Goal: Transaction & Acquisition: Purchase product/service

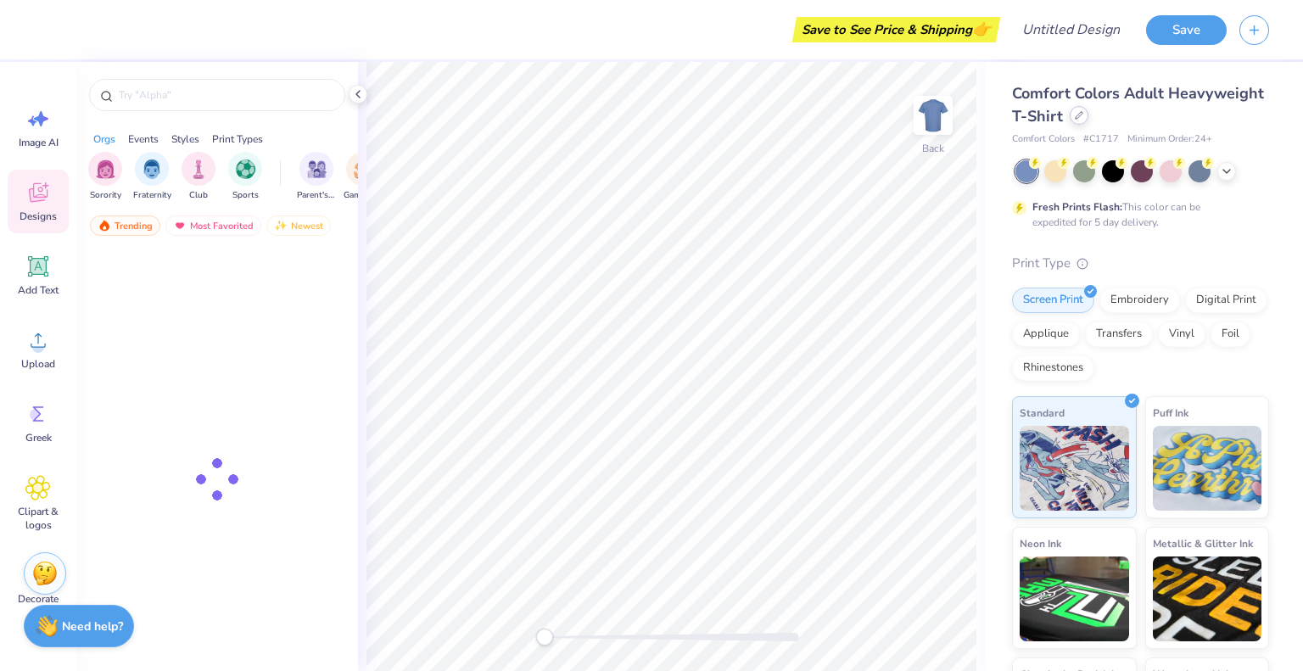
click at [1088, 121] on div at bounding box center [1078, 115] width 19 height 19
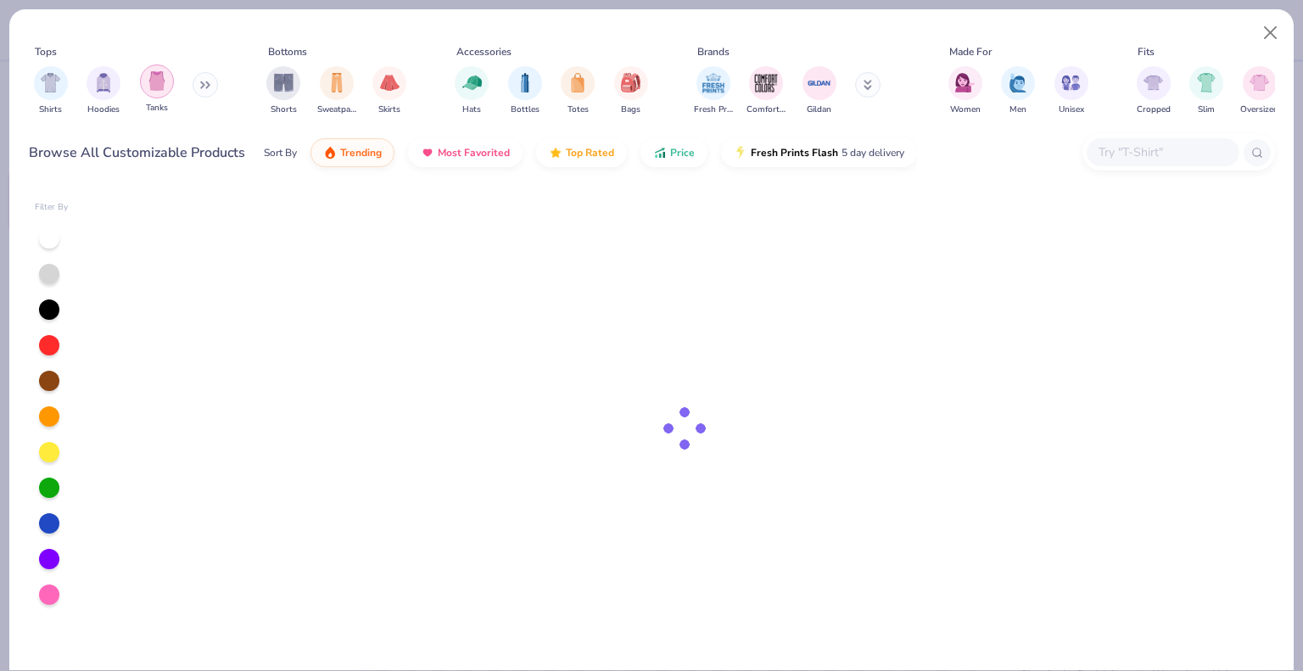
click at [159, 85] on img "filter for Tanks" at bounding box center [157, 81] width 19 height 20
click at [694, 347] on div at bounding box center [684, 428] width 1180 height 483
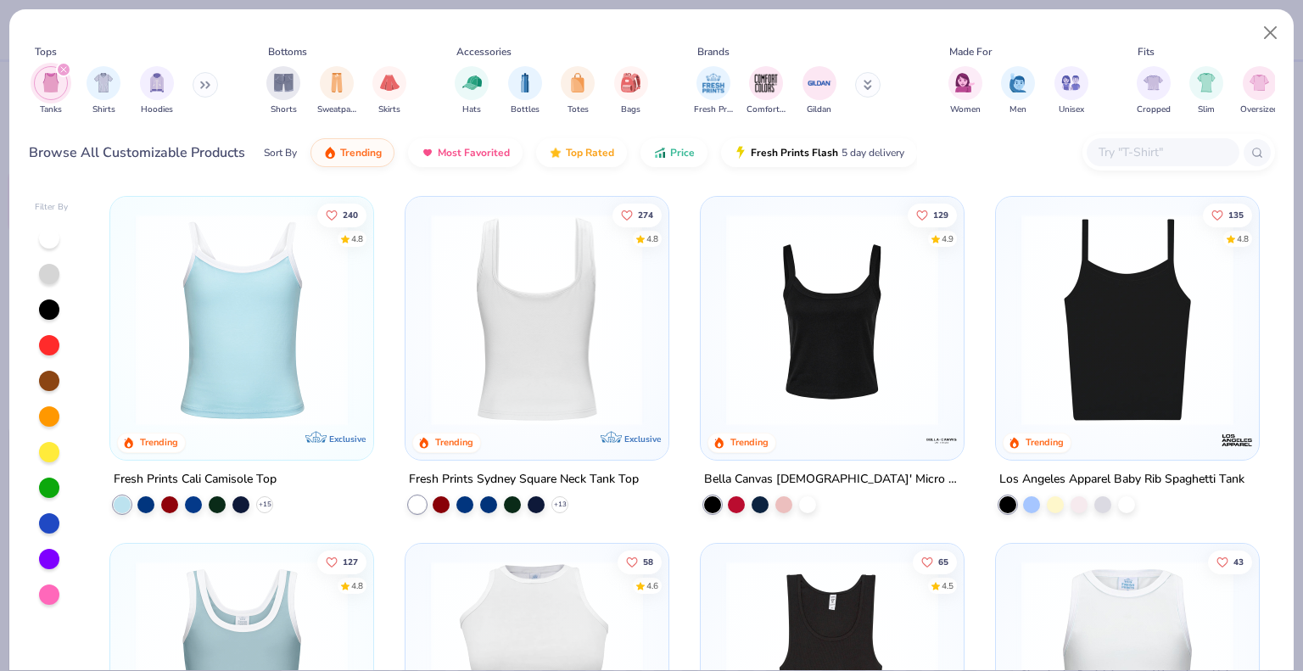
click at [628, 338] on img at bounding box center [536, 320] width 229 height 212
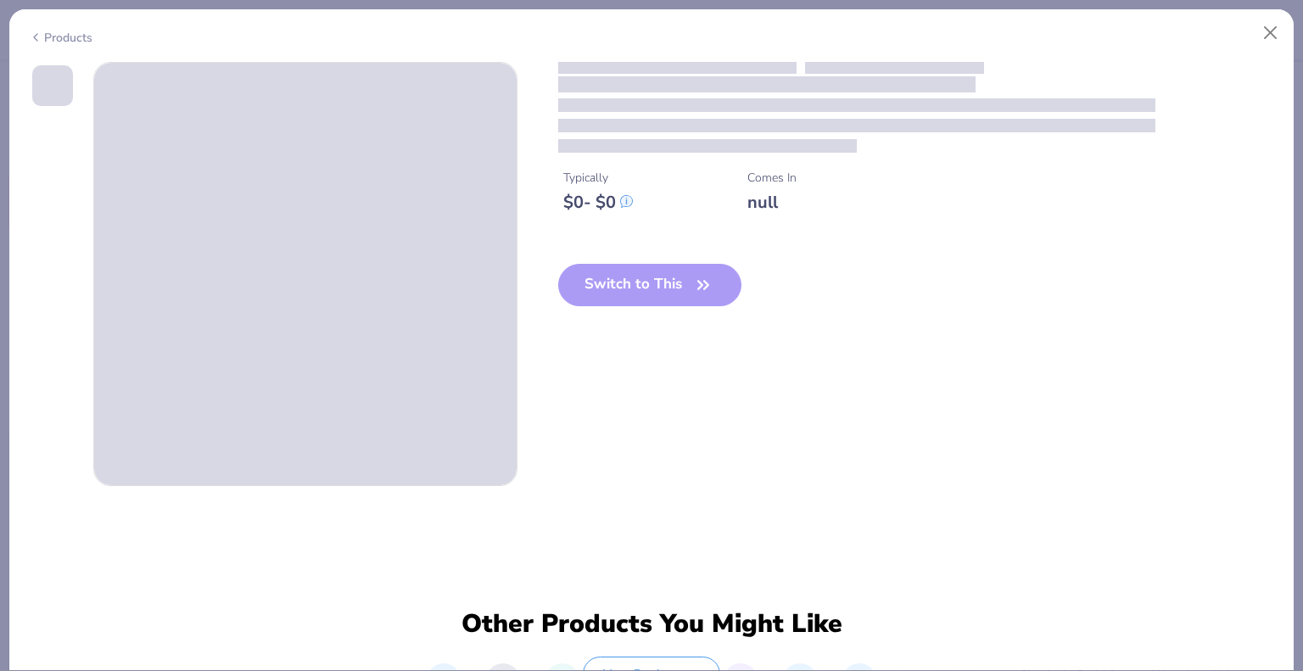
click at [59, 40] on div "Products" at bounding box center [61, 38] width 64 height 18
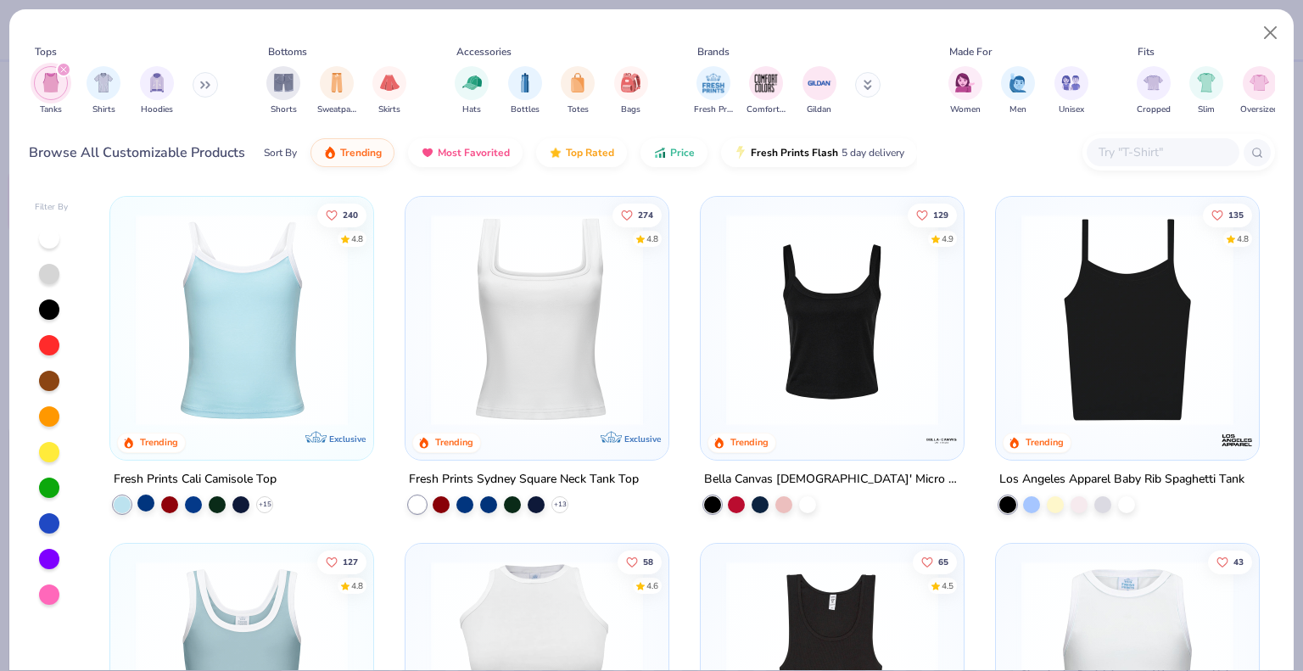
click at [139, 501] on div at bounding box center [145, 502] width 17 height 17
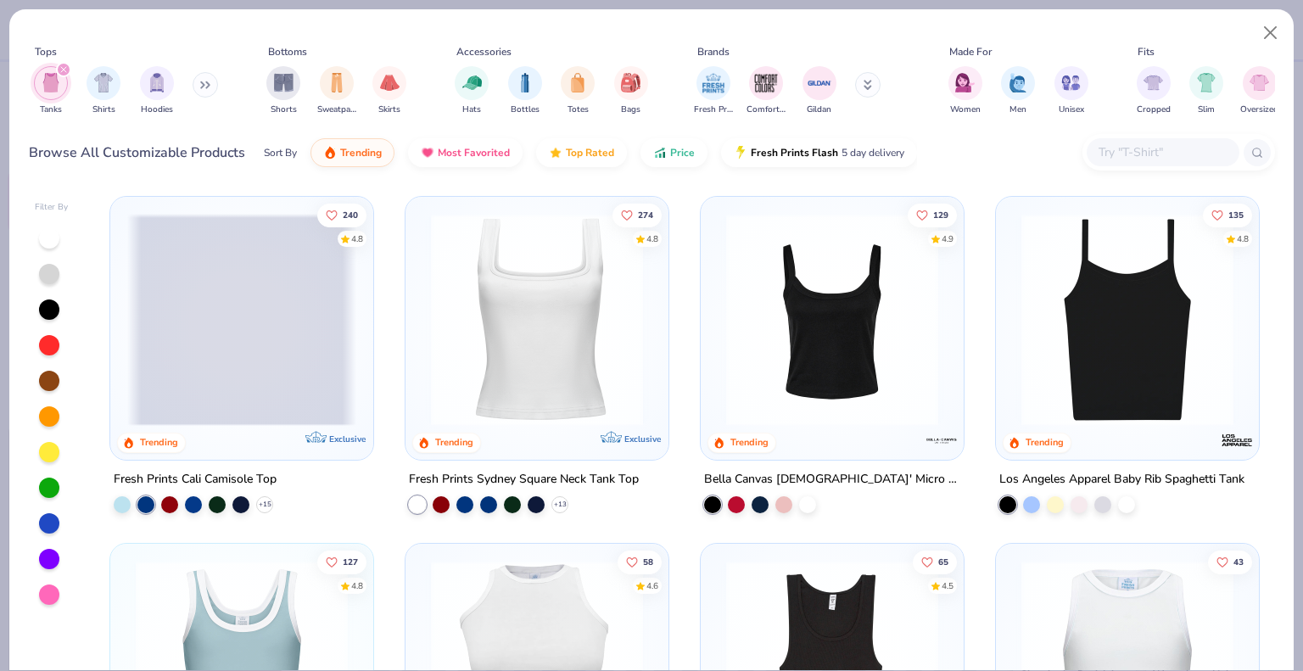
click at [282, 361] on span at bounding box center [241, 320] width 229 height 212
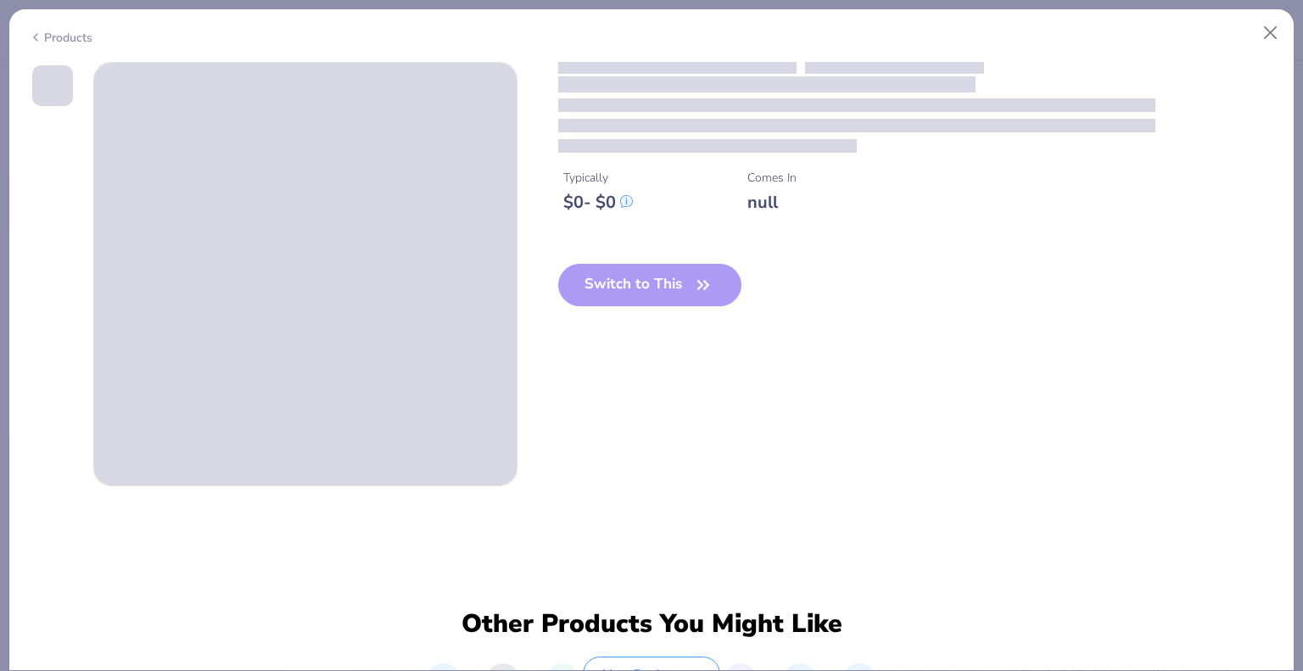
click at [675, 396] on div "Typically $ 0 - $ 0 Comes In null Switch to This" at bounding box center [652, 274] width 1246 height 424
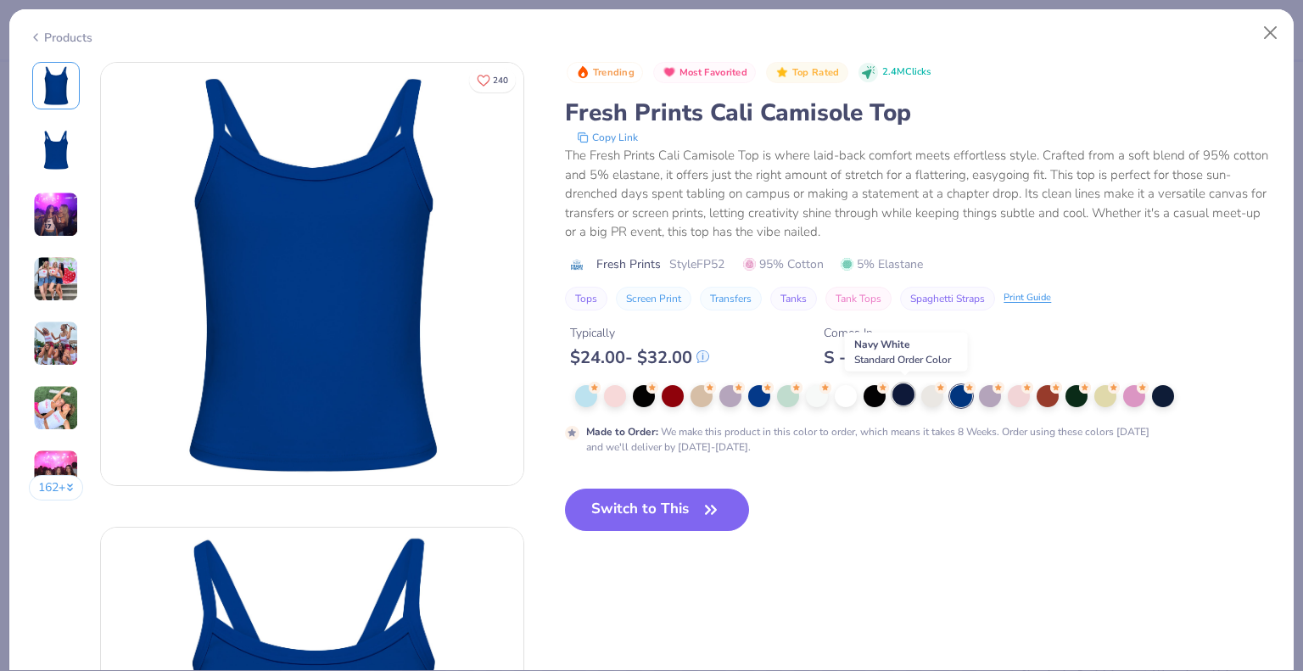
click at [907, 393] on div at bounding box center [903, 394] width 22 height 22
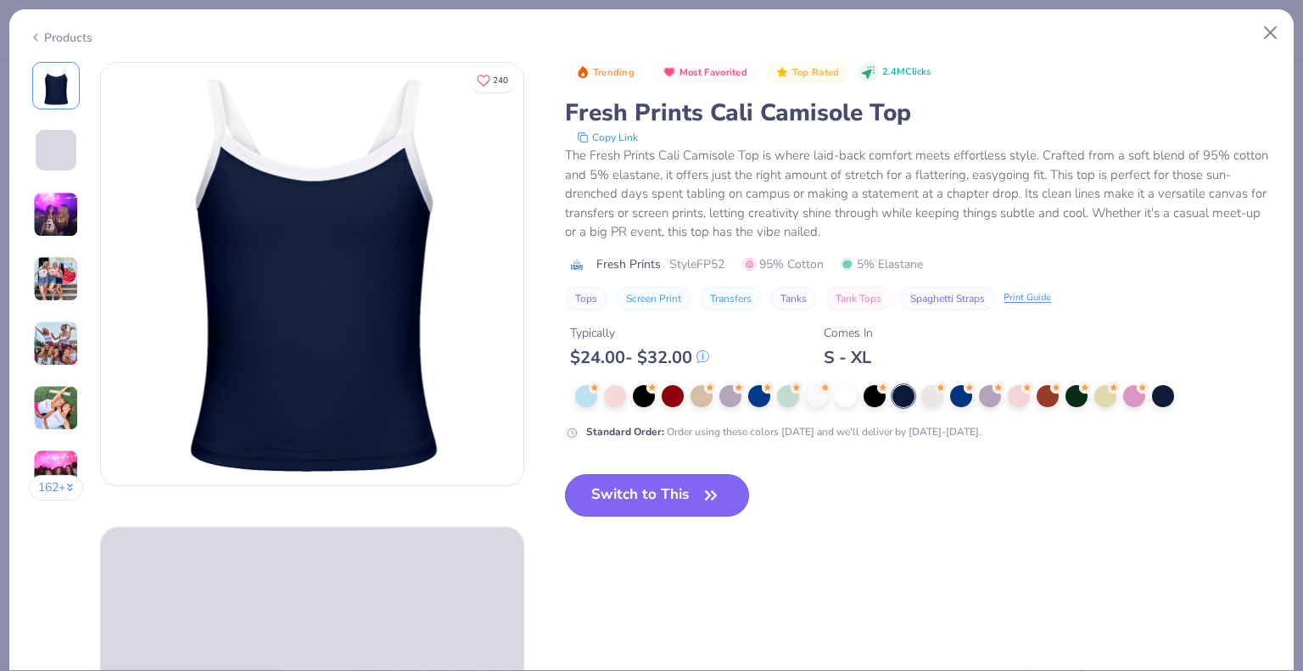
click at [712, 493] on icon "button" at bounding box center [711, 495] width 24 height 24
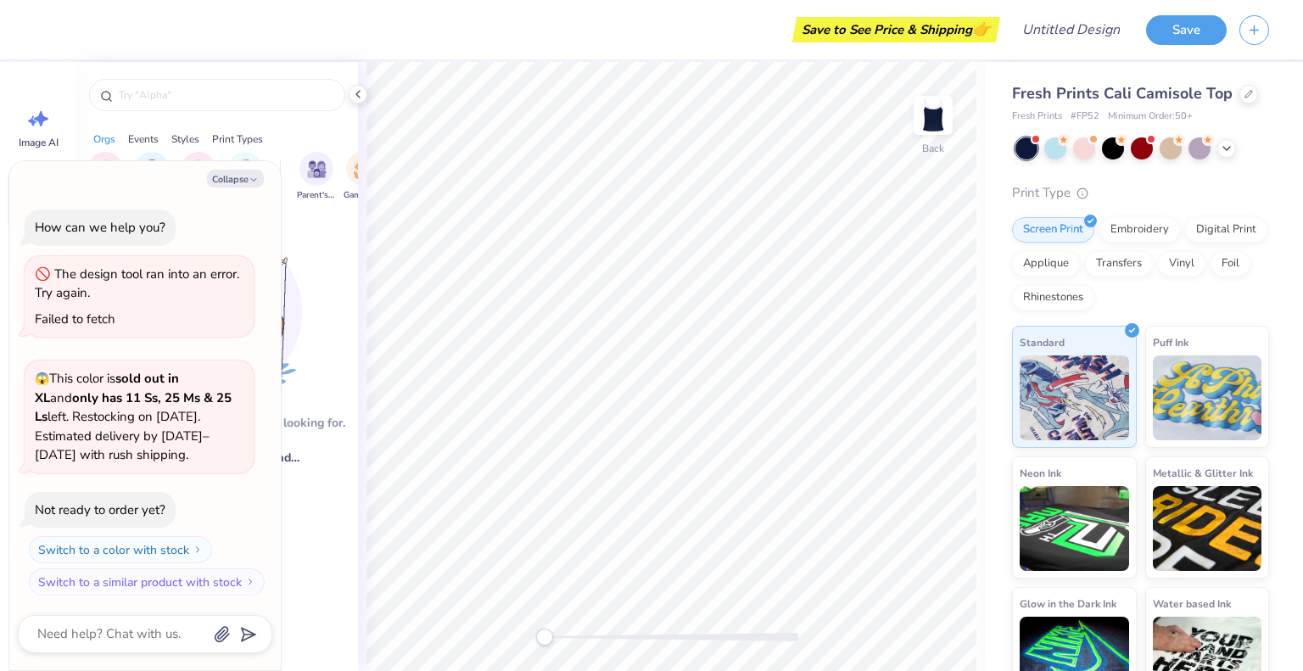
scroll to position [2, 0]
click at [242, 180] on button "Collapse" at bounding box center [235, 179] width 57 height 18
type textarea "x"
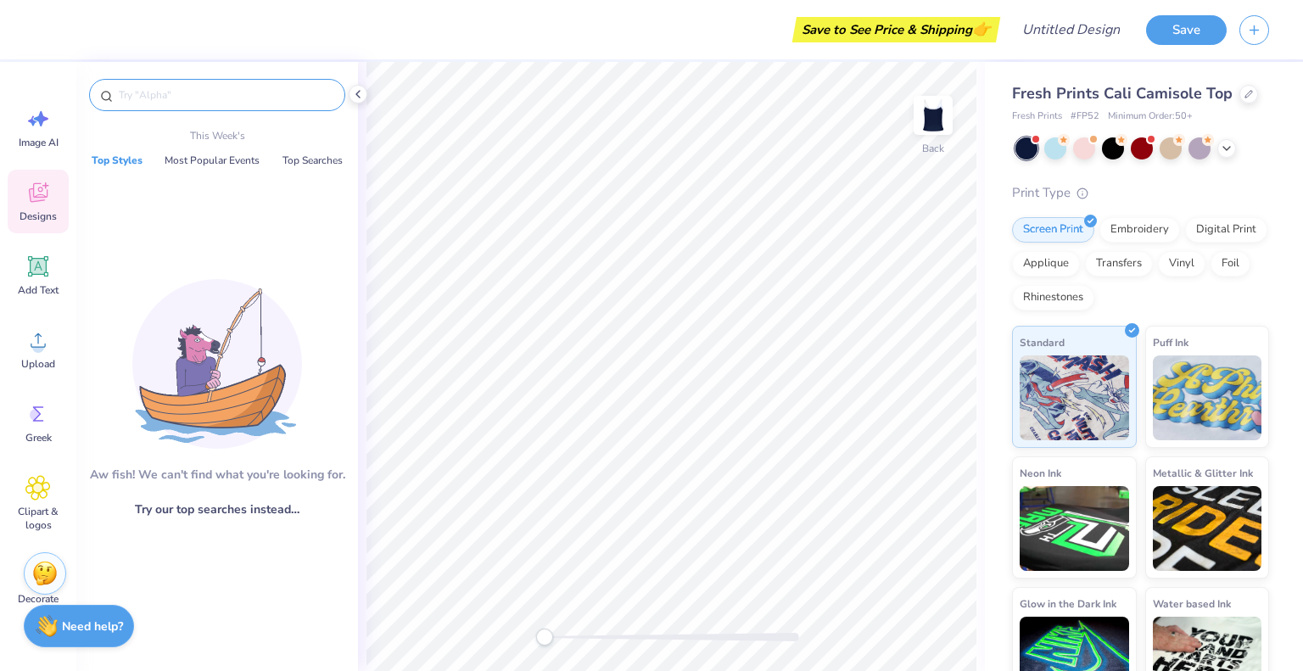
click at [159, 94] on input "text" at bounding box center [225, 94] width 217 height 17
paste input "Alpha Phi at the [GEOGRAPHIC_DATA][US_STATE]"
type input "Alpha Phi at the [GEOGRAPHIC_DATA][US_STATE]"
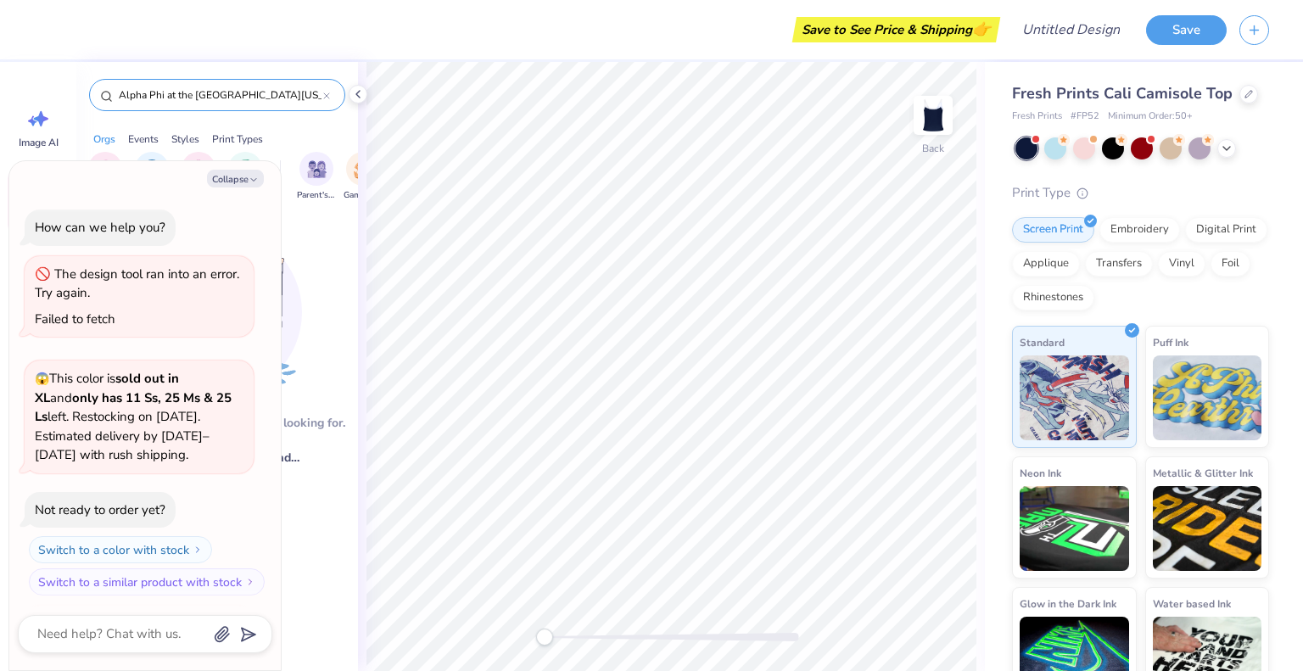
type textarea "x"
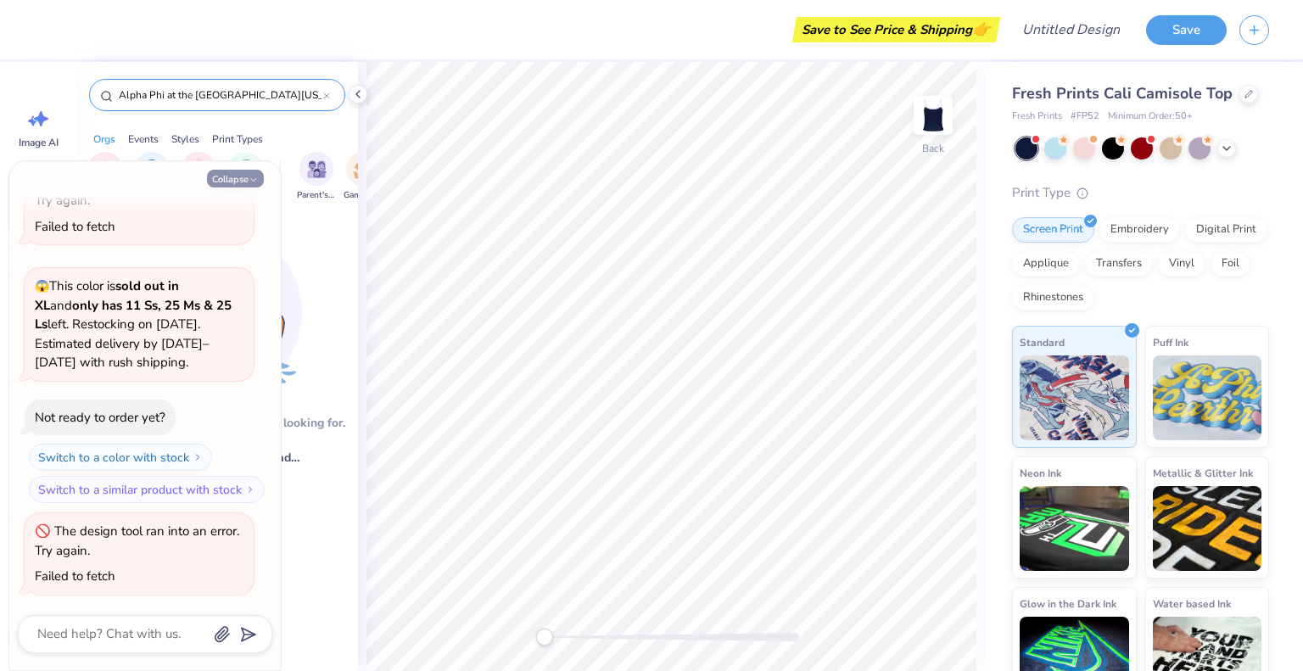
type input "Alpha Phi at the [GEOGRAPHIC_DATA][US_STATE]"
click at [248, 180] on icon "button" at bounding box center [253, 180] width 10 height 10
type textarea "x"
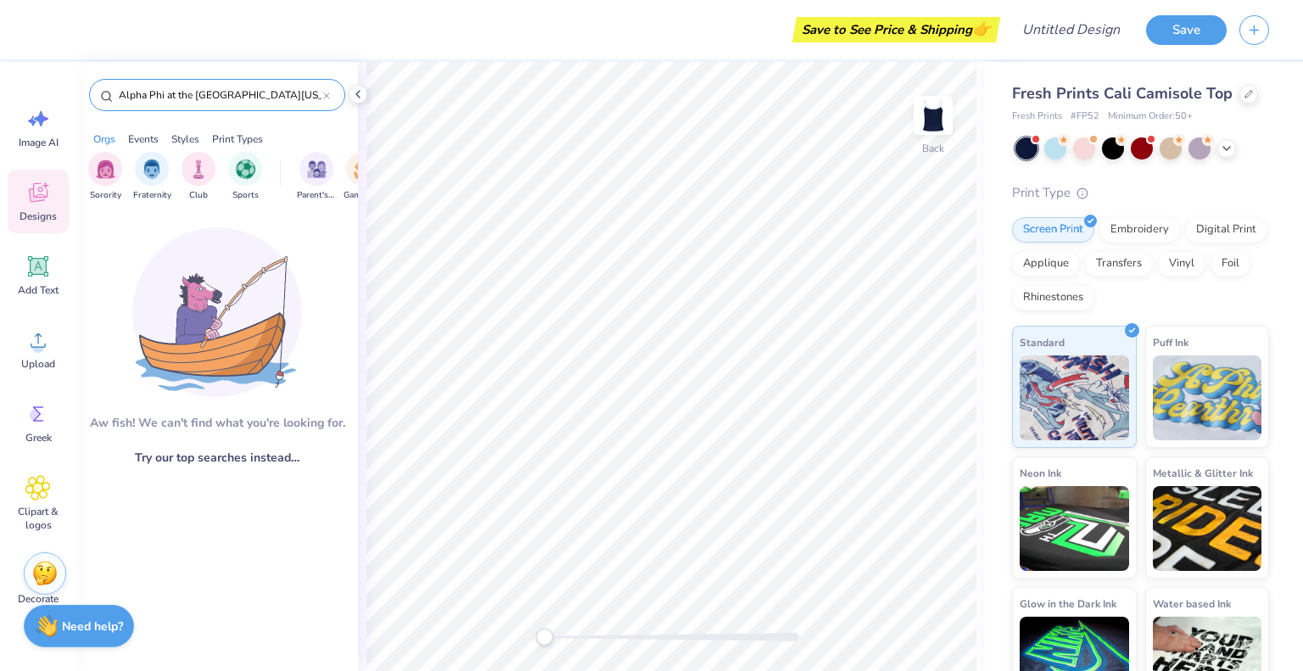
click at [301, 97] on input "Alpha Phi at the [GEOGRAPHIC_DATA][US_STATE]" at bounding box center [220, 94] width 206 height 17
click at [225, 499] on span "Alpha Phi at the [GEOGRAPHIC_DATA][US_STATE]" at bounding box center [223, 505] width 61 height 16
click at [225, 511] on span "Alpha Phi at the [GEOGRAPHIC_DATA][US_STATE]" at bounding box center [223, 505] width 61 height 16
click at [232, 509] on span "Alpha Phi at the [GEOGRAPHIC_DATA][US_STATE]" at bounding box center [223, 505] width 61 height 16
click at [232, 505] on span "Alpha Phi at the [GEOGRAPHIC_DATA][US_STATE]" at bounding box center [223, 505] width 61 height 16
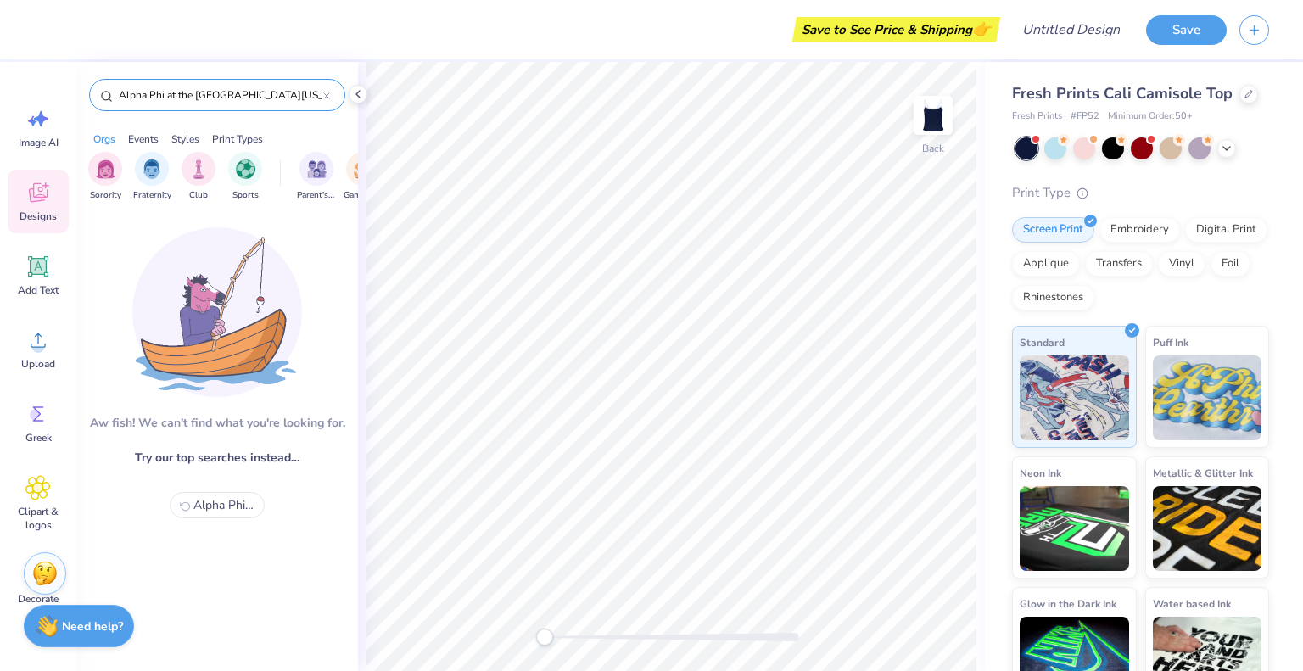
click at [184, 101] on input "Alpha Phi at the [GEOGRAPHIC_DATA][US_STATE]" at bounding box center [220, 94] width 206 height 17
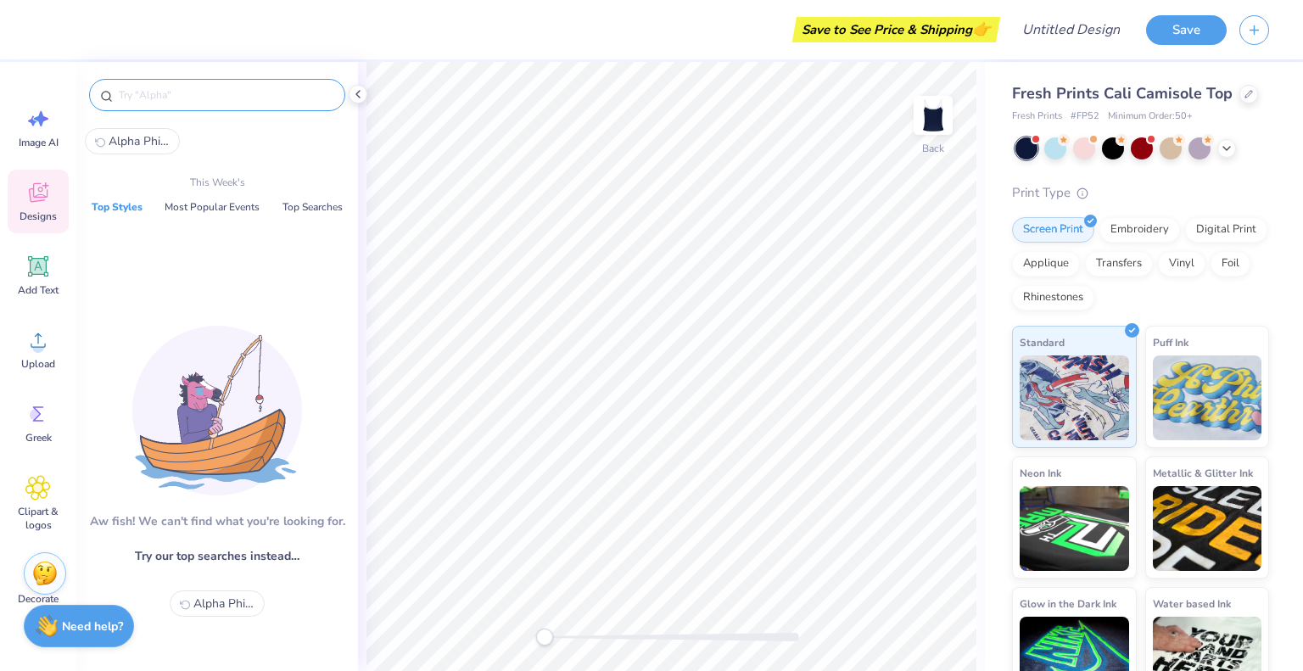
click at [300, 354] on img at bounding box center [217, 411] width 170 height 170
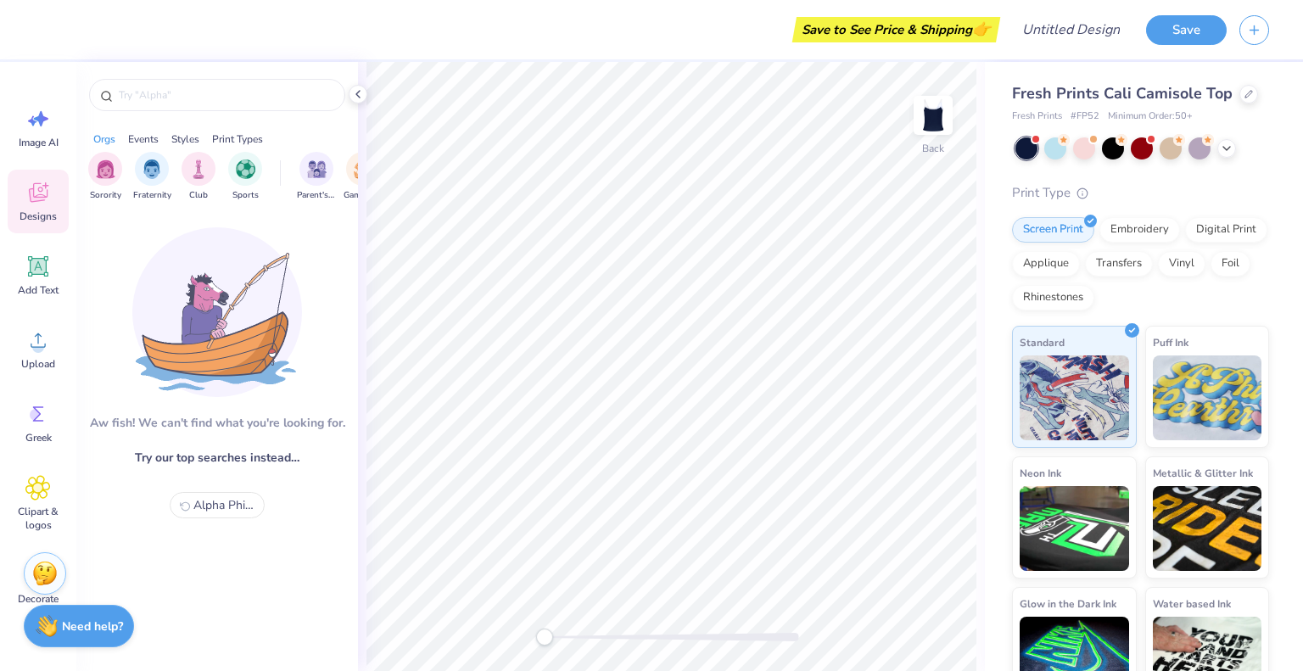
click at [221, 511] on span "Alpha Phi at the [GEOGRAPHIC_DATA][US_STATE]" at bounding box center [223, 505] width 61 height 16
type input "Alpha Phi at the [GEOGRAPHIC_DATA][US_STATE]"
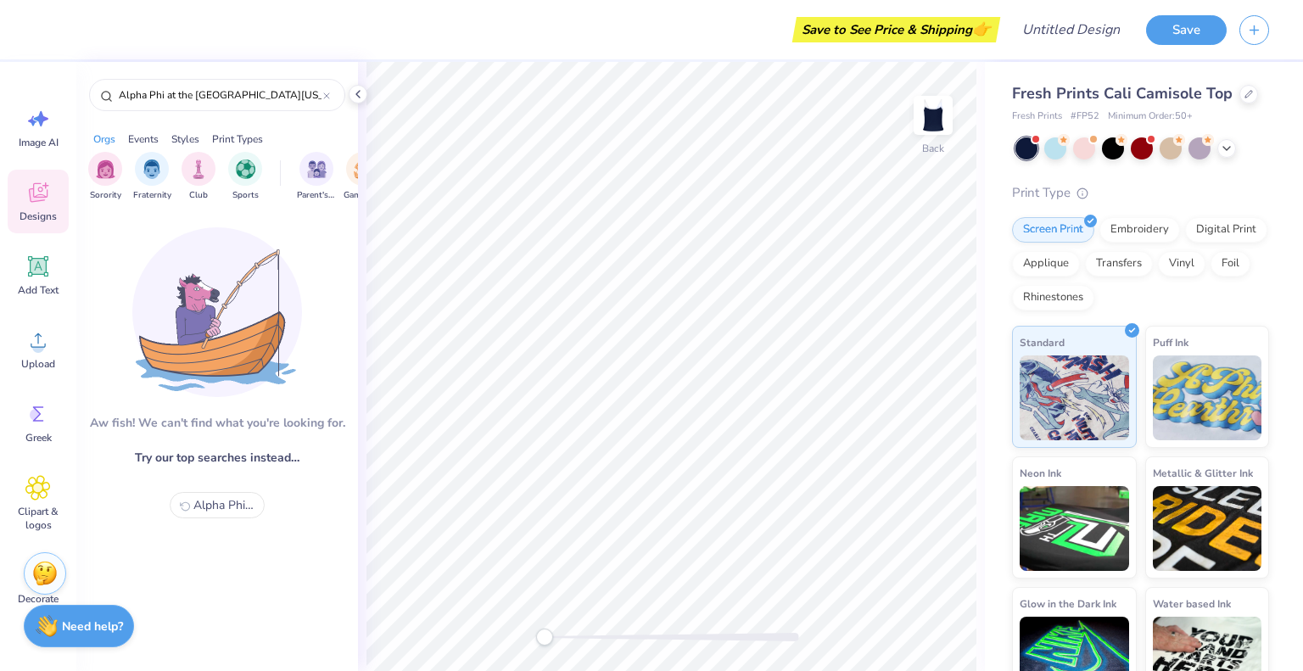
click at [221, 508] on span "Alpha Phi at the [GEOGRAPHIC_DATA][US_STATE]" at bounding box center [223, 505] width 61 height 16
click at [328, 95] on icon at bounding box center [326, 95] width 7 height 7
click at [48, 172] on div "Designs" at bounding box center [38, 202] width 61 height 64
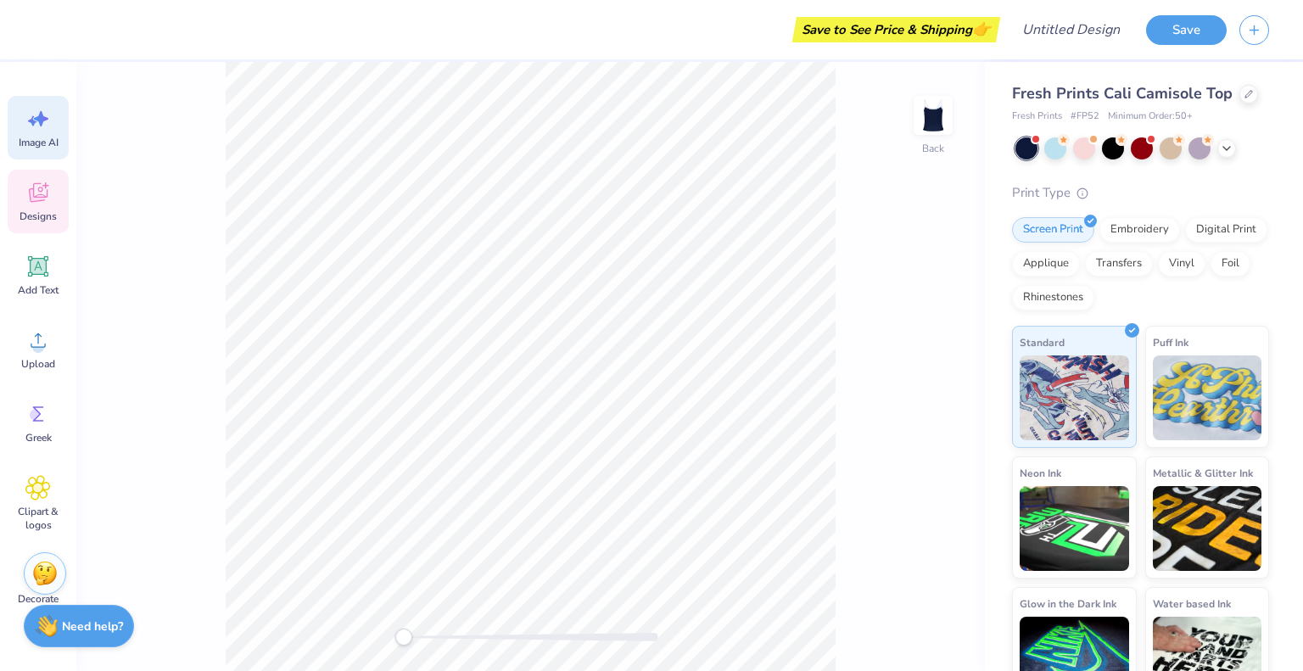
click at [44, 128] on icon at bounding box center [37, 118] width 25 height 25
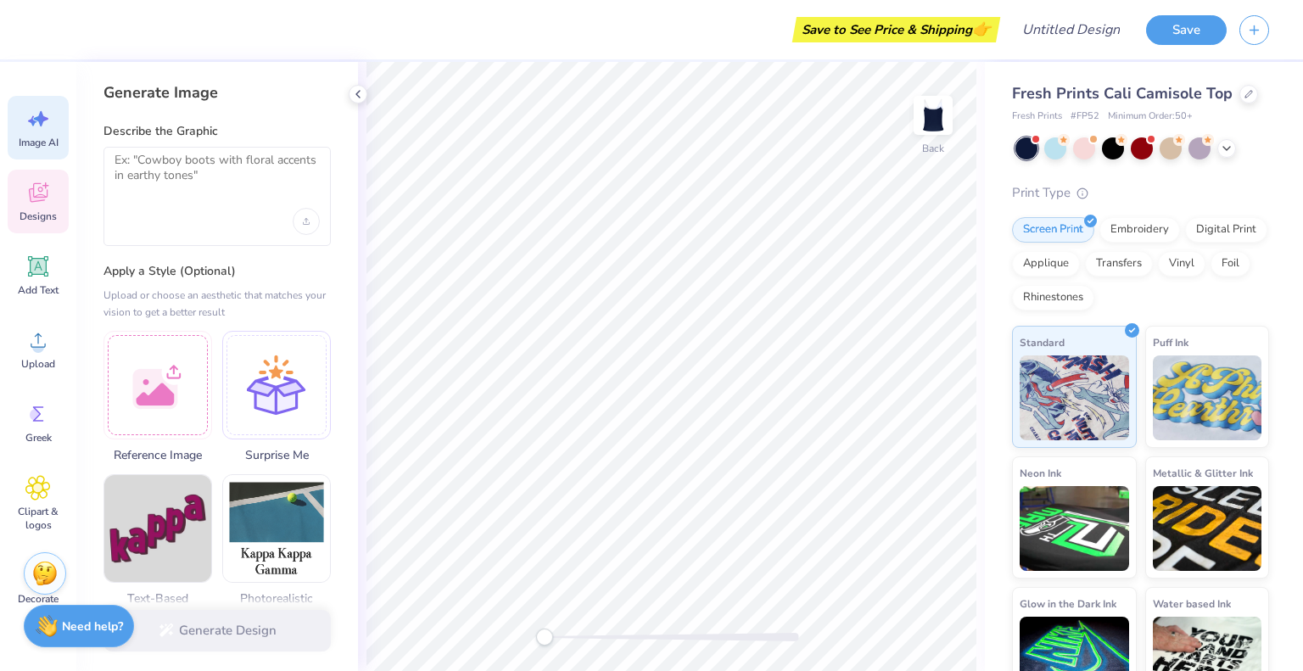
click at [47, 196] on icon at bounding box center [37, 192] width 25 height 25
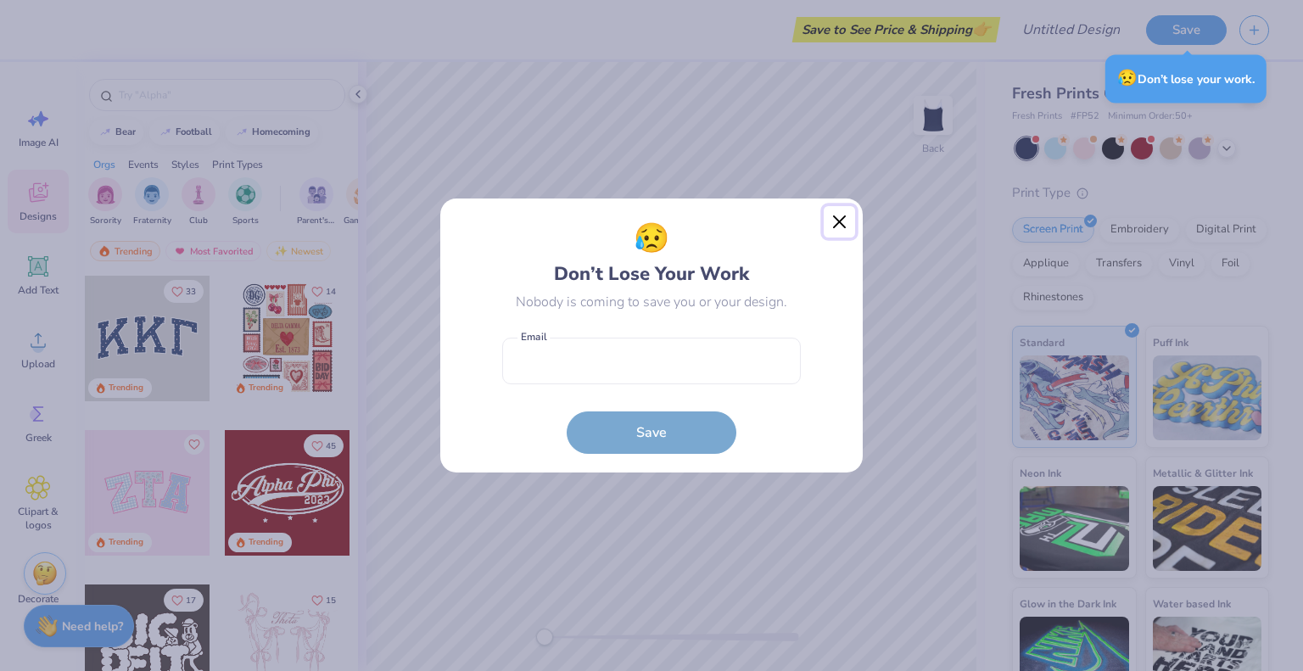
click at [831, 217] on button "Close" at bounding box center [839, 222] width 32 height 32
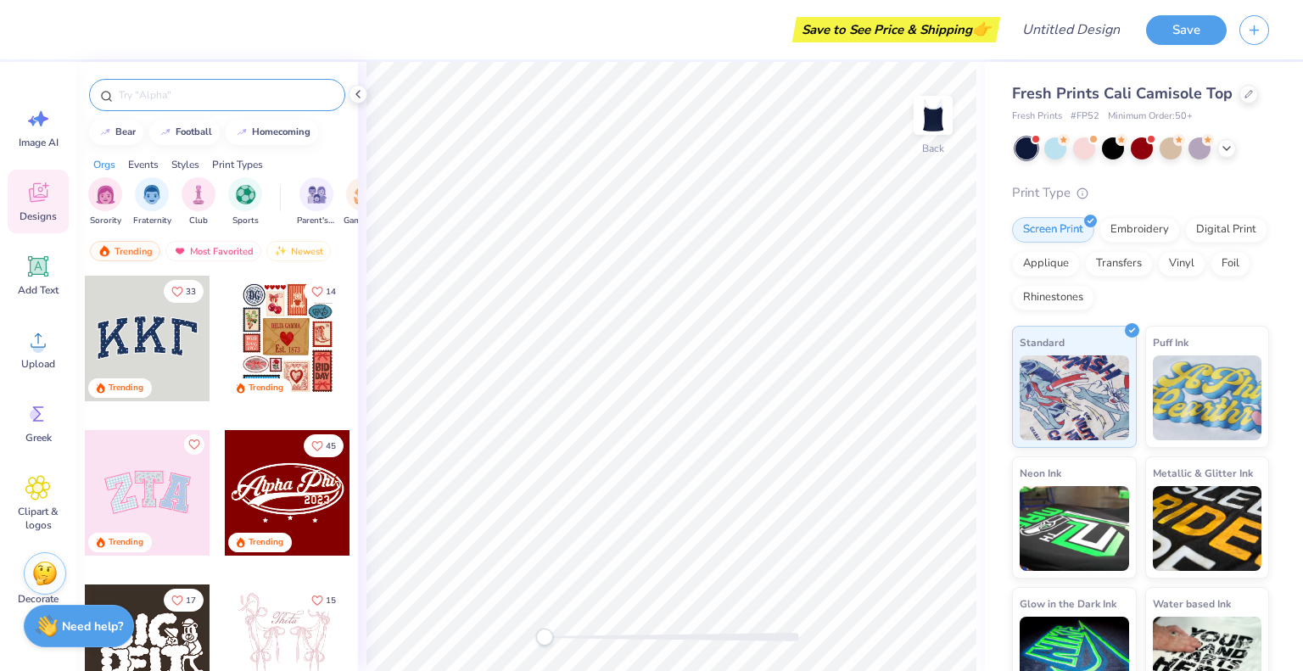
click at [254, 98] on input "text" at bounding box center [225, 94] width 217 height 17
type input "Alpha Phi"
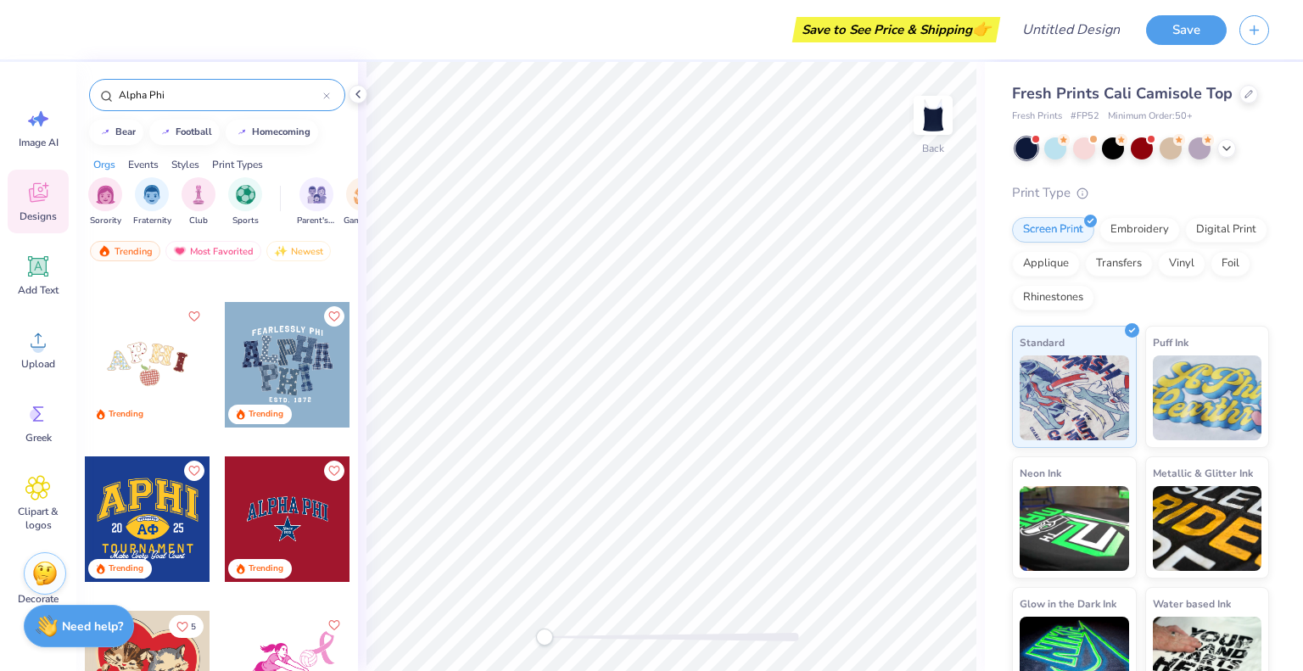
scroll to position [170, 0]
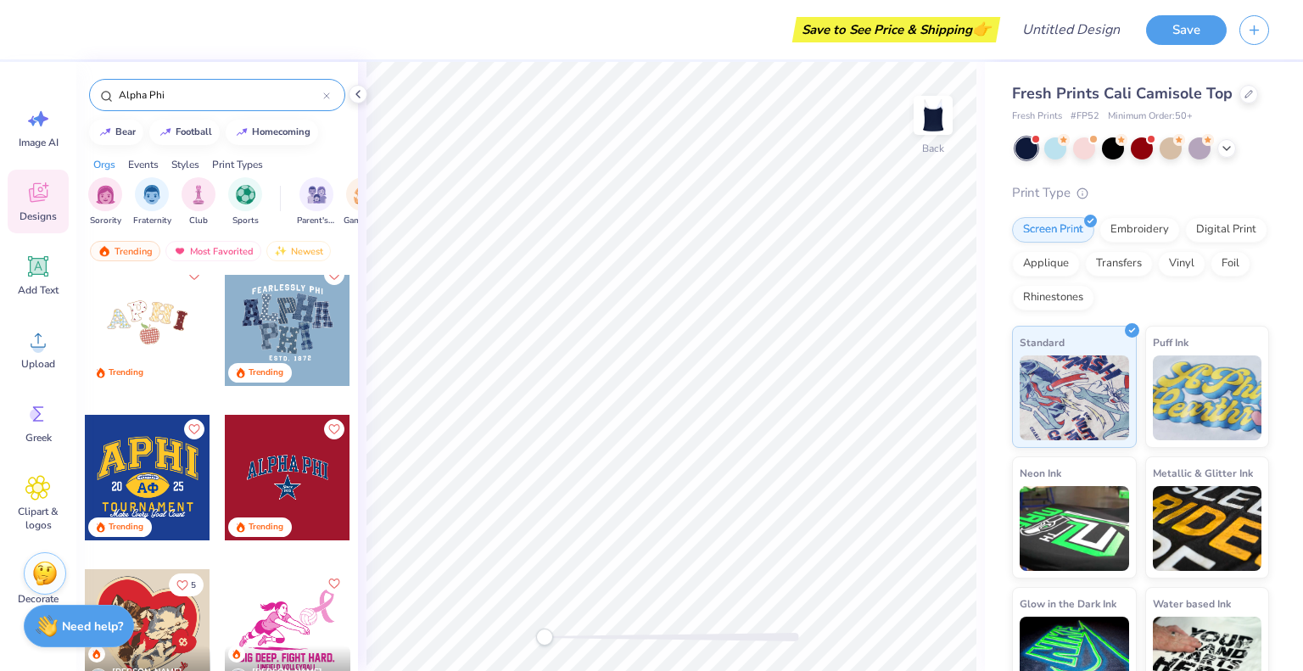
click at [167, 478] on div at bounding box center [148, 478] width 126 height 126
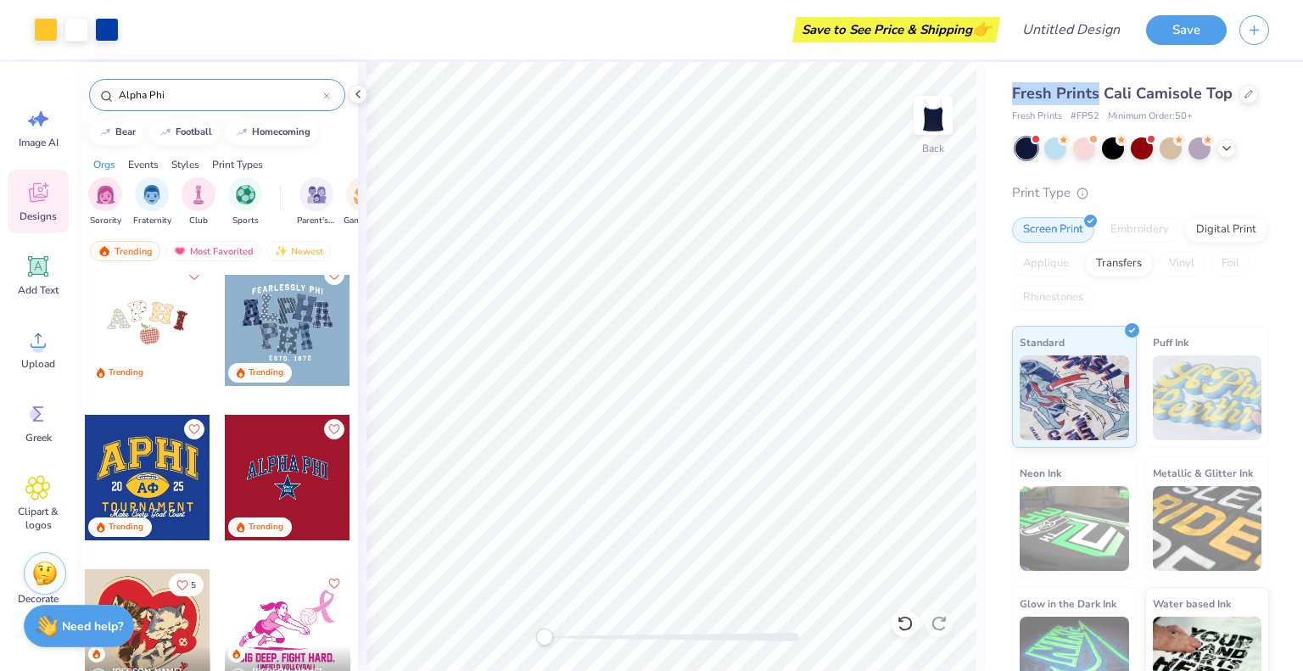
drag, startPoint x: 1010, startPoint y: 87, endPoint x: 1096, endPoint y: 88, distance: 85.7
click at [1096, 88] on div "Fresh Prints Cali Camisole Top Fresh Prints # FP52 Minimum Order: 50 + Print Ty…" at bounding box center [1144, 385] width 318 height 647
click at [1007, 67] on div "Fresh Prints Cali Camisole Top Fresh Prints # FP52 Minimum Order: 50 + Print Ty…" at bounding box center [1144, 385] width 318 height 647
click at [1239, 98] on div at bounding box center [1248, 92] width 19 height 19
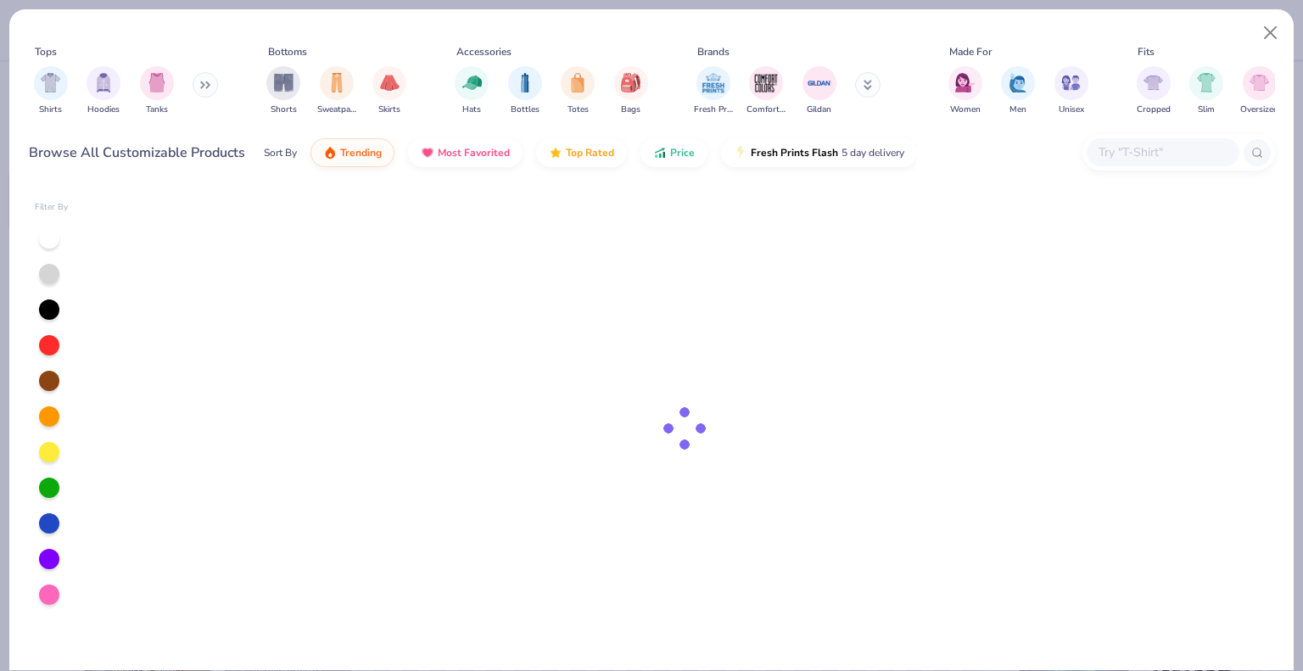
click at [207, 90] on button at bounding box center [205, 84] width 25 height 25
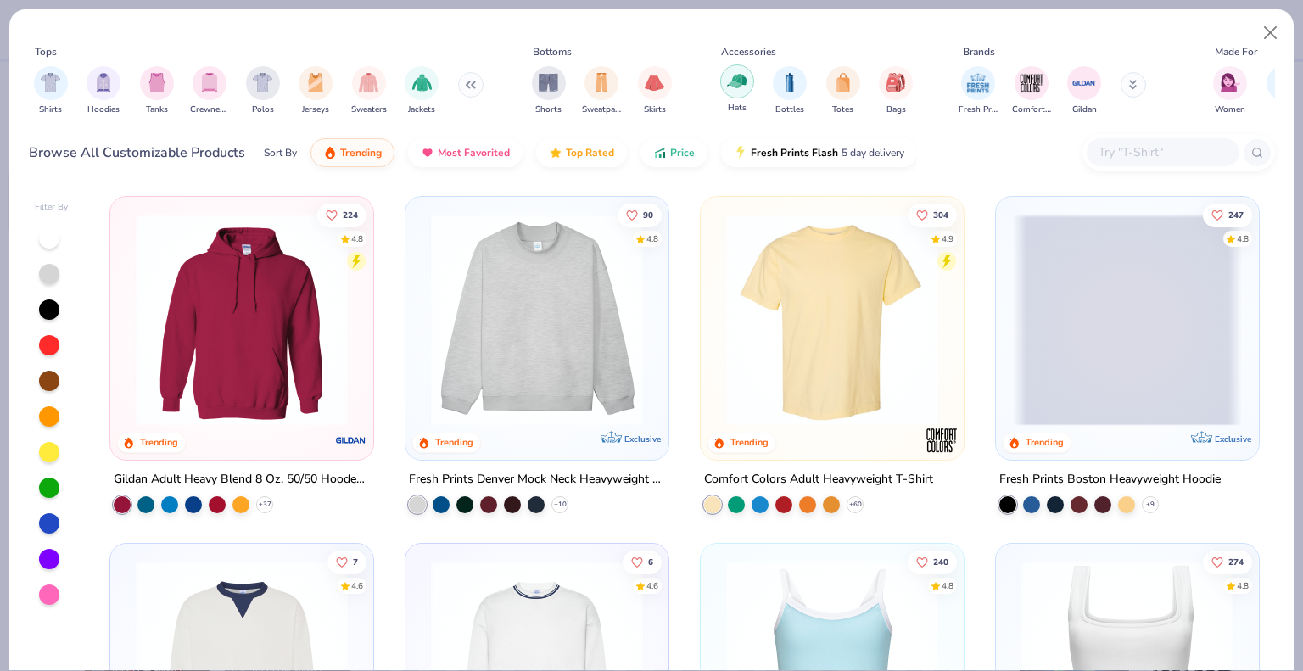
click at [739, 81] on img "filter for Hats" at bounding box center [737, 81] width 20 height 20
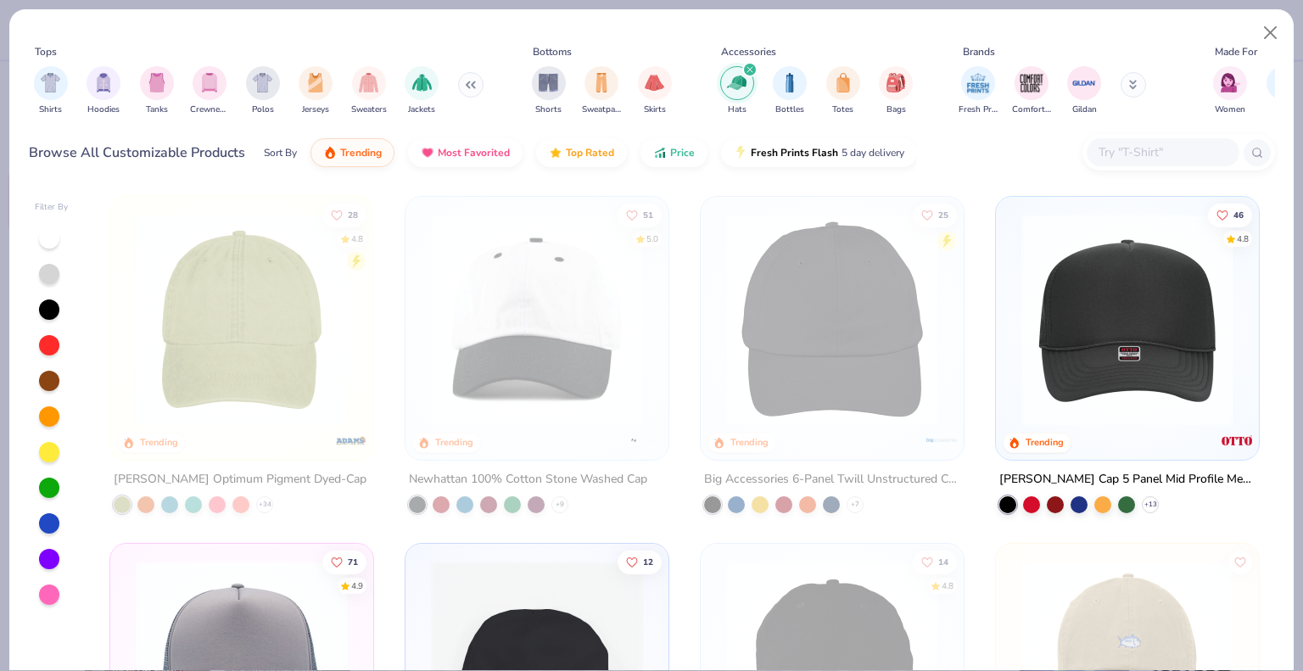
click at [1085, 326] on img at bounding box center [1127, 320] width 229 height 212
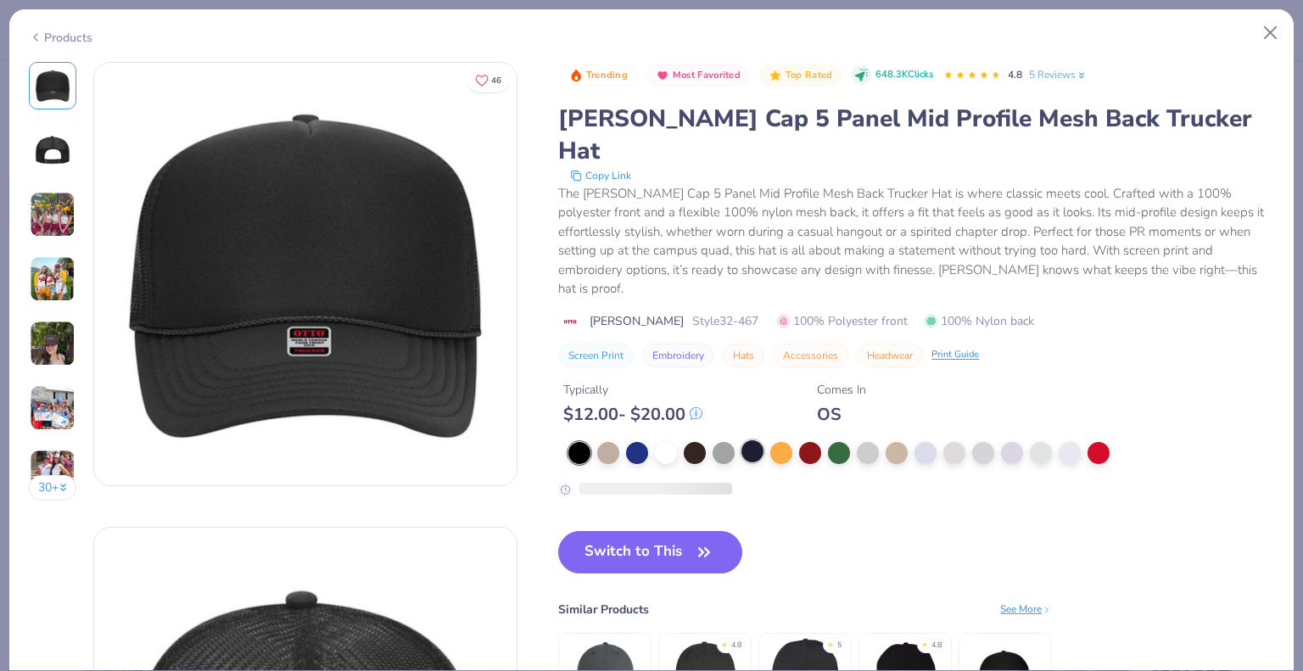
click at [756, 440] on div at bounding box center [752, 451] width 22 height 22
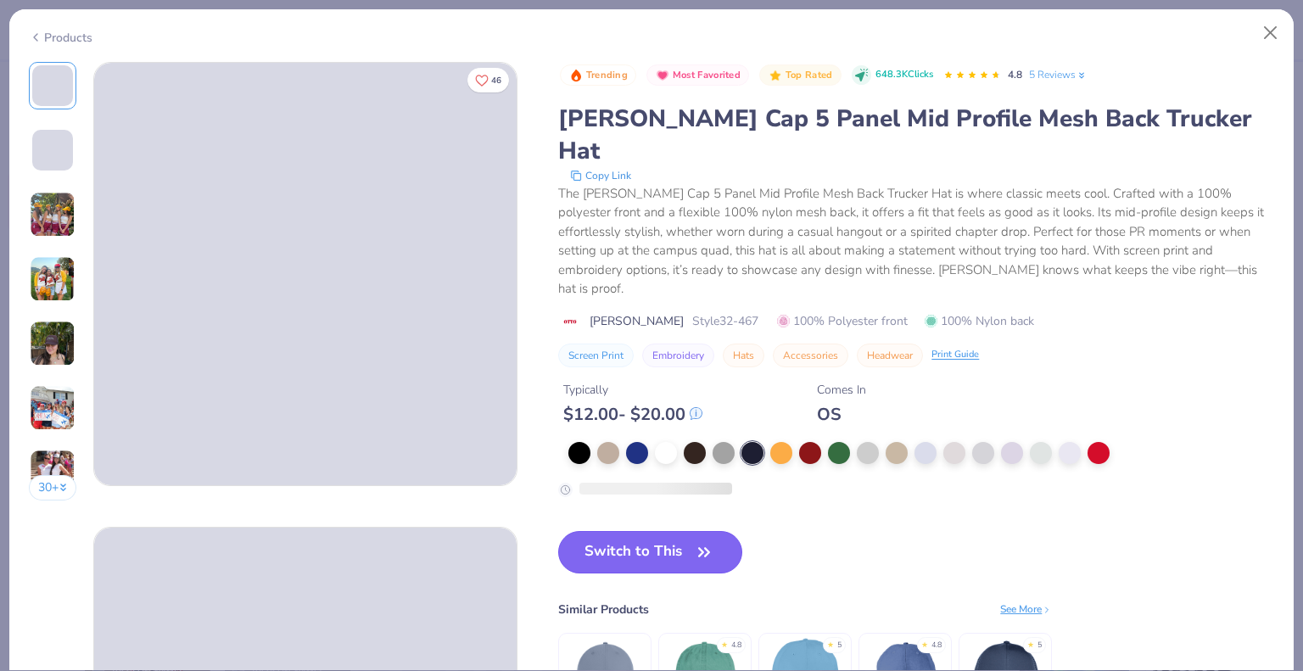
click at [682, 531] on button "Switch to This" at bounding box center [650, 552] width 184 height 42
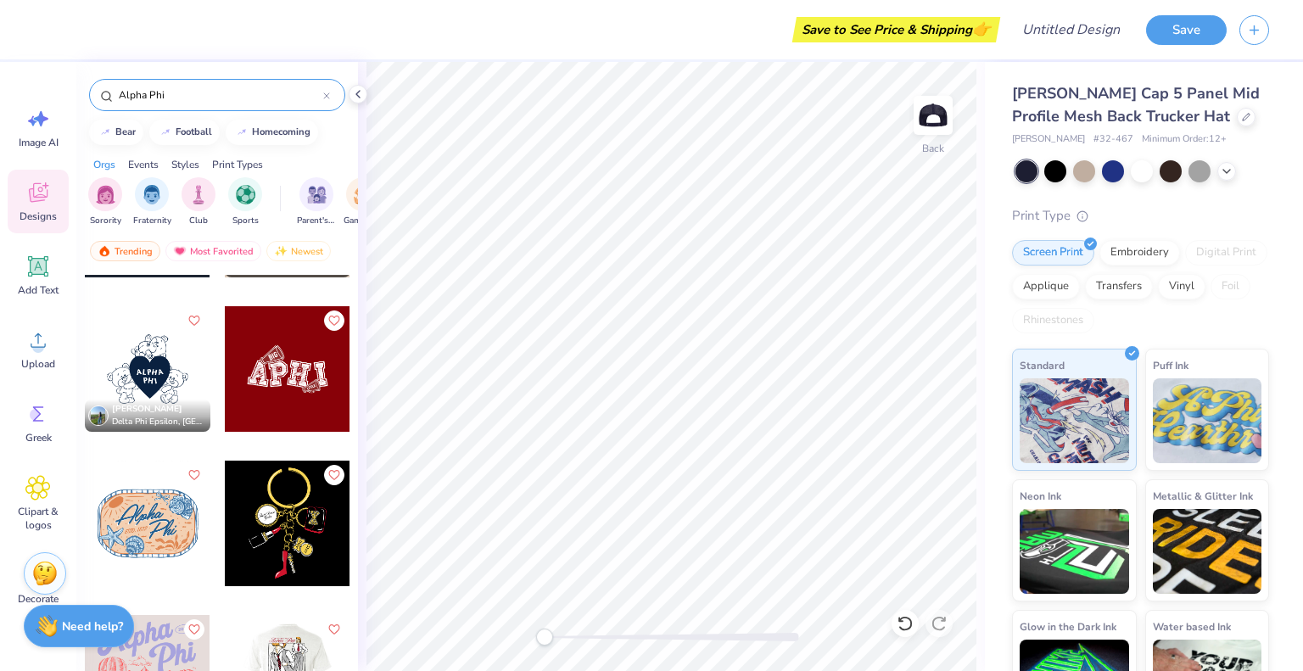
scroll to position [1357, 0]
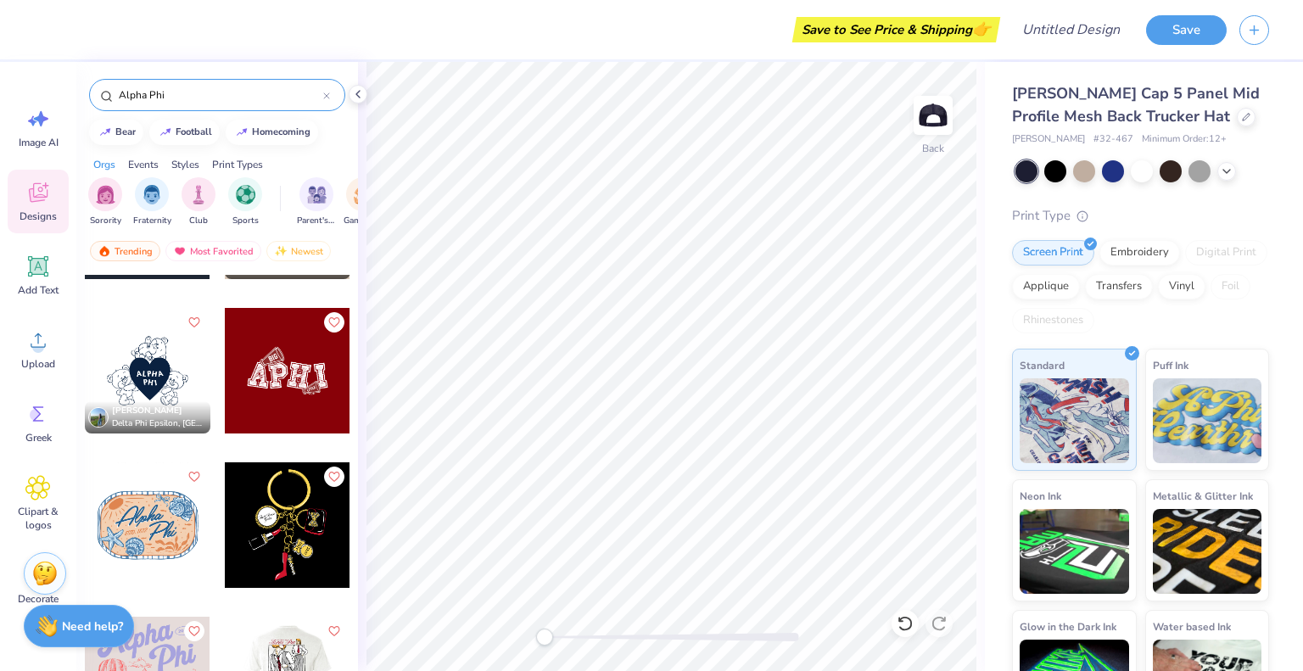
click at [295, 380] on div at bounding box center [288, 371] width 126 height 126
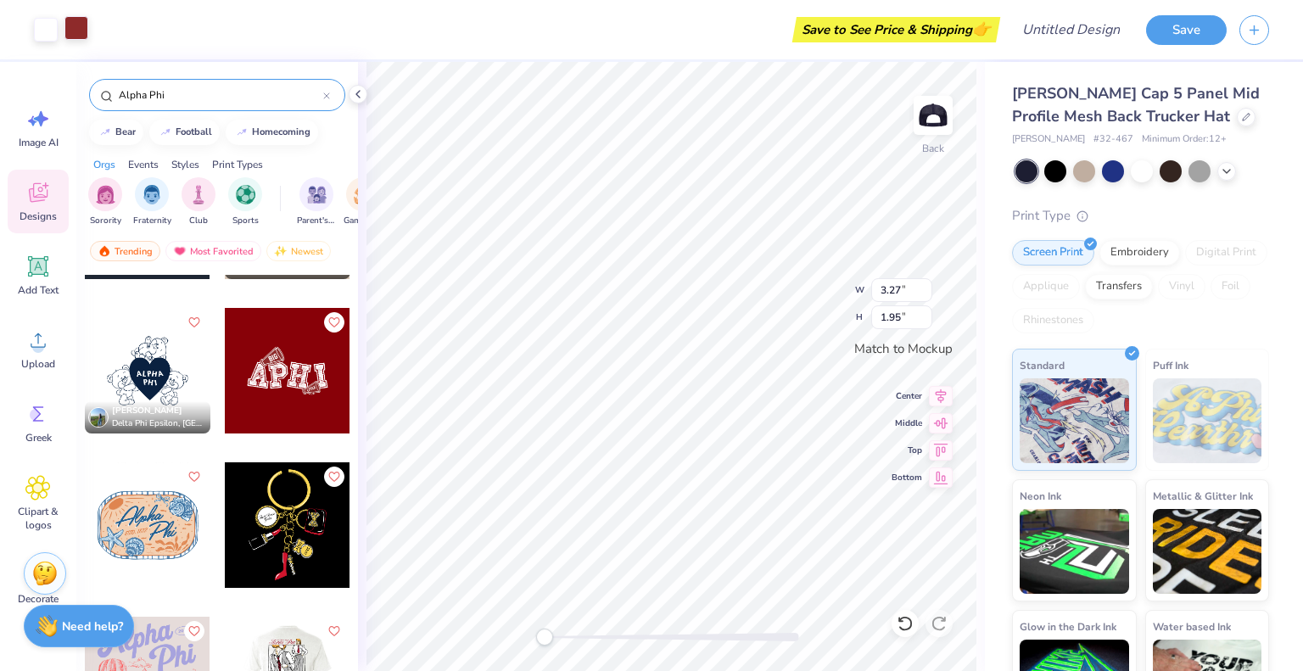
click at [75, 31] on div at bounding box center [76, 28] width 24 height 24
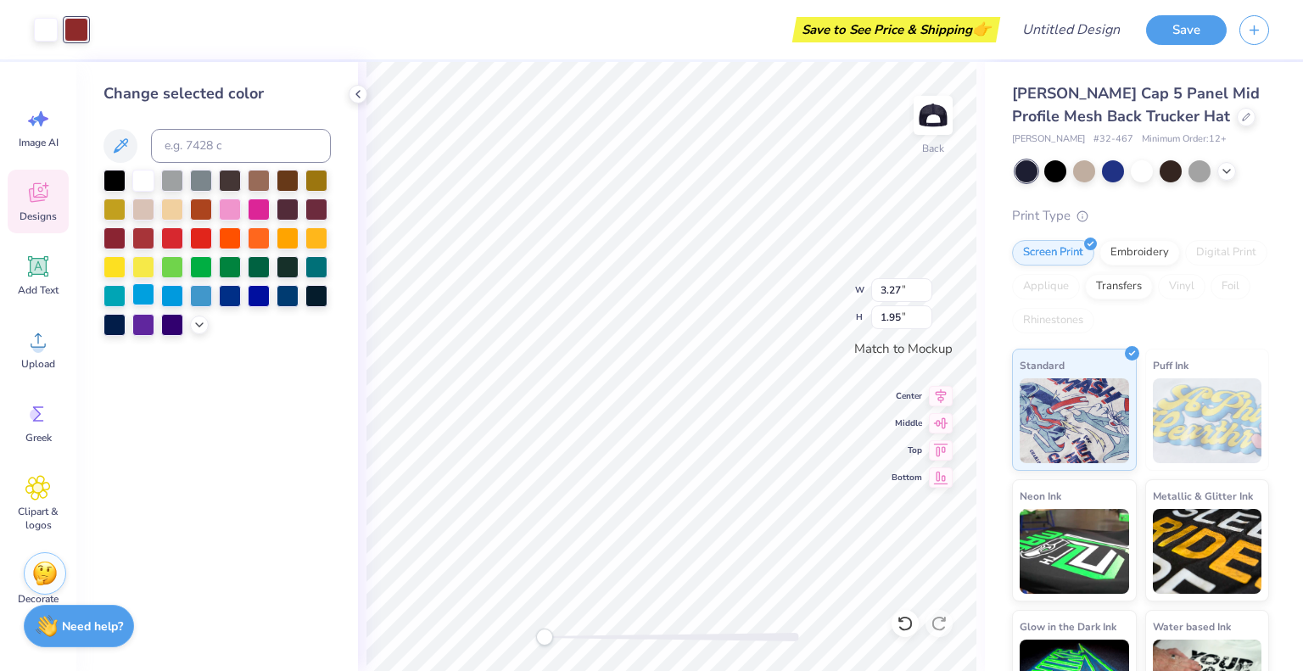
click at [136, 298] on div at bounding box center [143, 294] width 22 height 22
click at [120, 265] on div at bounding box center [114, 265] width 22 height 22
click at [169, 297] on div at bounding box center [172, 294] width 22 height 22
click at [288, 292] on div at bounding box center [287, 294] width 22 height 22
click at [293, 238] on div at bounding box center [287, 237] width 22 height 22
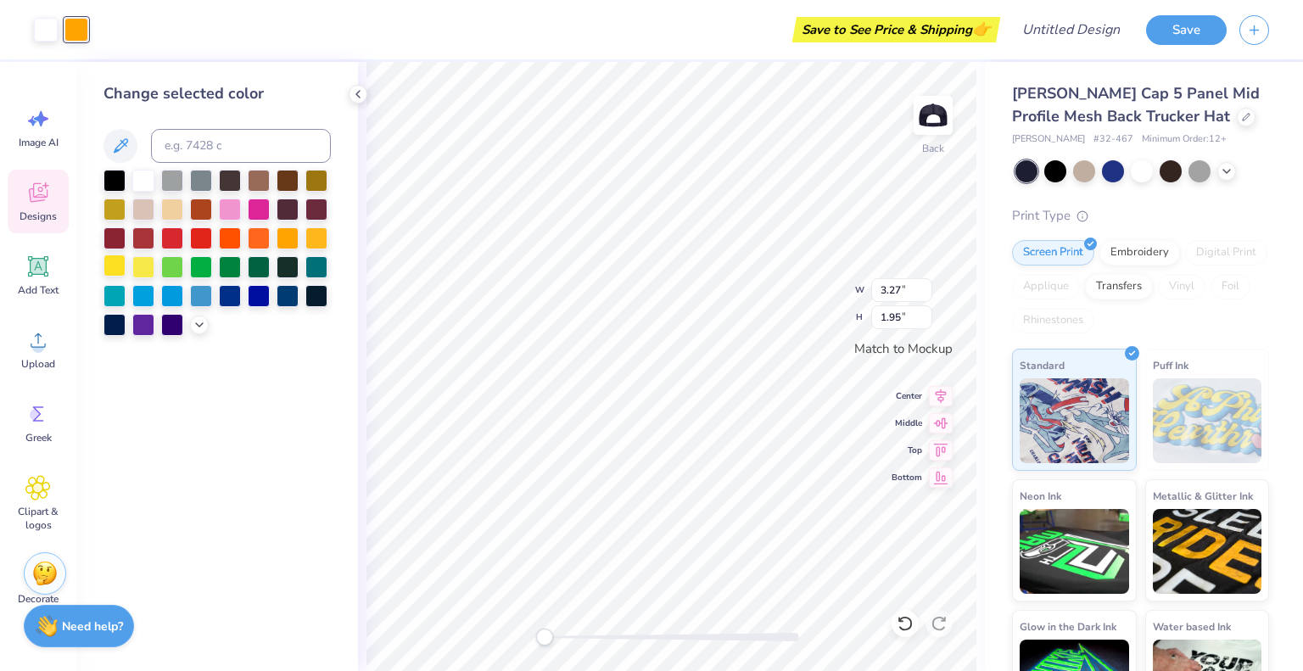
click at [114, 265] on div at bounding box center [114, 265] width 22 height 22
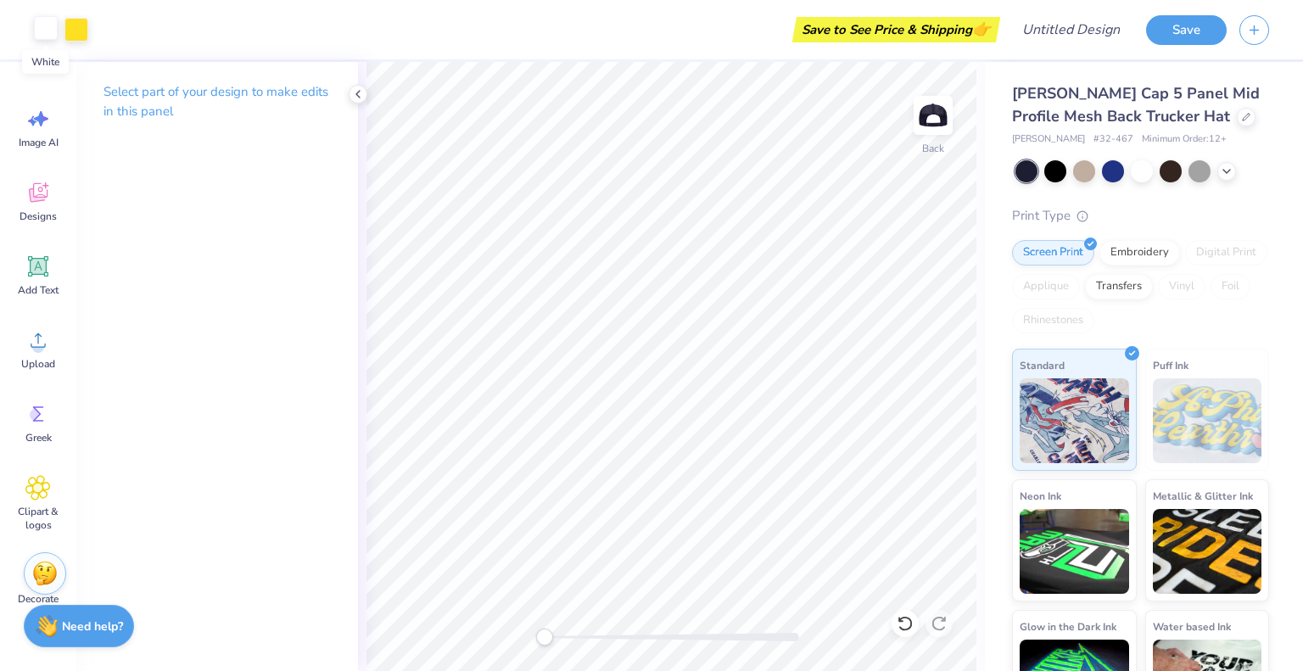
click at [42, 24] on div at bounding box center [46, 28] width 24 height 24
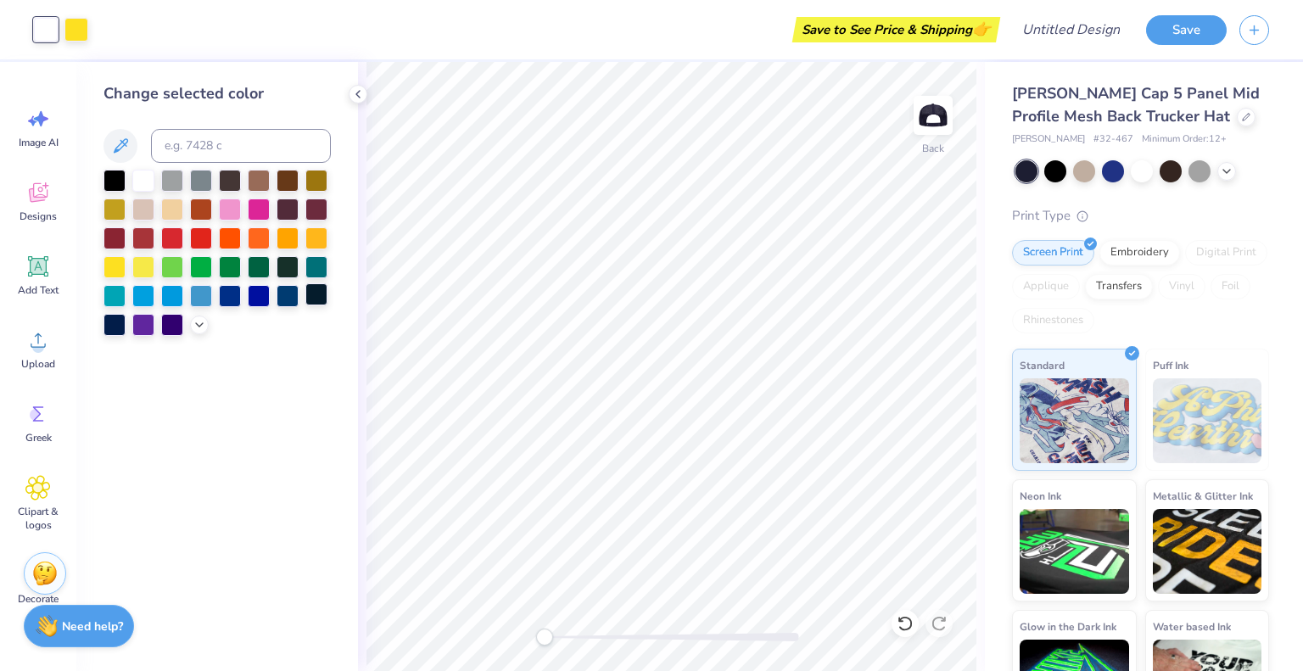
click at [311, 298] on div at bounding box center [316, 294] width 22 height 22
click at [1144, 172] on div at bounding box center [1141, 170] width 22 height 22
click at [47, 31] on div at bounding box center [46, 30] width 24 height 24
click at [234, 298] on div at bounding box center [230, 294] width 22 height 22
click at [1242, 119] on icon at bounding box center [1246, 115] width 8 height 8
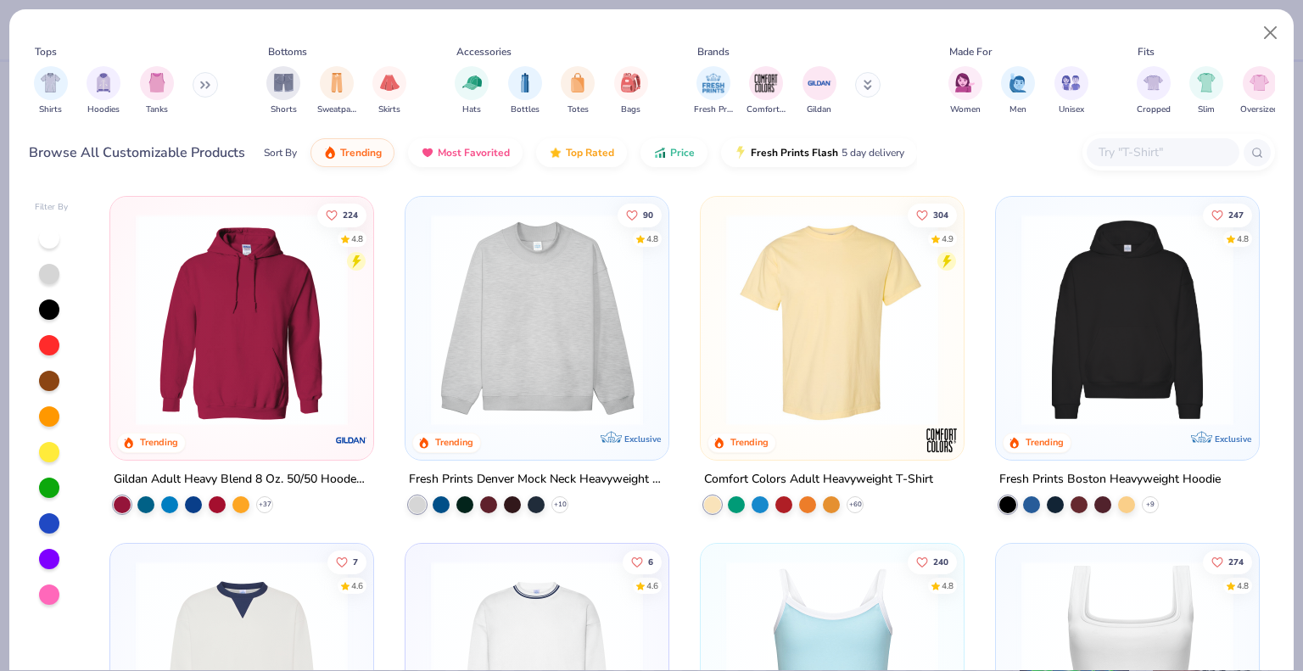
click at [193, 87] on div "Shirts Hoodies Tanks" at bounding box center [126, 90] width 195 height 63
click at [198, 85] on button at bounding box center [205, 84] width 25 height 25
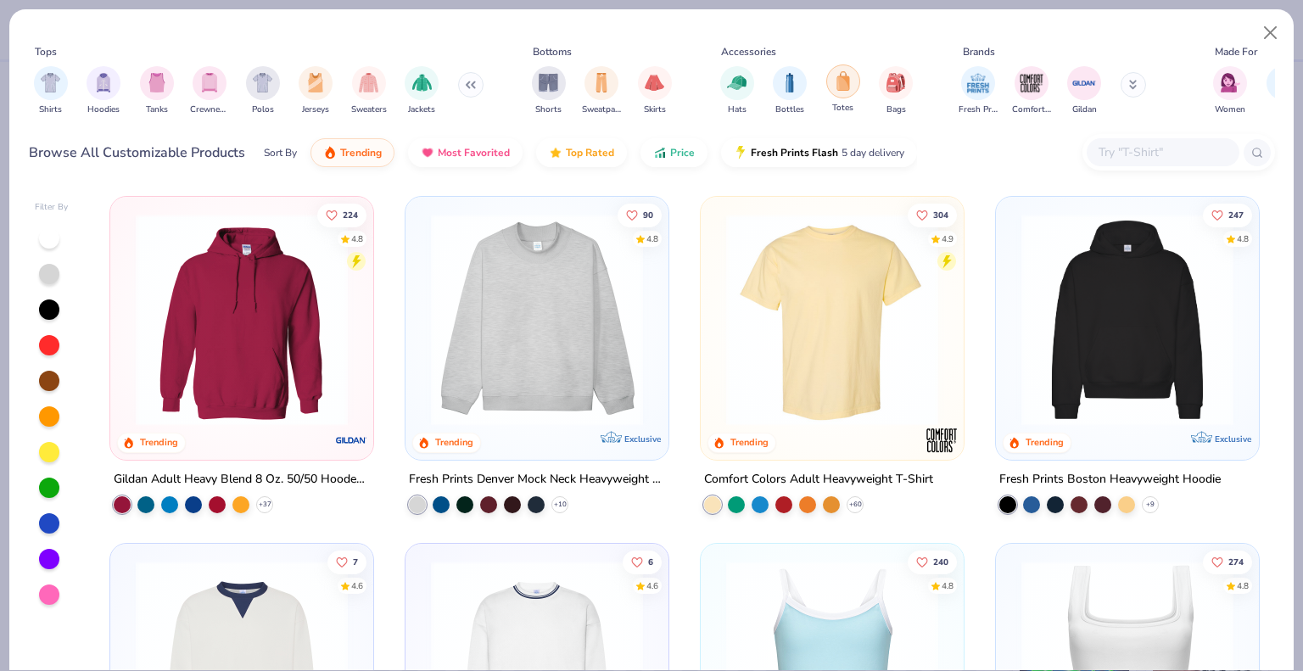
click at [838, 89] on img "filter for Totes" at bounding box center [843, 81] width 19 height 20
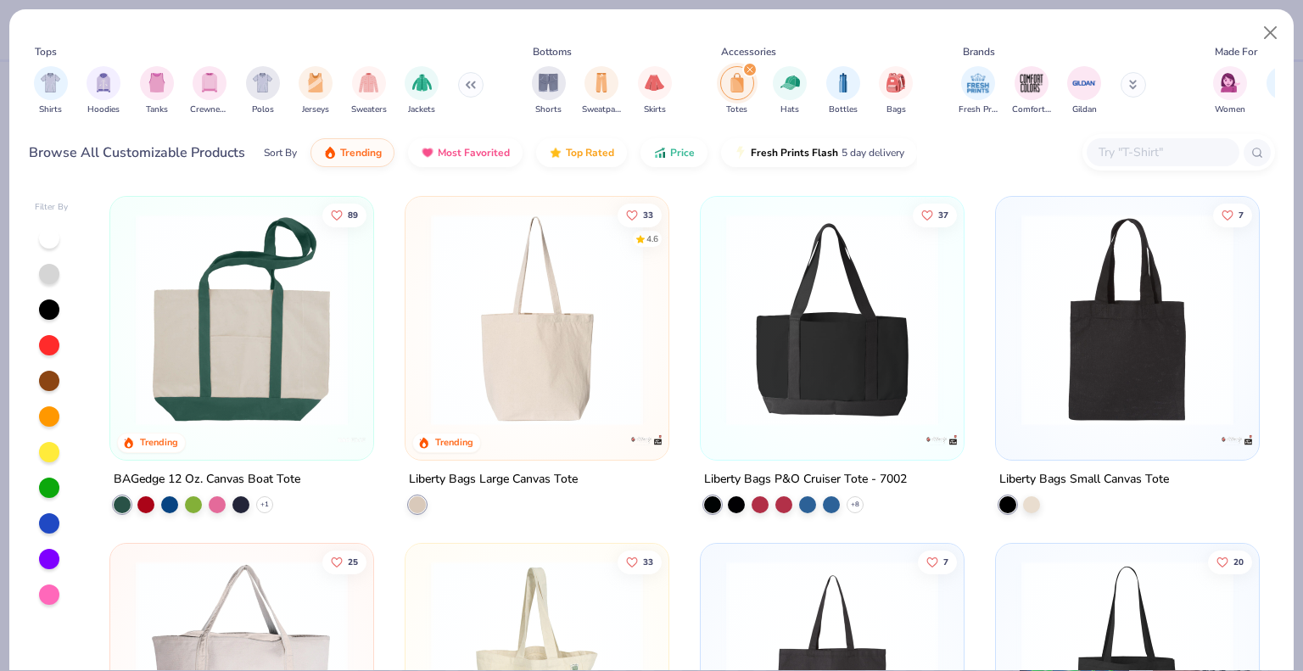
click at [834, 398] on img at bounding box center [831, 320] width 229 height 212
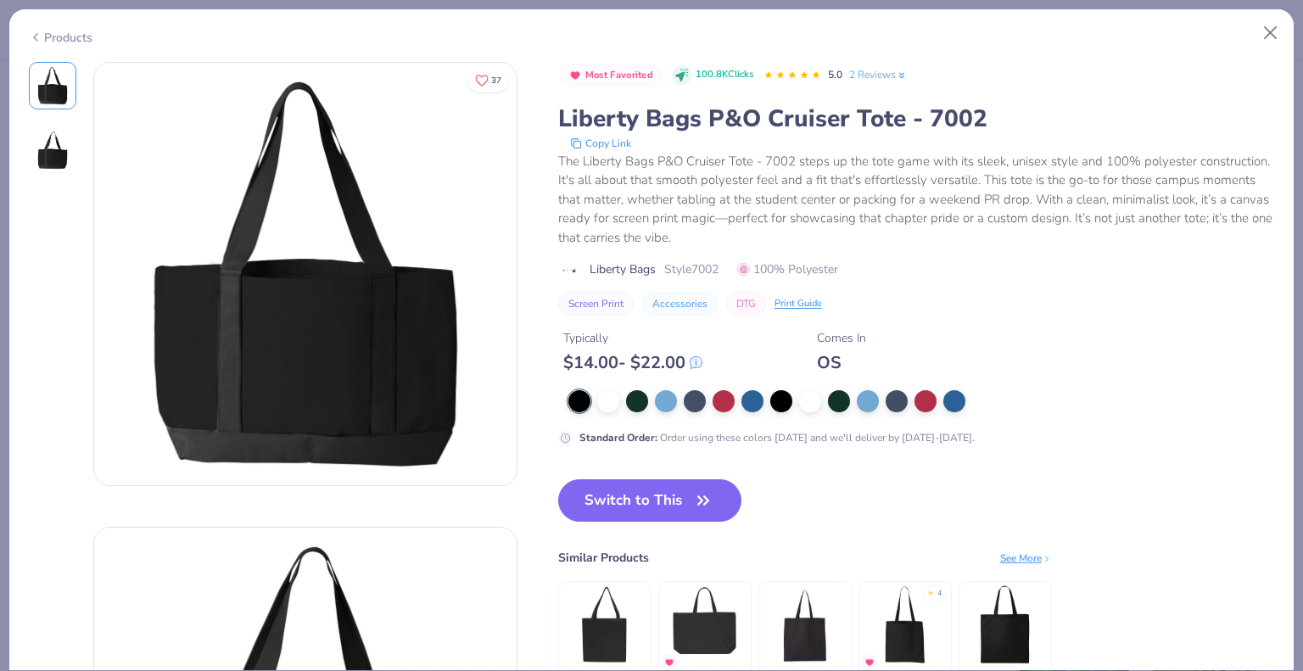
click at [40, 30] on icon at bounding box center [36, 37] width 14 height 20
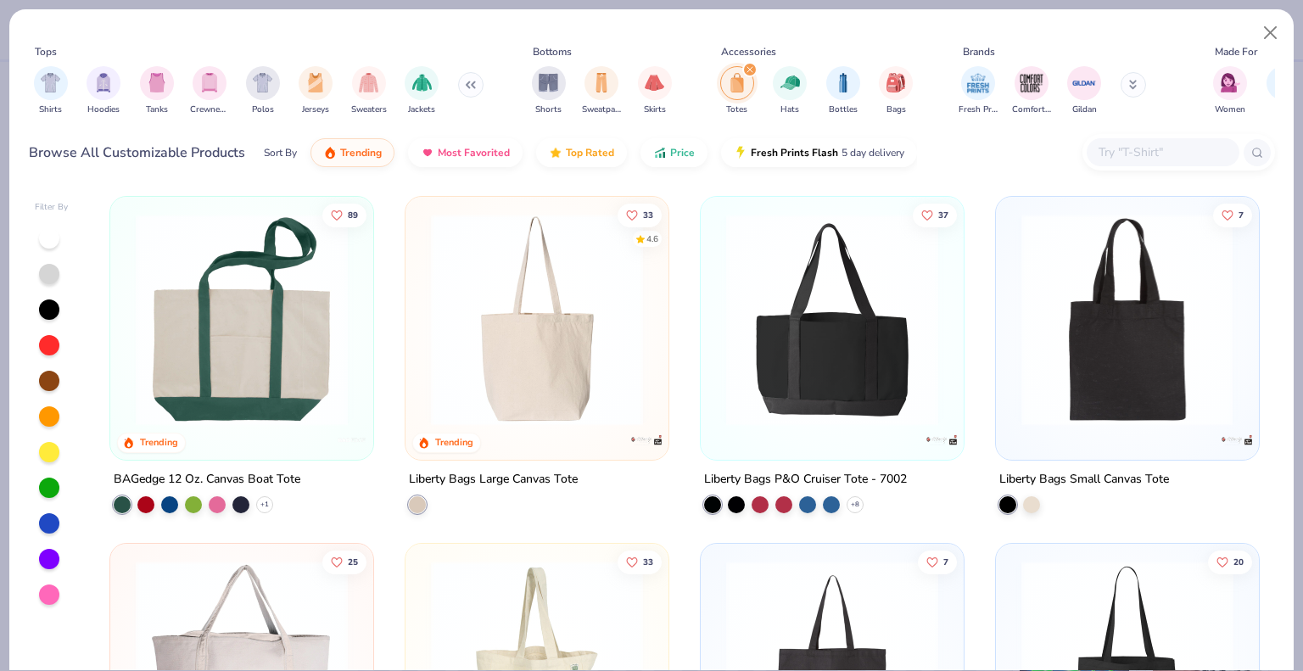
click at [1138, 337] on img at bounding box center [1127, 320] width 229 height 212
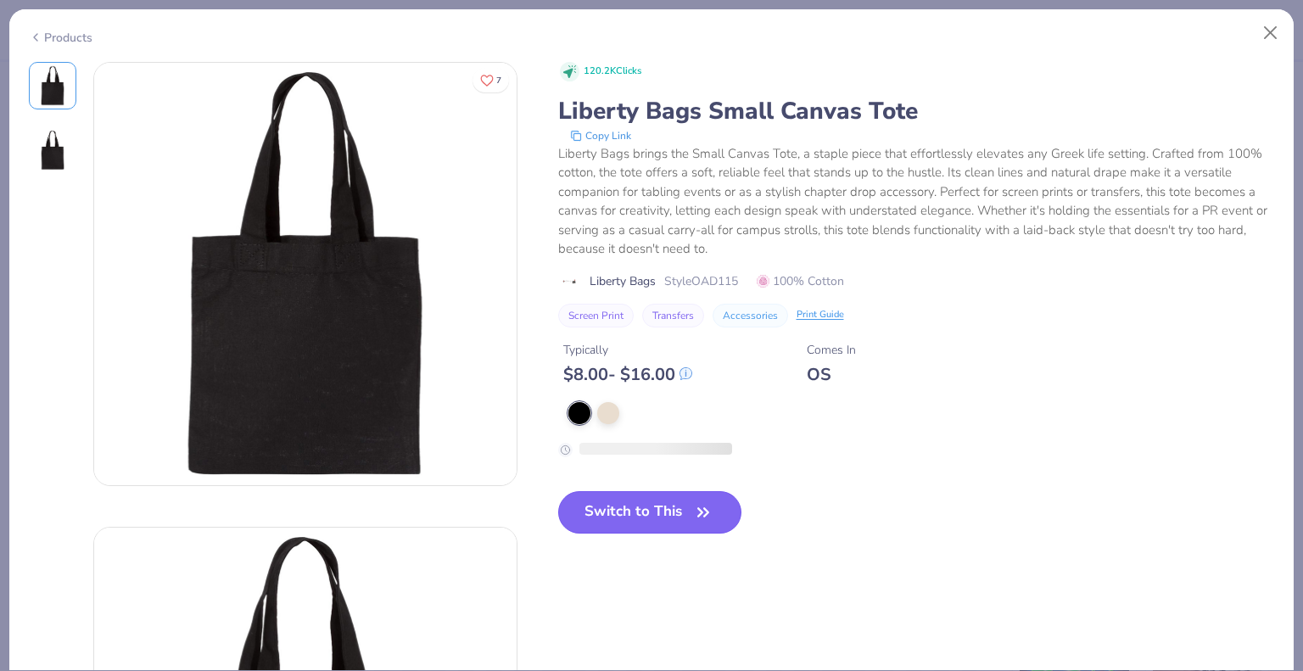
click at [655, 509] on button "Switch to This" at bounding box center [650, 512] width 184 height 42
click at [53, 37] on div "Products" at bounding box center [61, 38] width 64 height 18
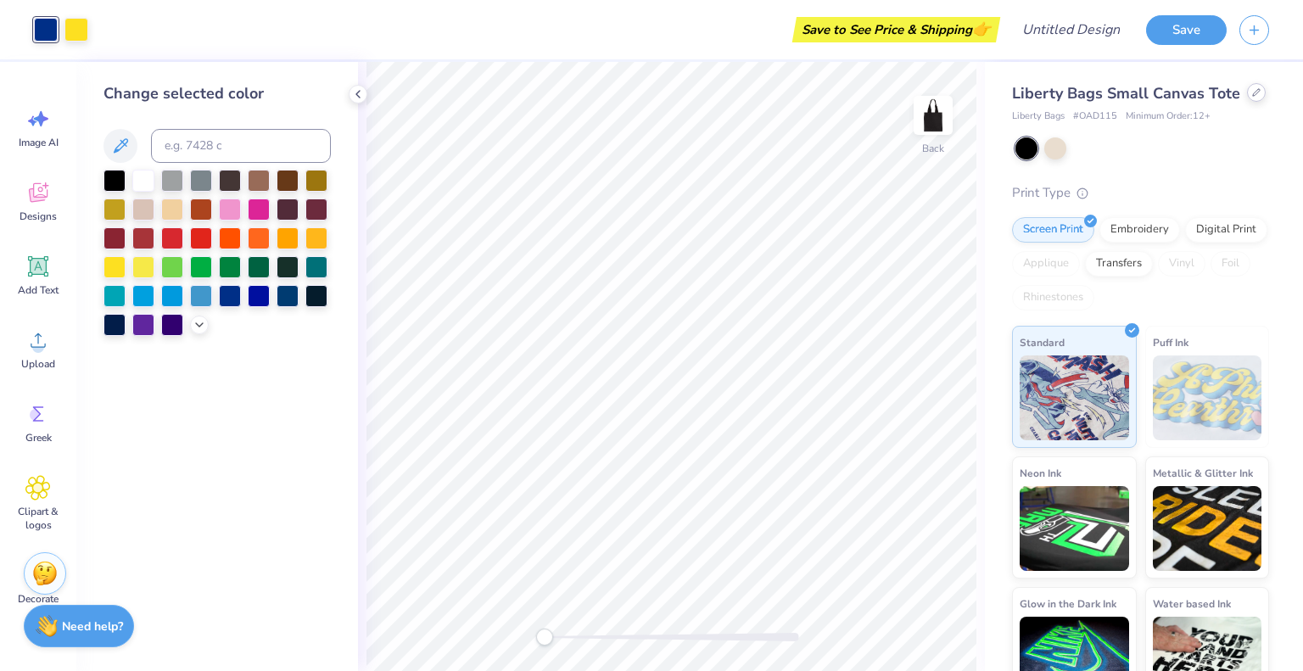
click at [1247, 102] on div at bounding box center [1256, 92] width 19 height 19
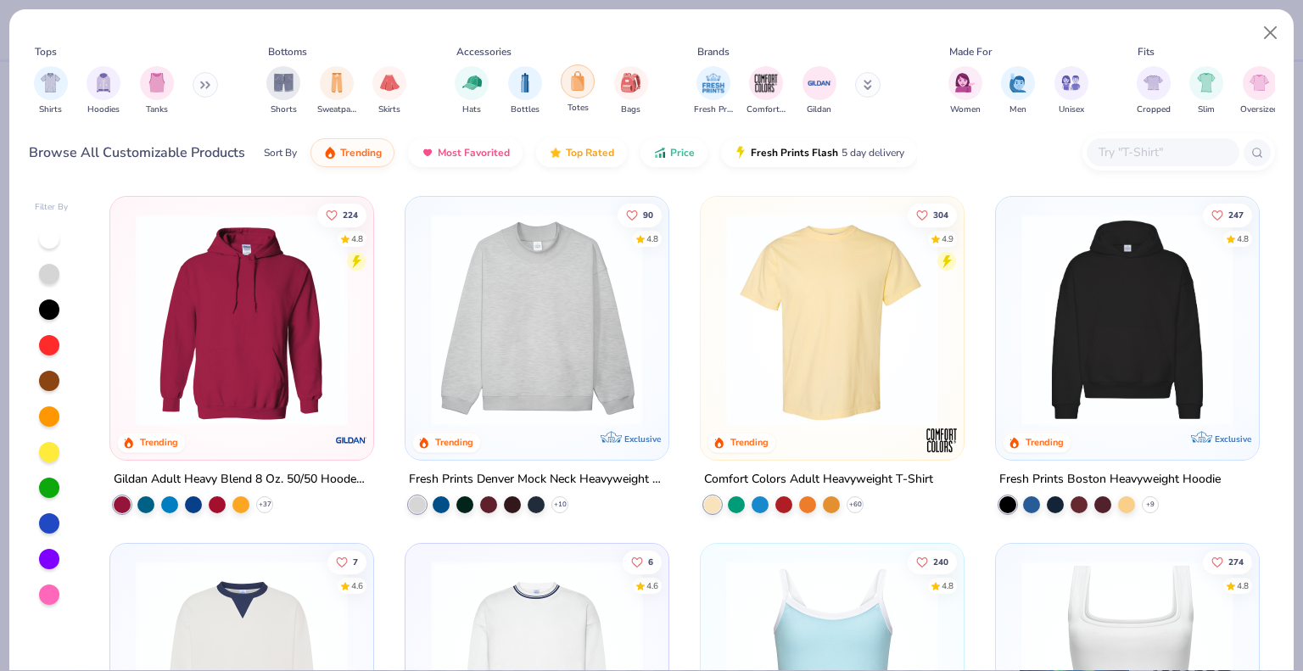
click at [576, 77] on img "filter for Totes" at bounding box center [577, 81] width 19 height 20
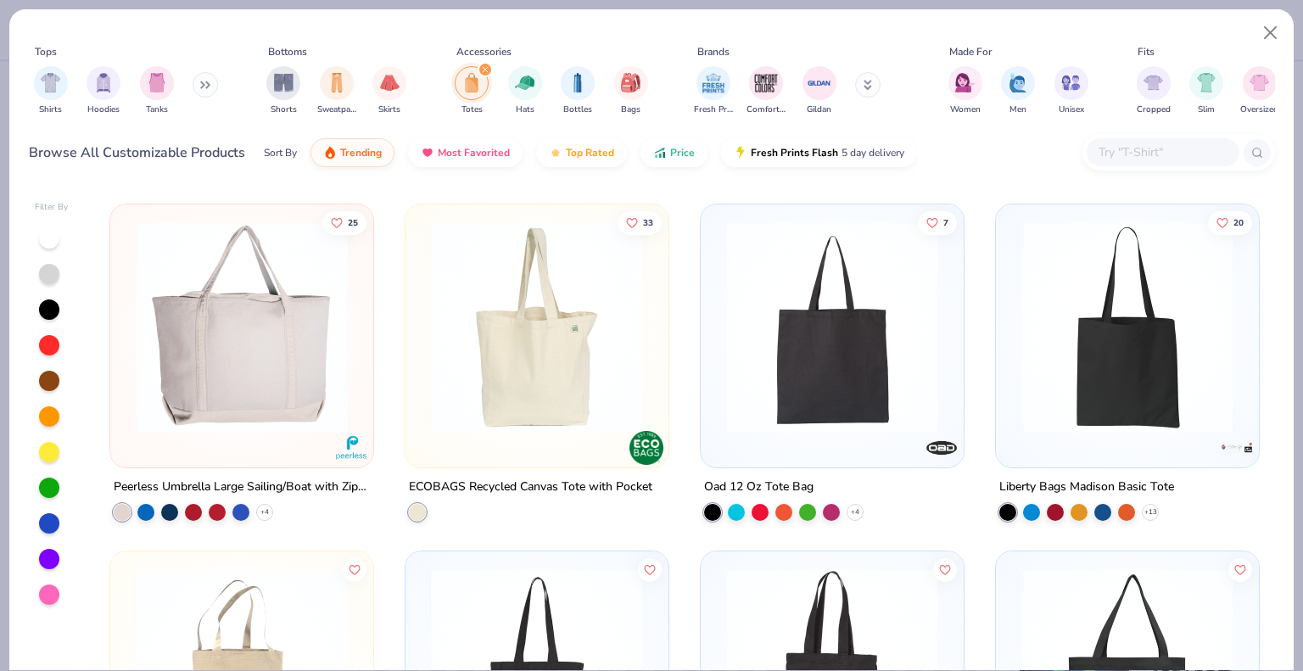
scroll to position [424, 0]
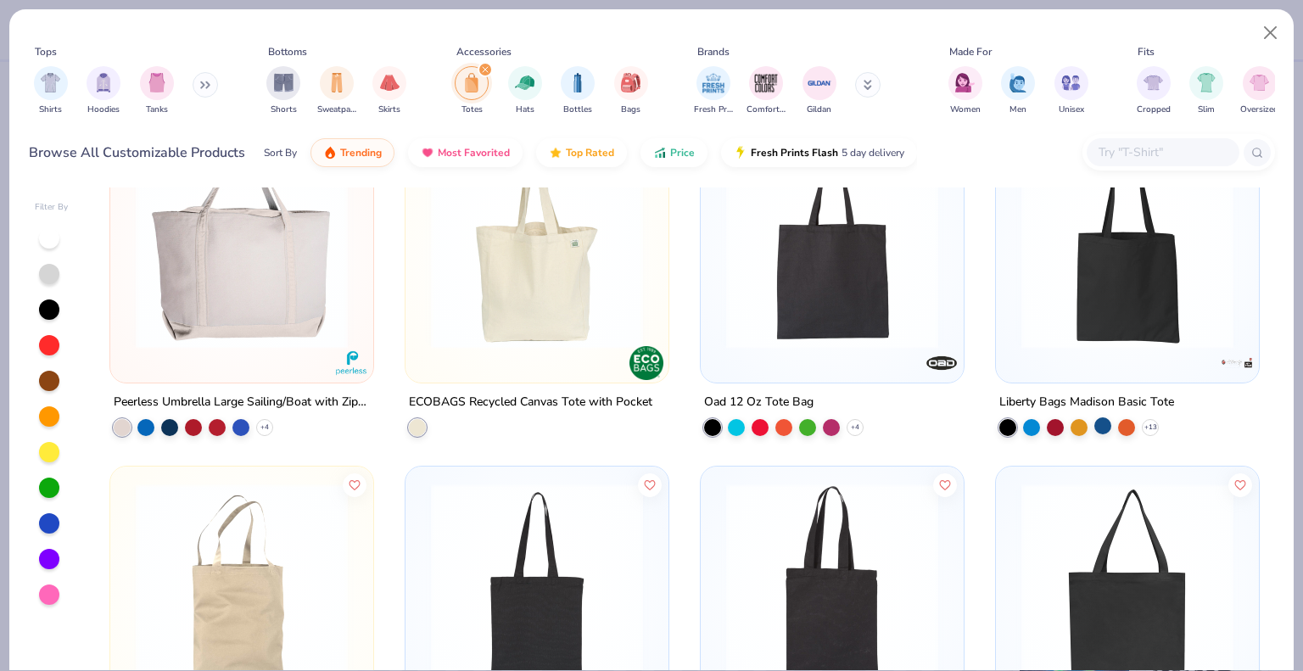
click at [1099, 422] on div at bounding box center [1102, 424] width 17 height 17
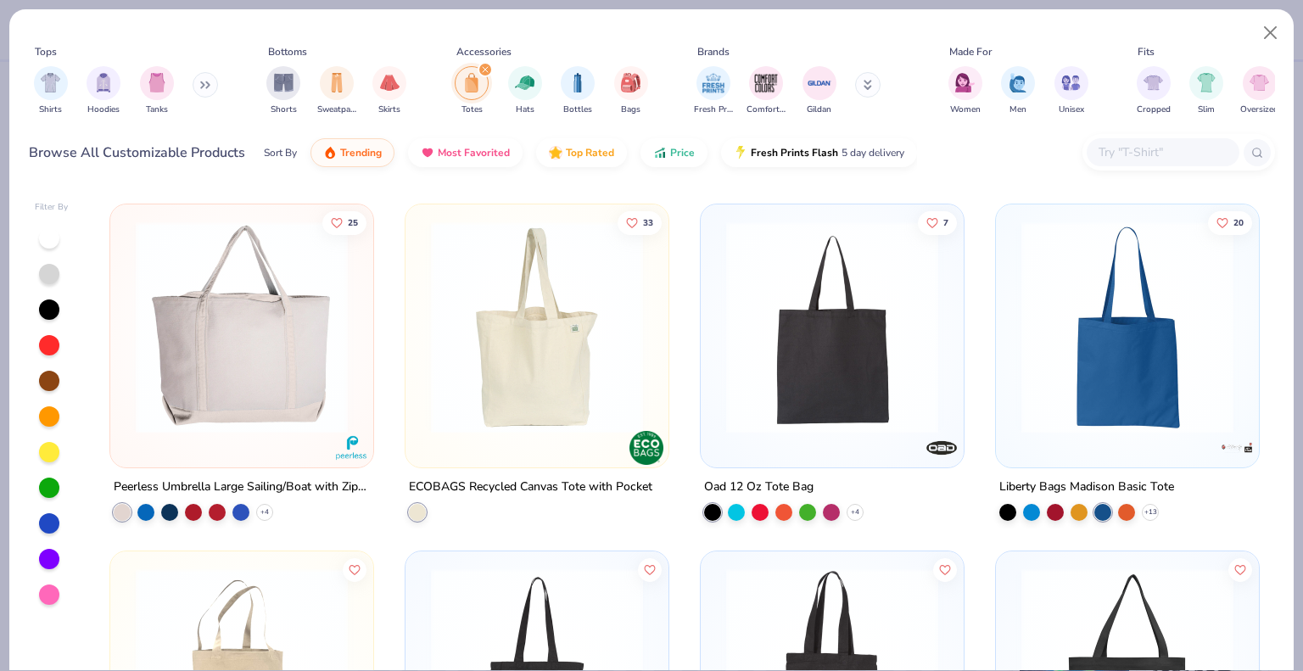
scroll to position [509, 0]
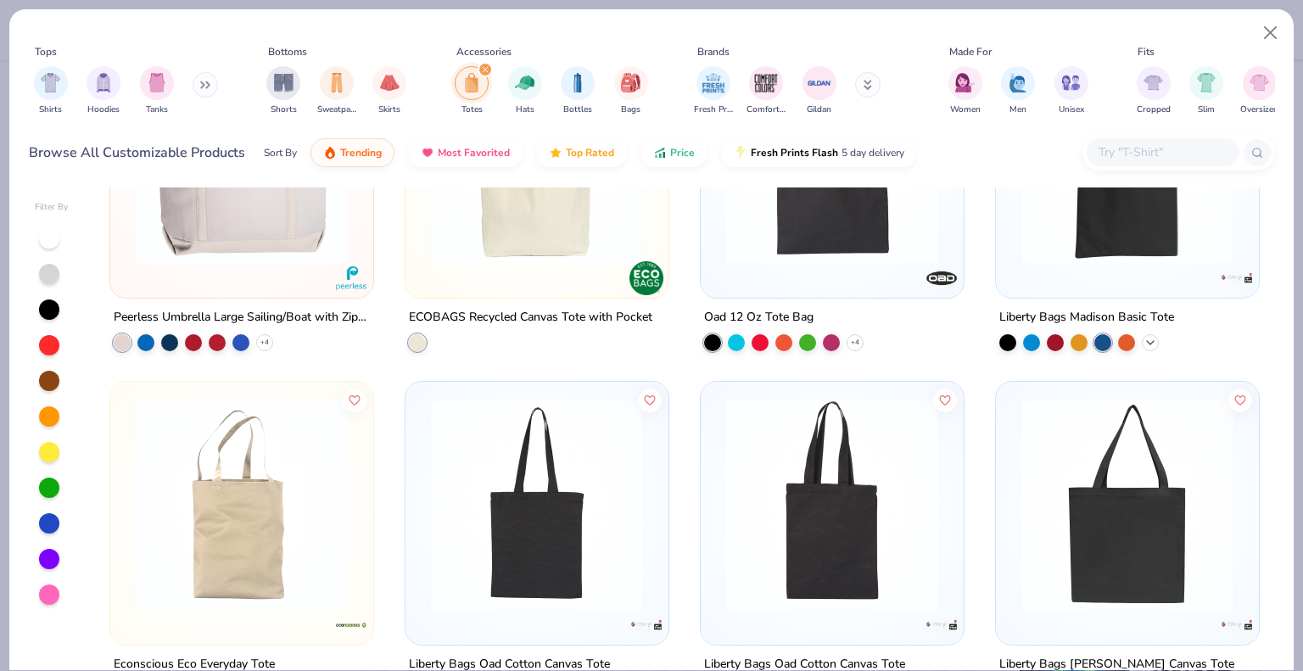
click at [1143, 344] on icon at bounding box center [1150, 342] width 14 height 14
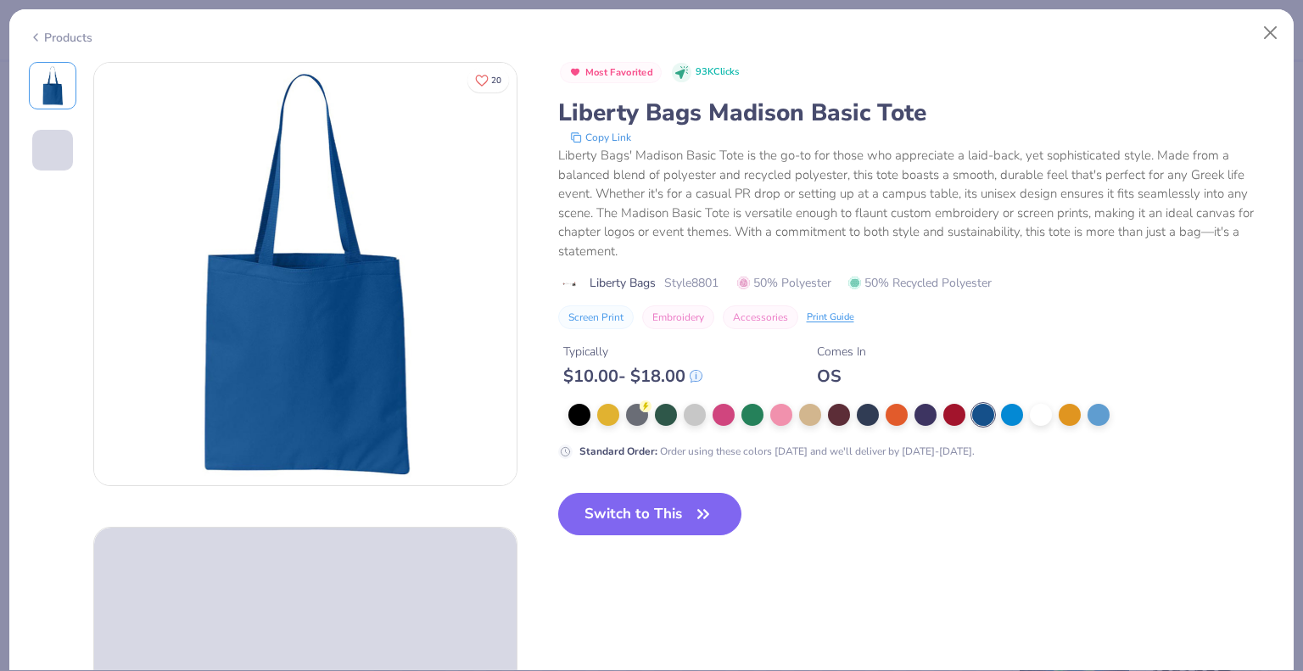
click at [853, 416] on div at bounding box center [902, 415] width 668 height 22
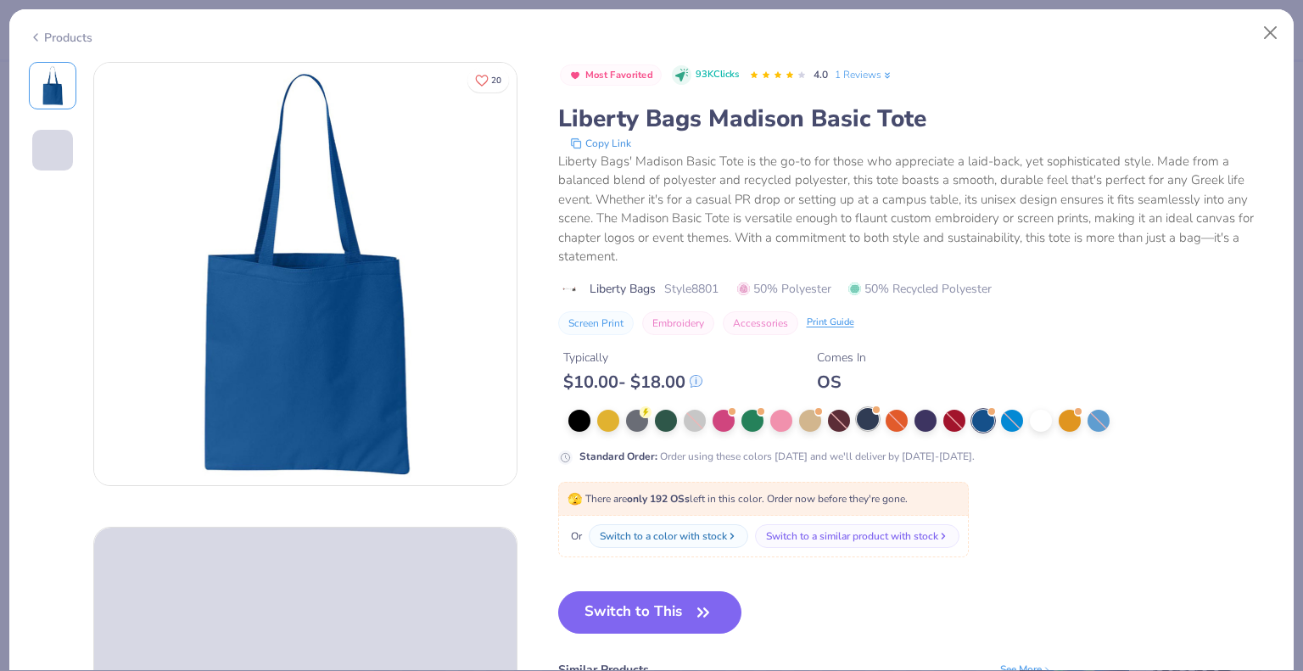
click at [861, 415] on div at bounding box center [868, 419] width 22 height 22
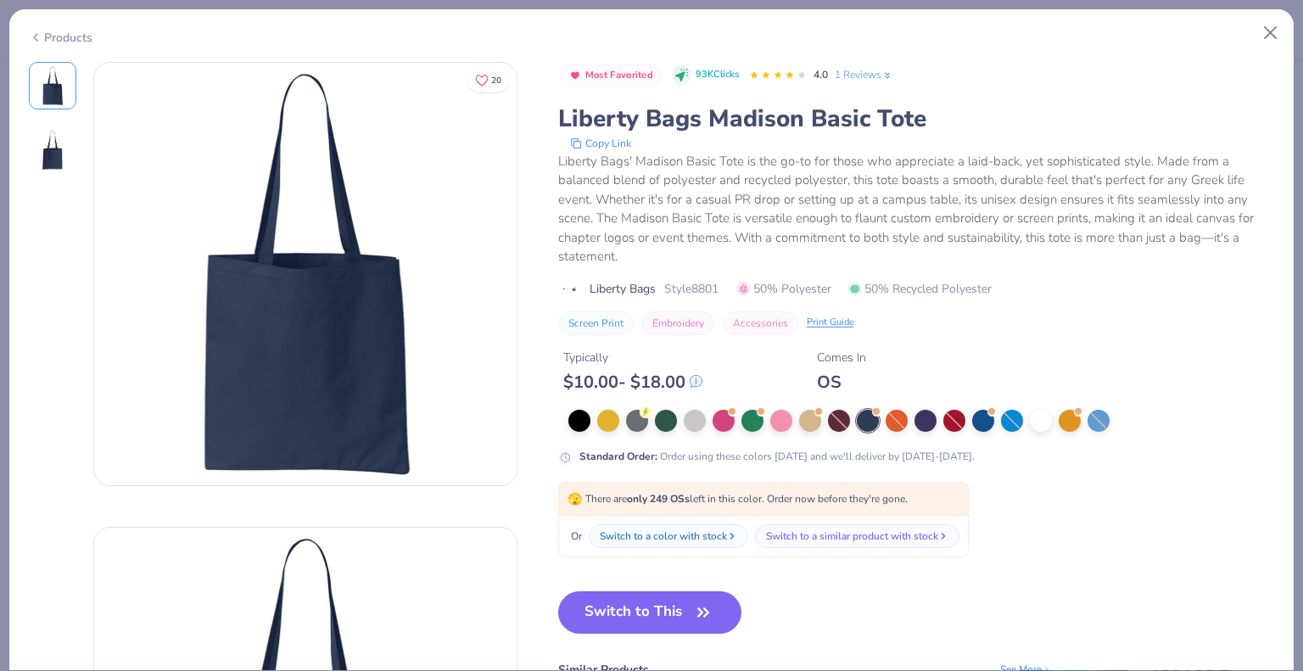
click at [72, 39] on div "Products" at bounding box center [61, 38] width 64 height 18
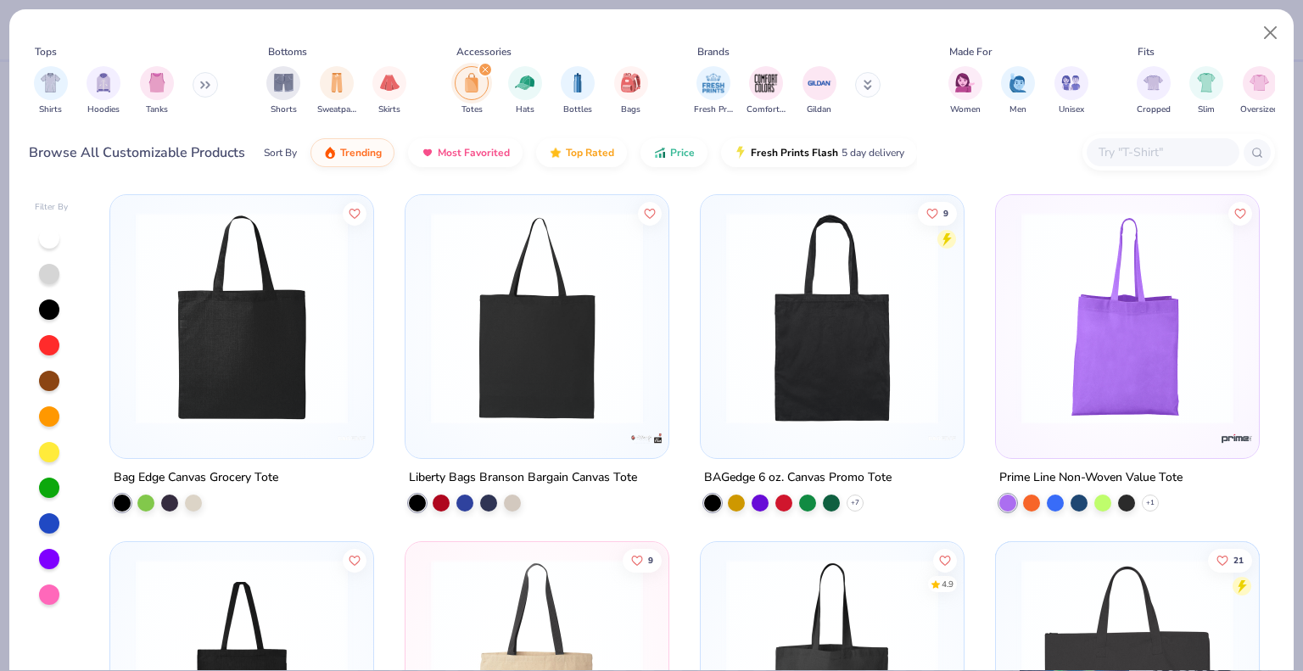
scroll to position [1018, 0]
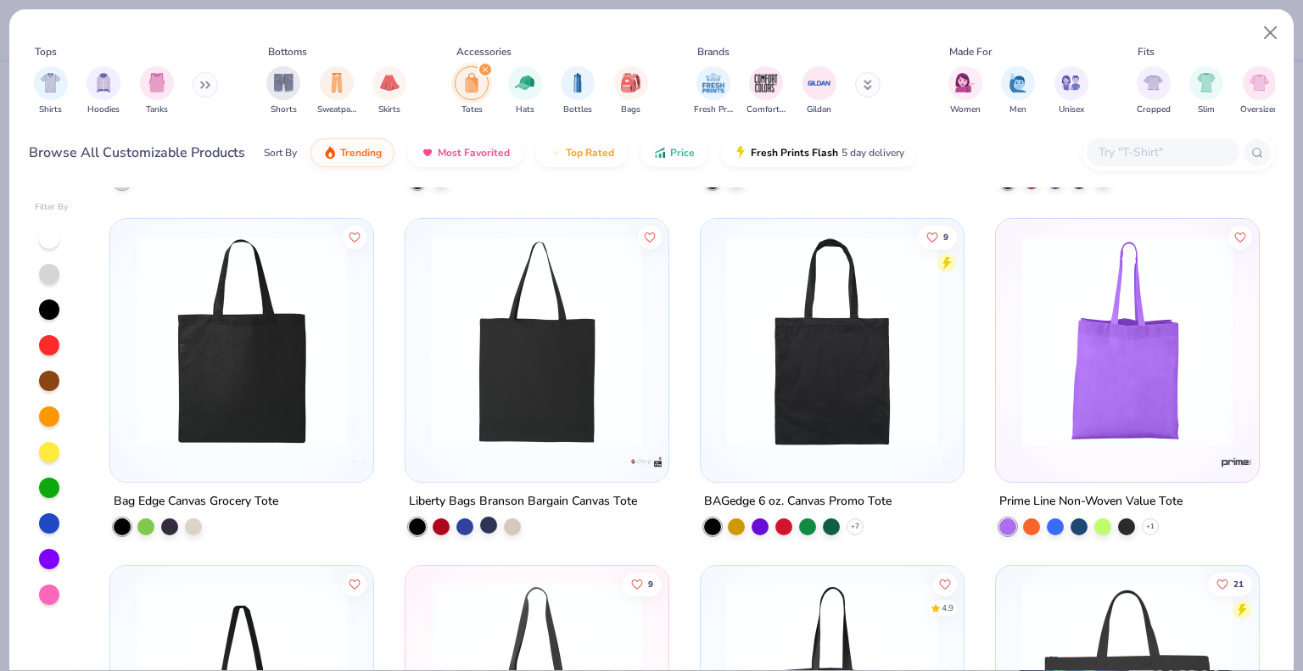
click at [485, 518] on div at bounding box center [488, 524] width 17 height 17
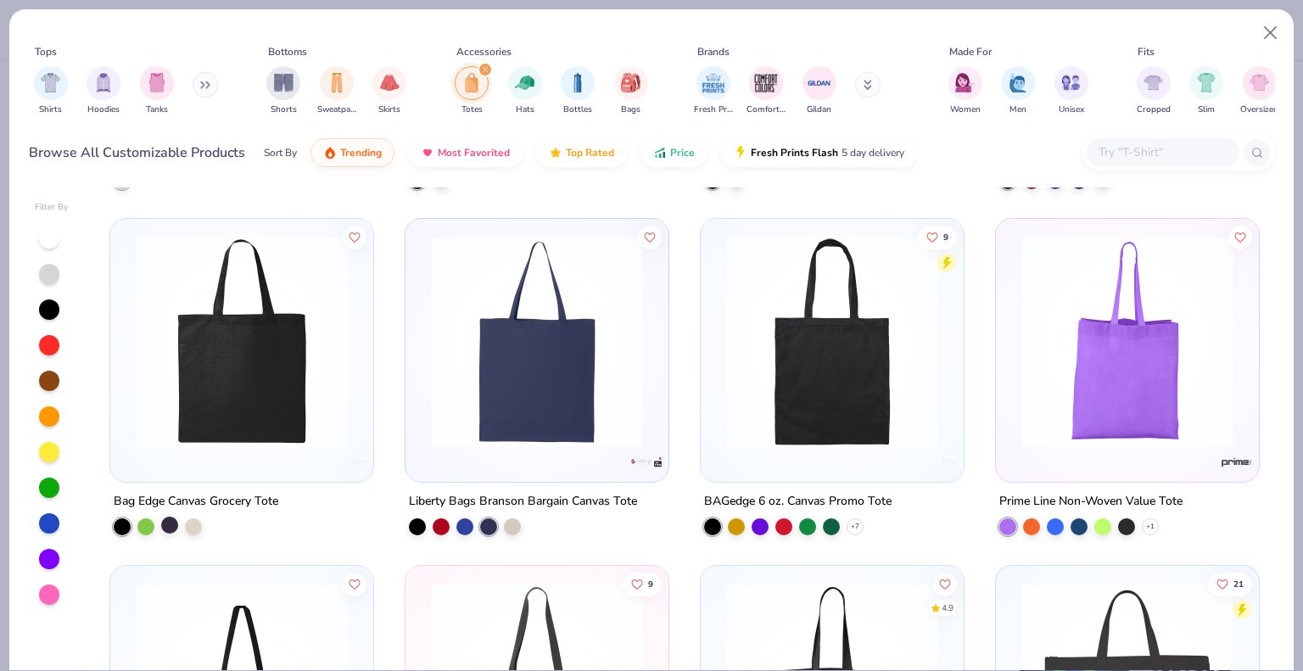
click at [170, 517] on div at bounding box center [169, 524] width 17 height 17
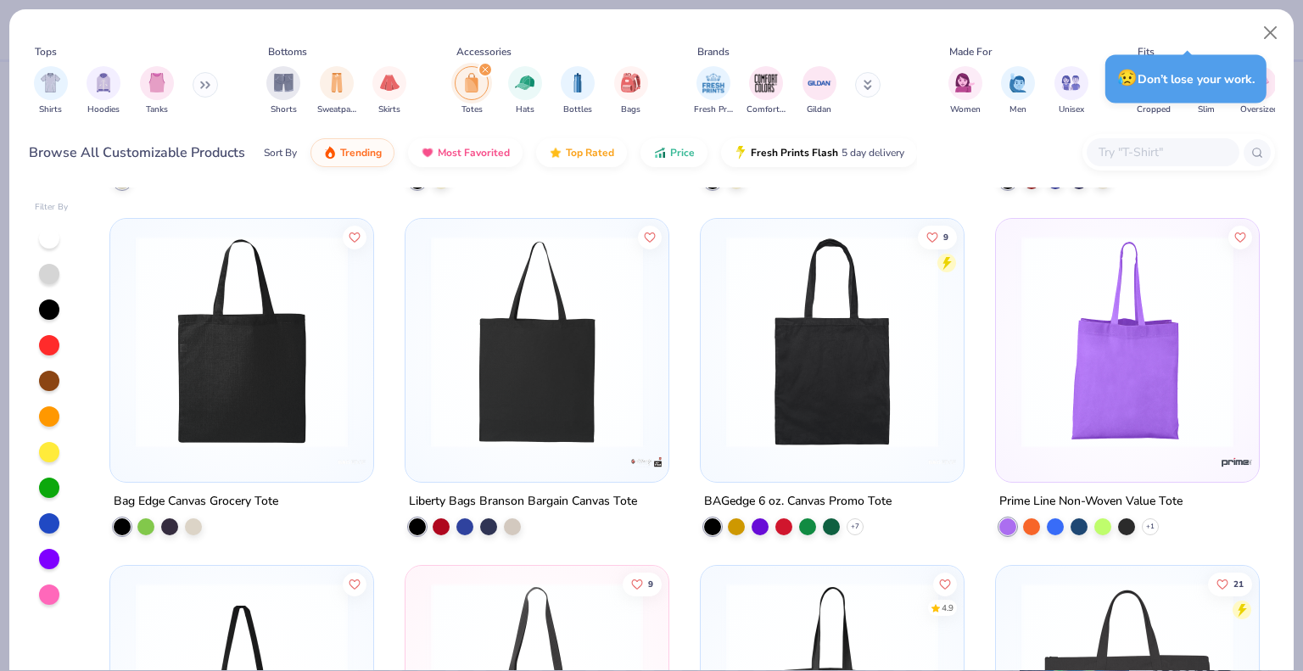
click at [590, 450] on div at bounding box center [537, 345] width 246 height 237
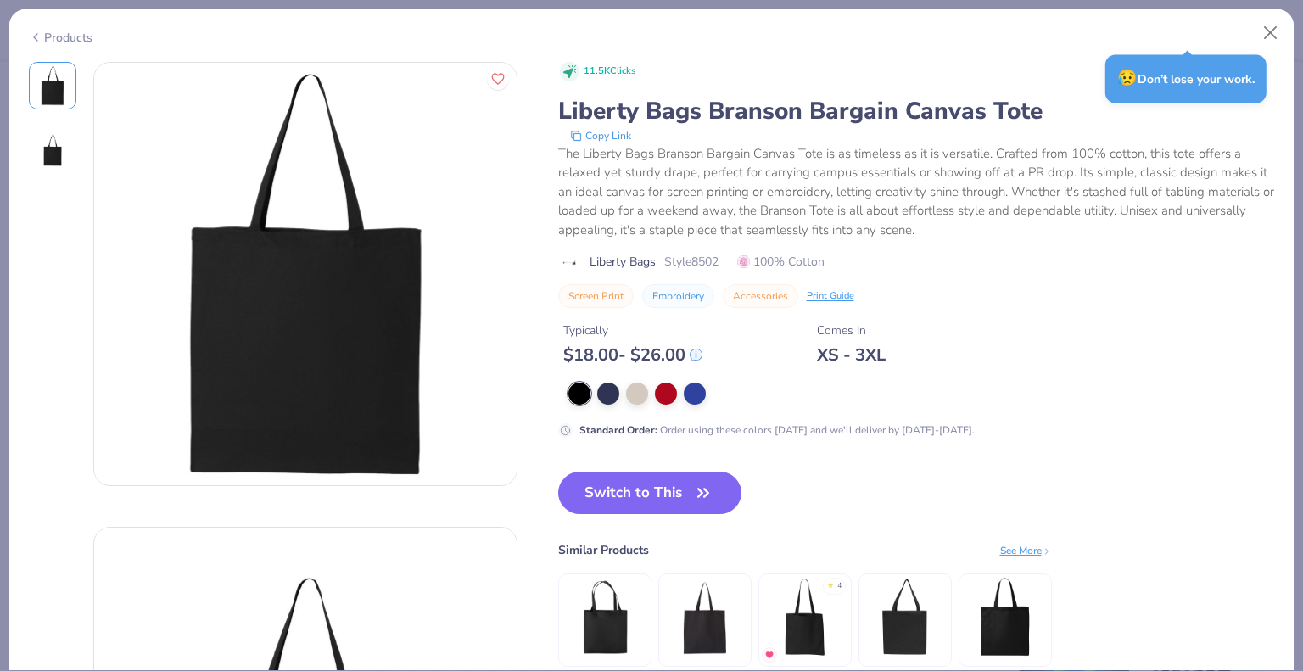
click at [593, 391] on div at bounding box center [902, 393] width 668 height 22
click at [611, 390] on div at bounding box center [608, 392] width 22 height 22
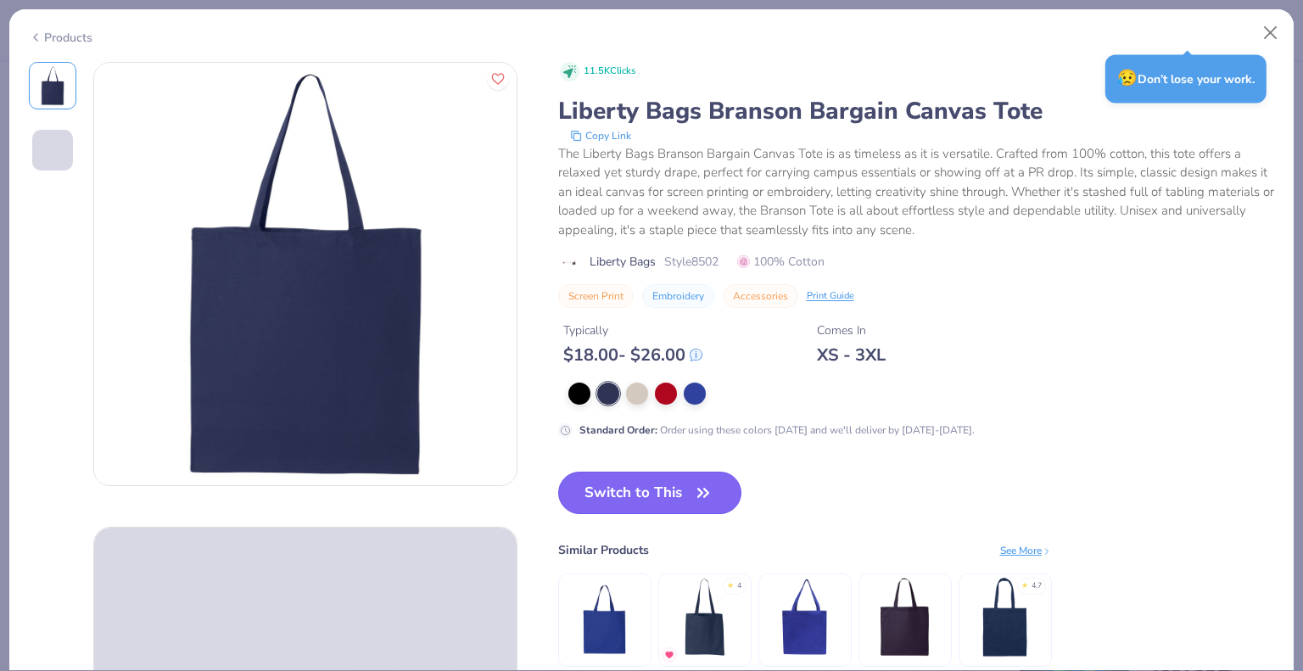
click at [678, 496] on button "Switch to This" at bounding box center [650, 492] width 184 height 42
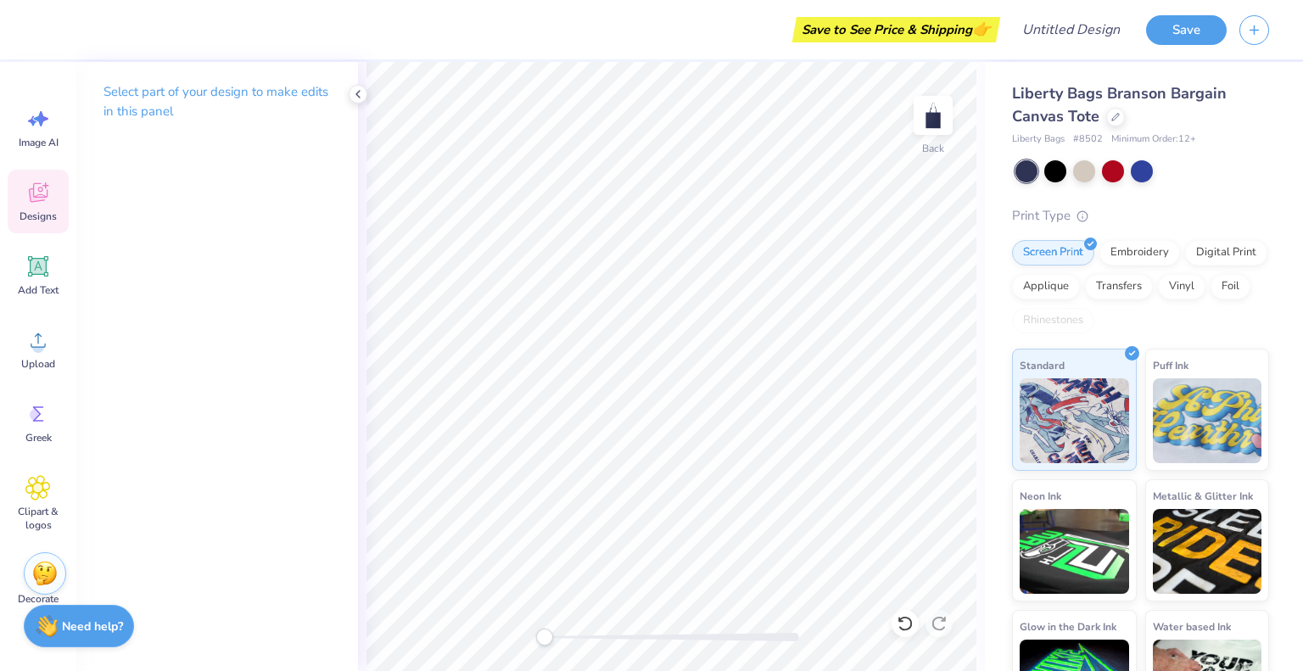
click at [29, 198] on icon at bounding box center [37, 192] width 25 height 25
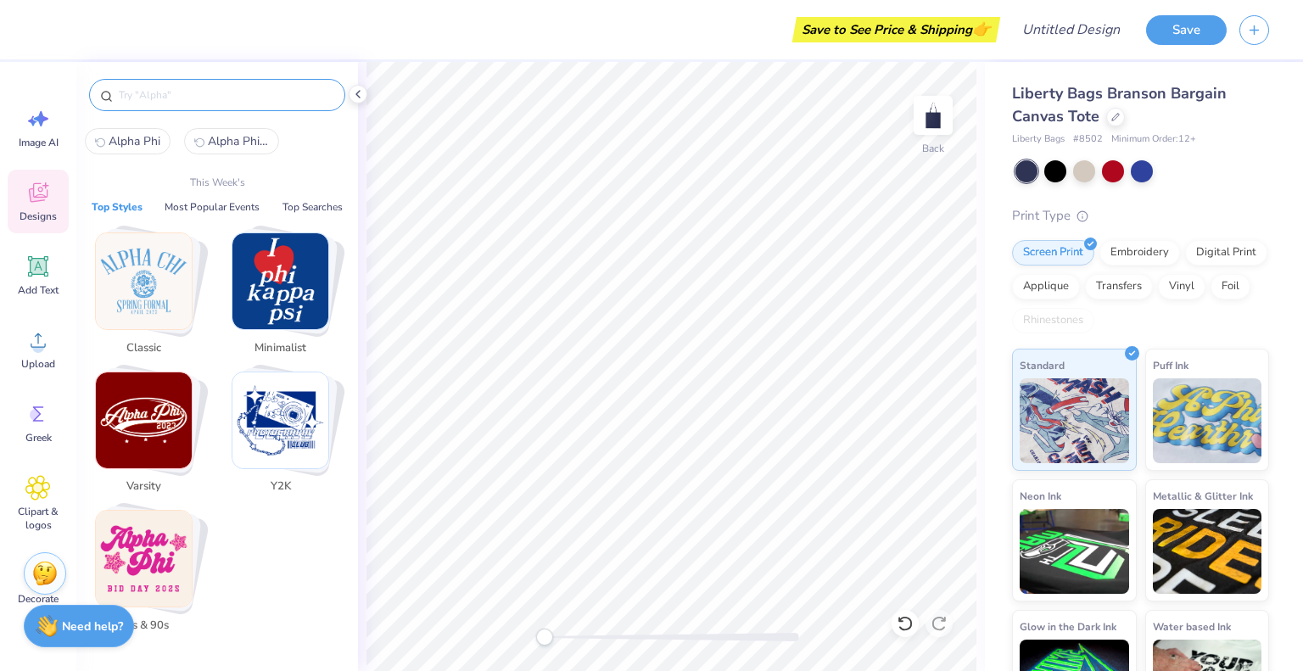
click at [256, 87] on input "text" at bounding box center [225, 94] width 217 height 17
click at [139, 145] on span "Alpha Phi" at bounding box center [135, 141] width 52 height 16
type input "Alpha Phi"
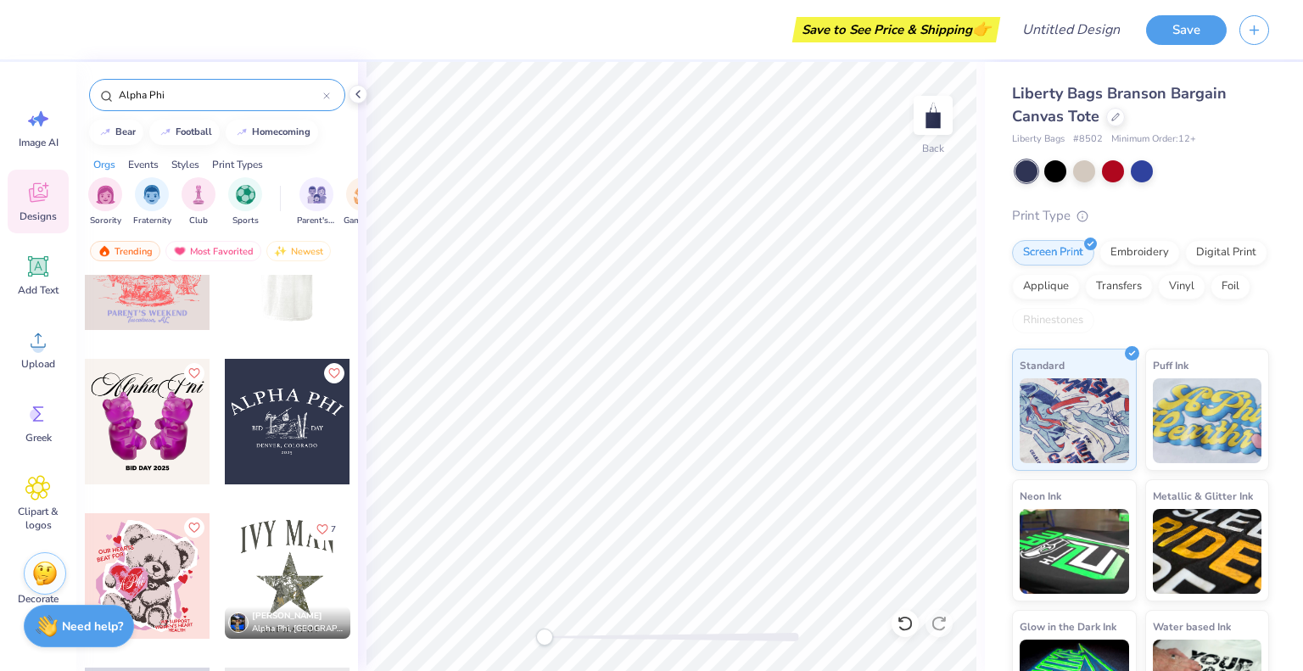
scroll to position [1770, 0]
click at [277, 410] on div at bounding box center [288, 421] width 126 height 126
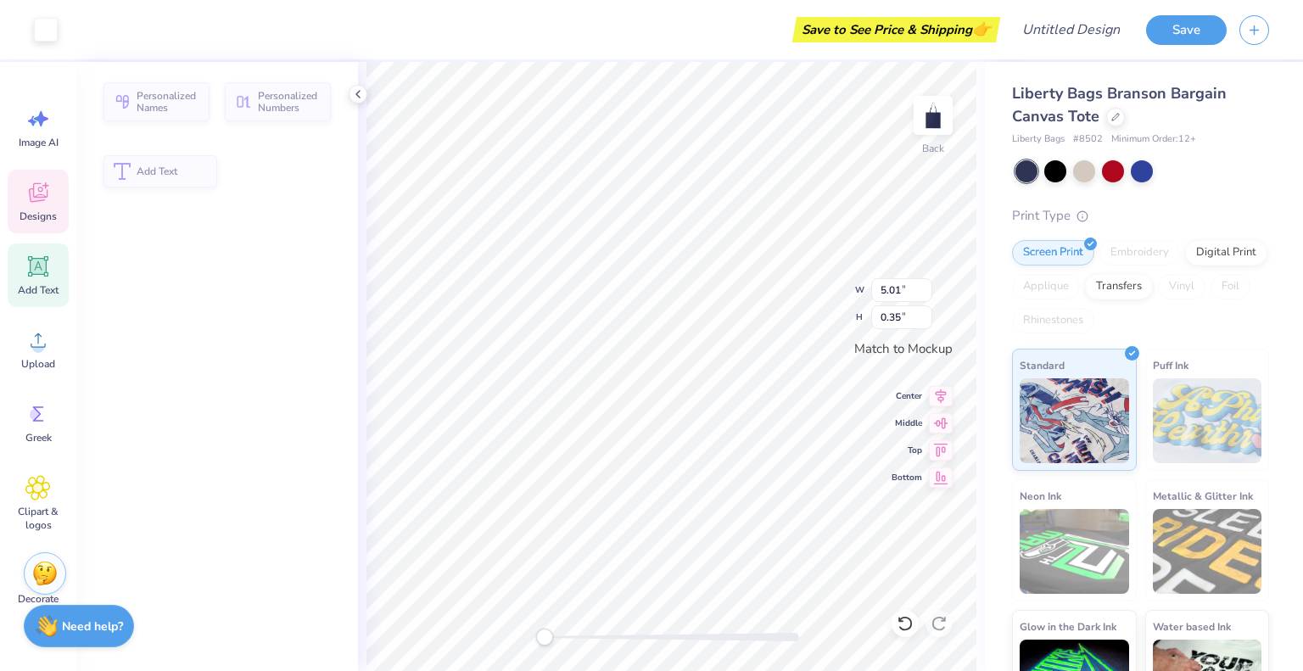
type input "5.01"
type input "0.35"
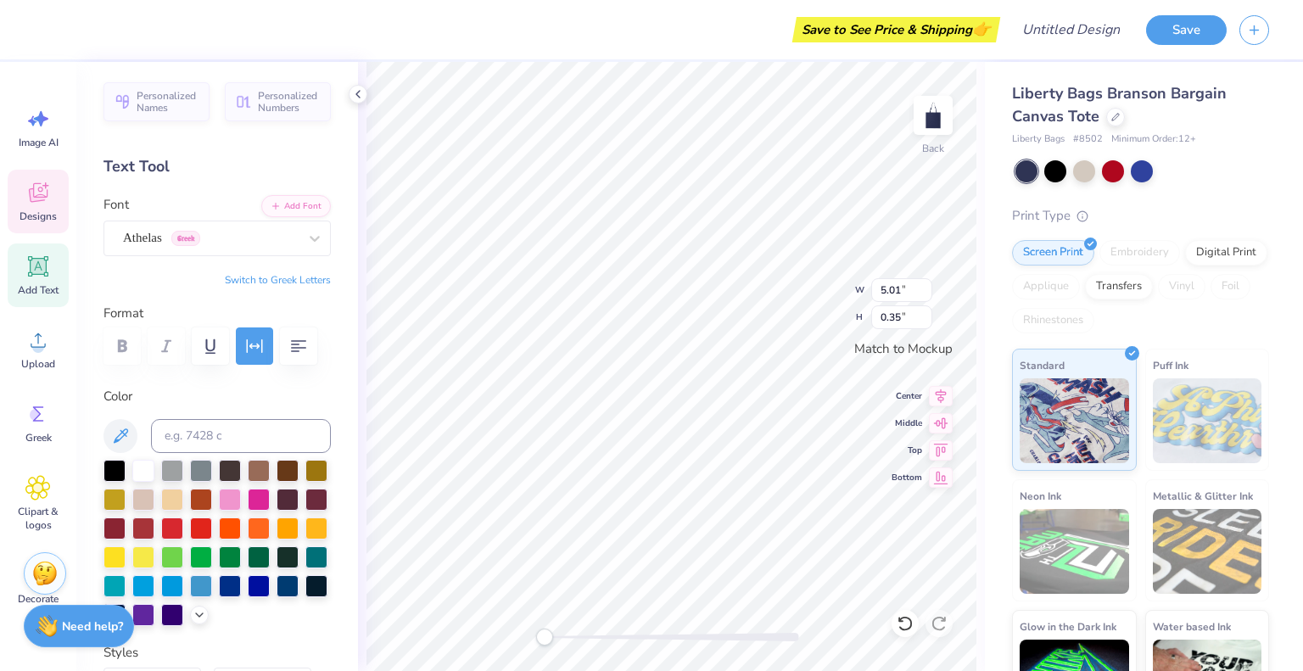
type textarea "[GEOGRAPHIC_DATA][US_STATE]"
click at [1261, 165] on div "Liberty Bags Branson Bargain Canvas Tote Liberty Bags # 8502 Minimum Order: 12 …" at bounding box center [1144, 397] width 318 height 670
click at [78, 32] on div at bounding box center [76, 28] width 24 height 24
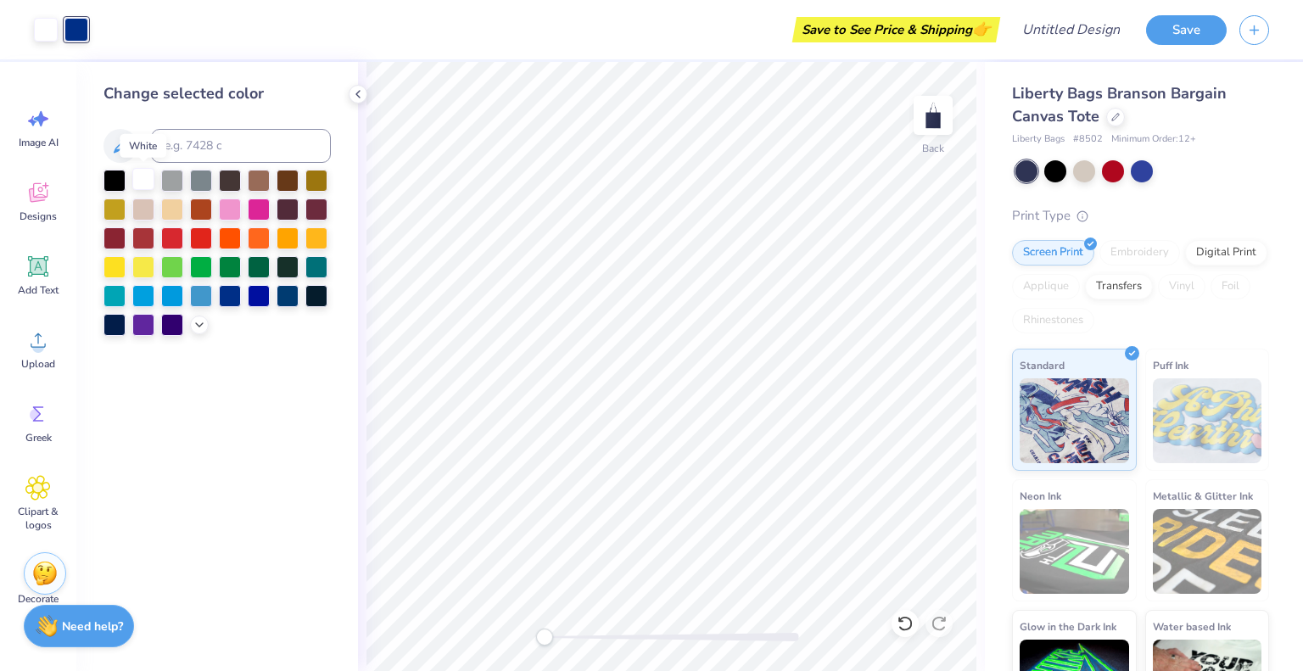
click at [137, 176] on div at bounding box center [143, 179] width 22 height 22
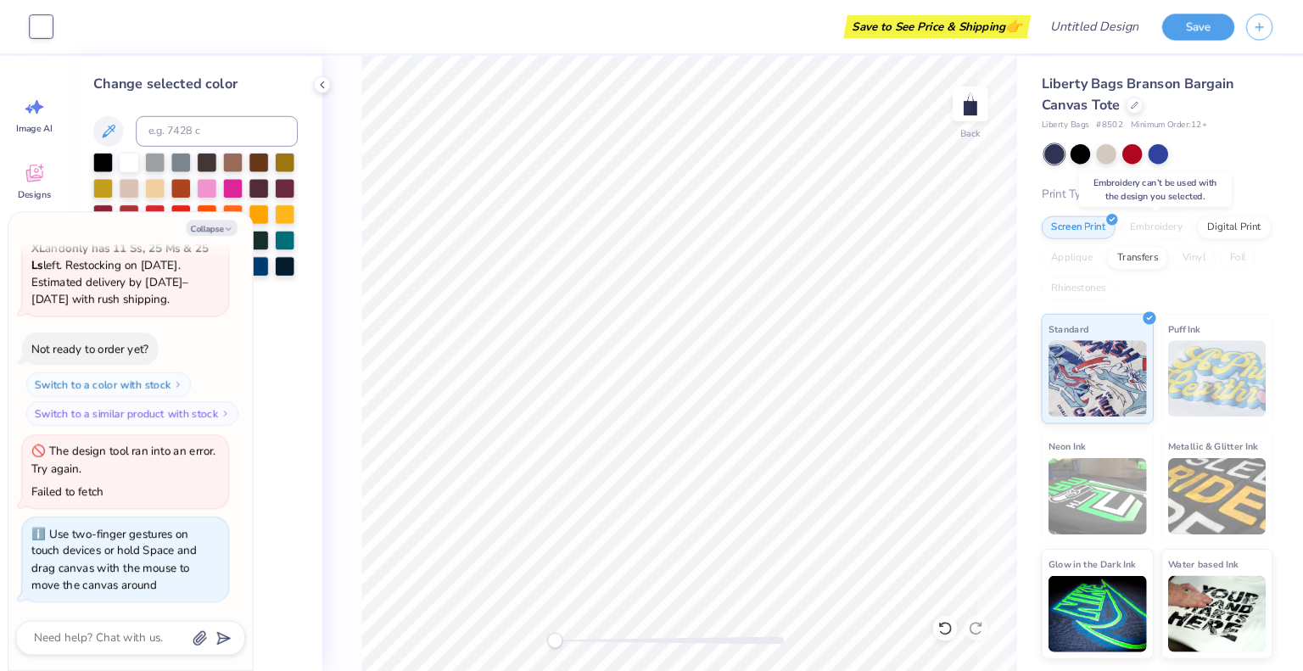
scroll to position [197, 0]
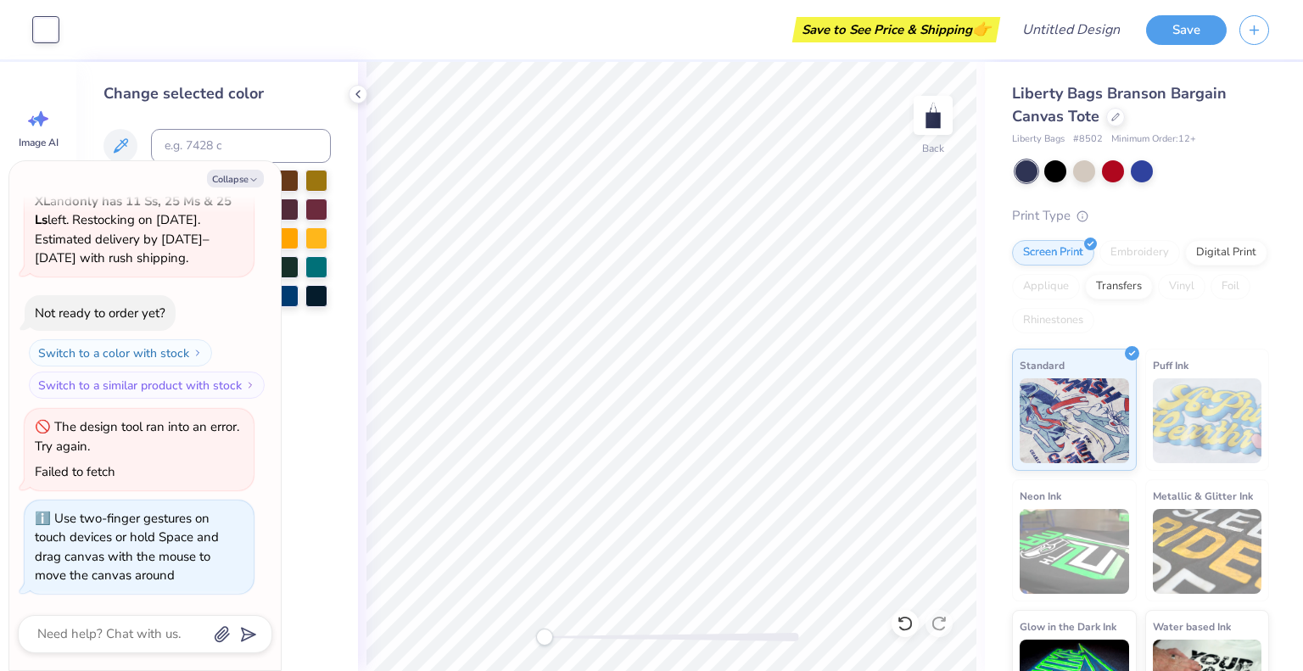
click at [460, 644] on div "Back" at bounding box center [671, 366] width 627 height 609
click at [230, 180] on button "Collapse" at bounding box center [235, 179] width 57 height 18
type textarea "x"
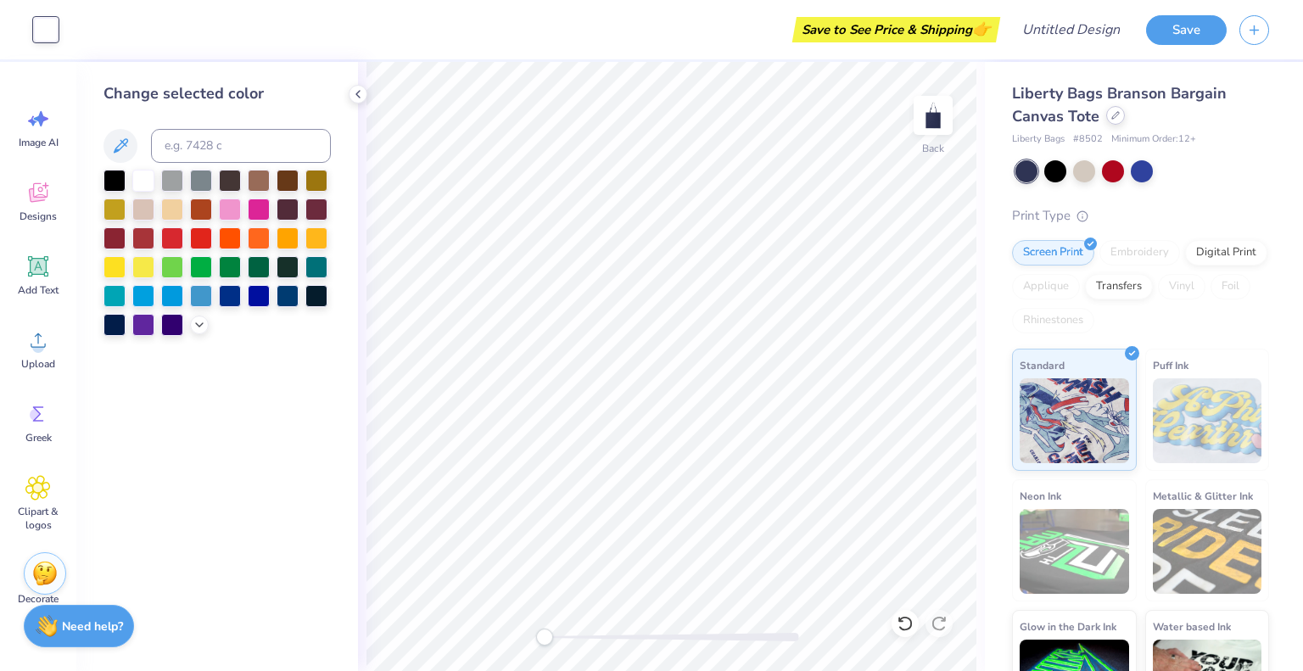
click at [1113, 124] on div at bounding box center [1115, 115] width 19 height 19
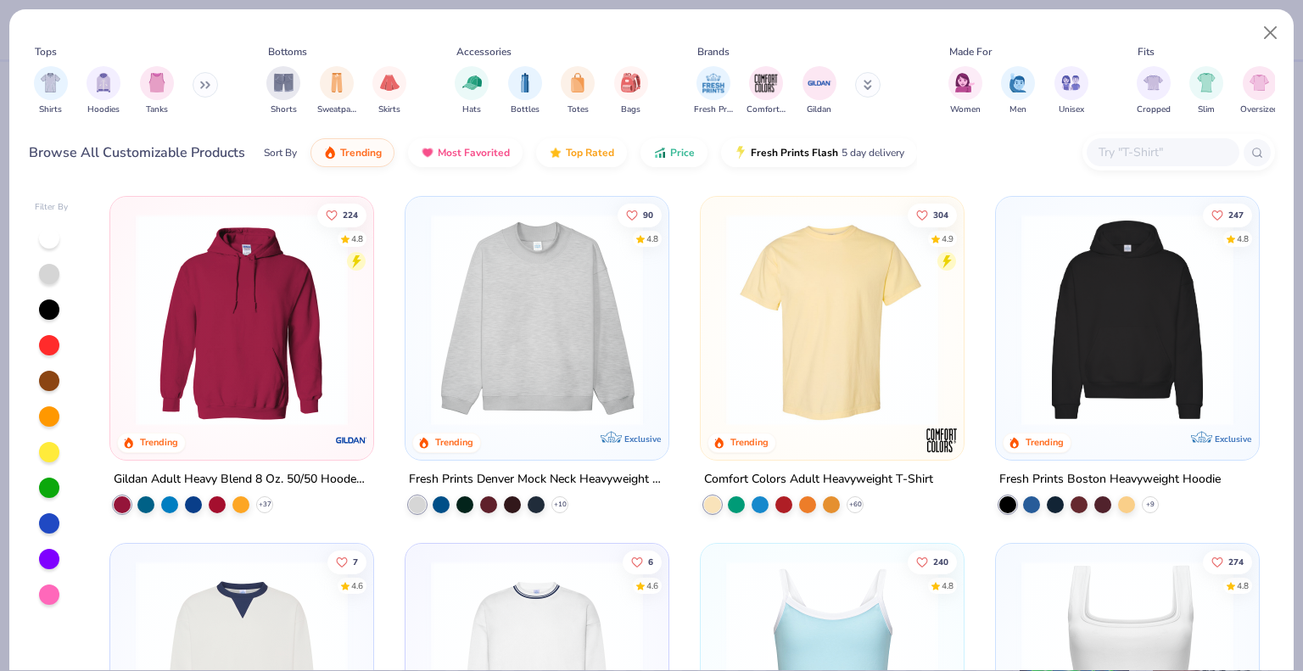
click at [205, 81] on icon at bounding box center [205, 85] width 10 height 8
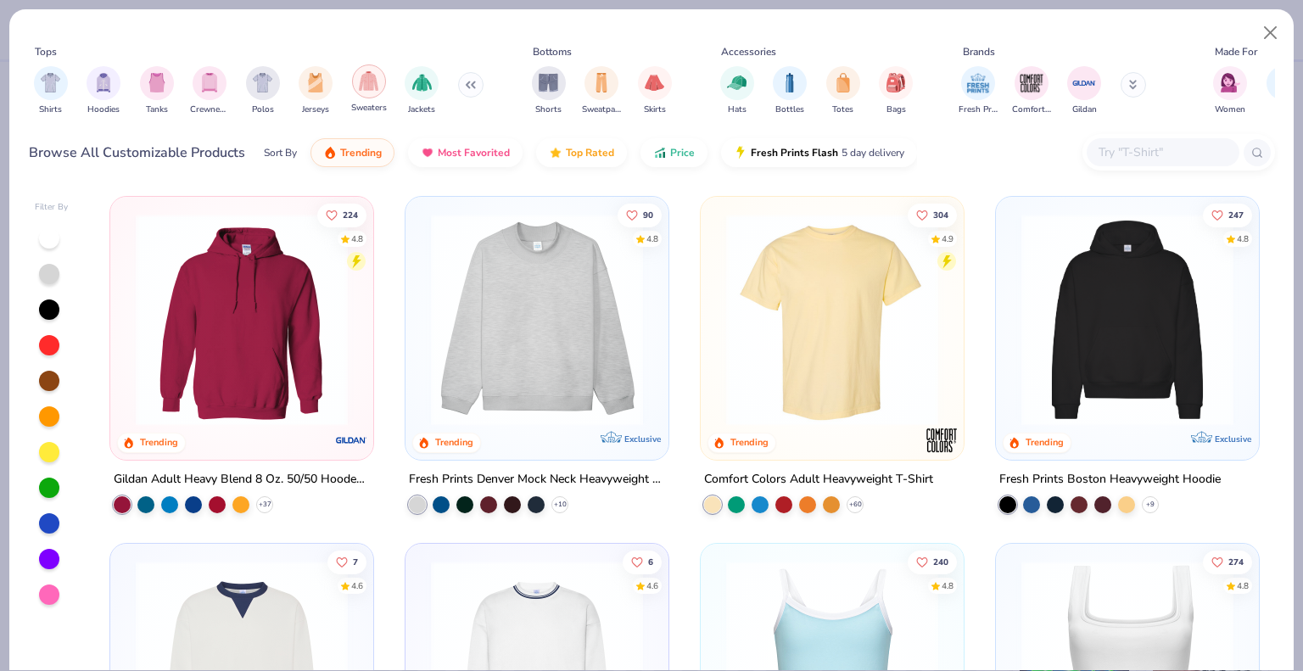
click at [360, 88] on img "filter for Sweaters" at bounding box center [369, 81] width 20 height 20
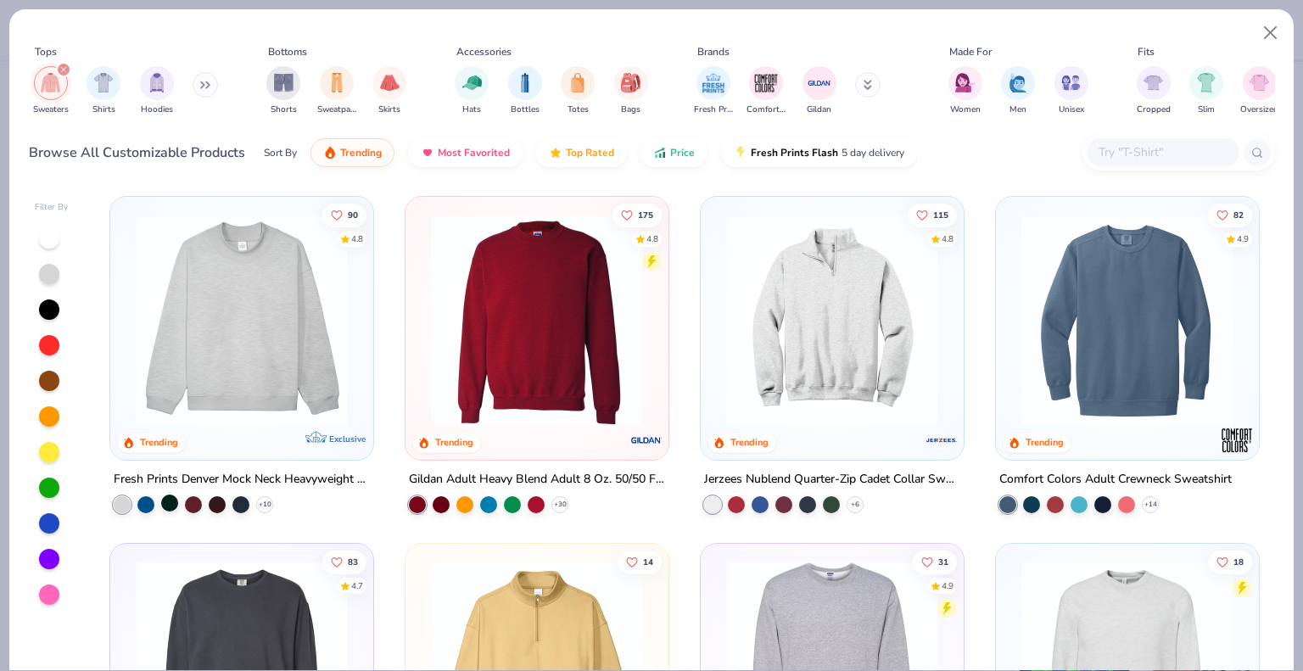
click at [163, 499] on div at bounding box center [169, 502] width 17 height 17
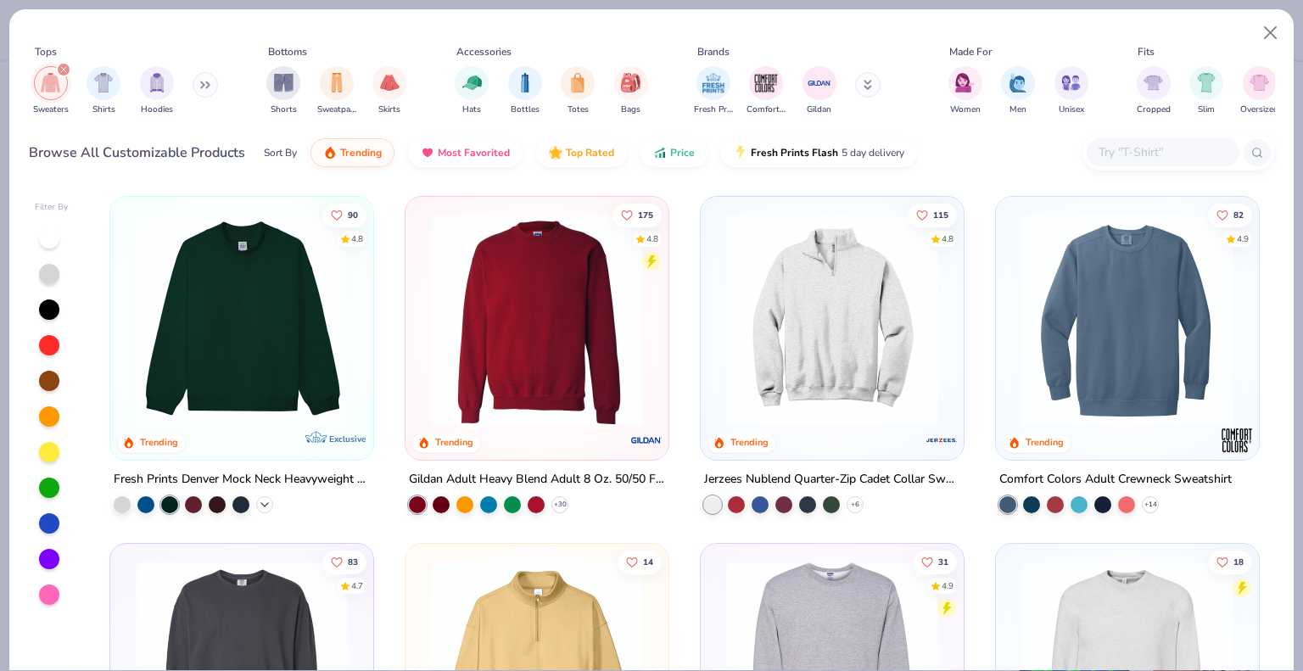
click at [260, 498] on icon at bounding box center [265, 505] width 14 height 14
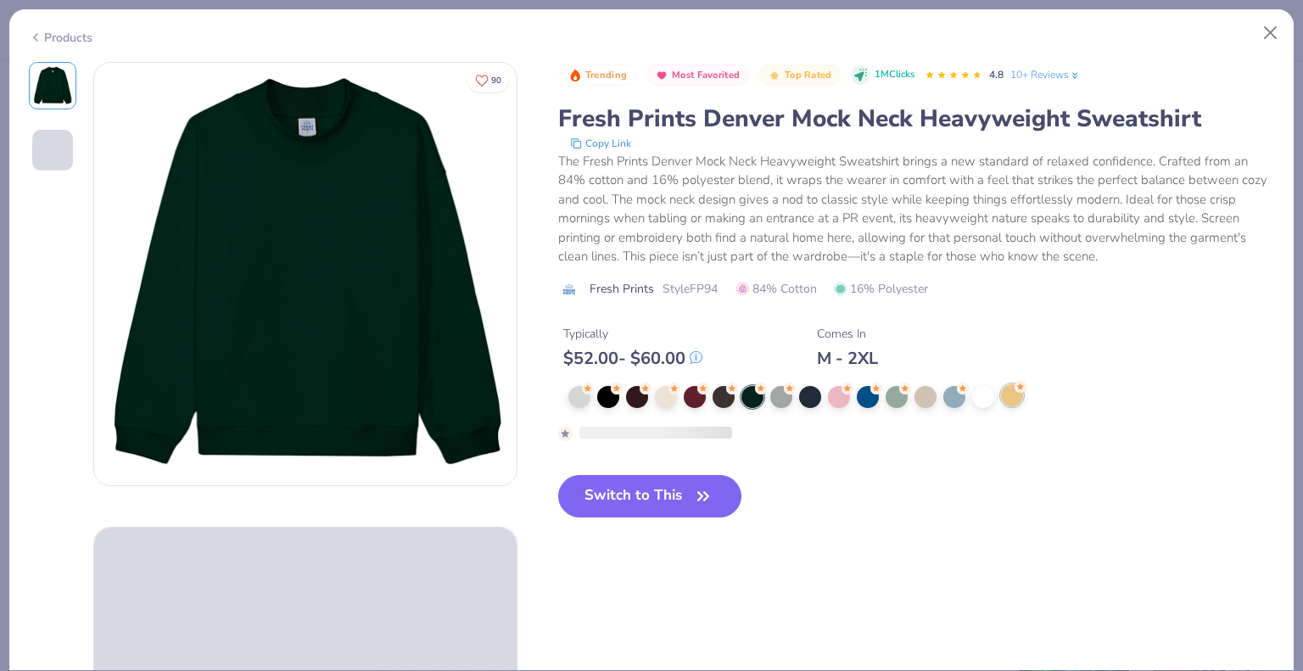
click at [1007, 402] on div at bounding box center [1012, 395] width 22 height 22
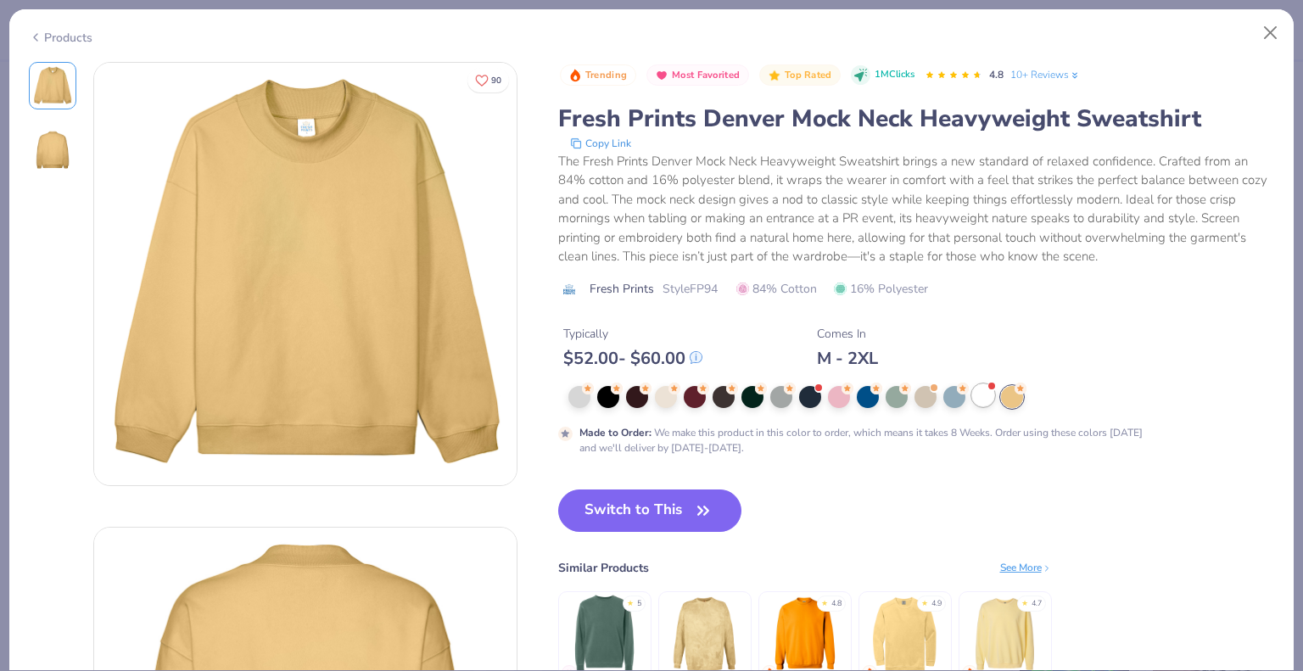
click at [987, 395] on div at bounding box center [983, 395] width 22 height 22
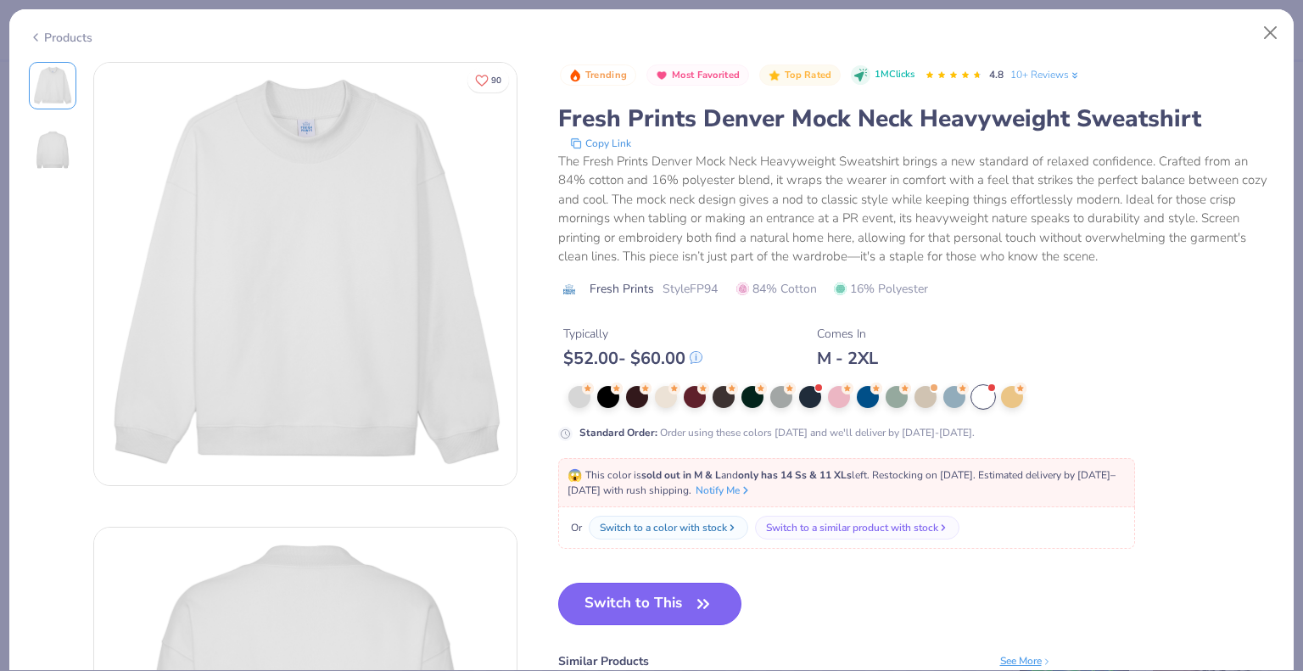
click at [673, 617] on button "Switch to This" at bounding box center [650, 604] width 184 height 42
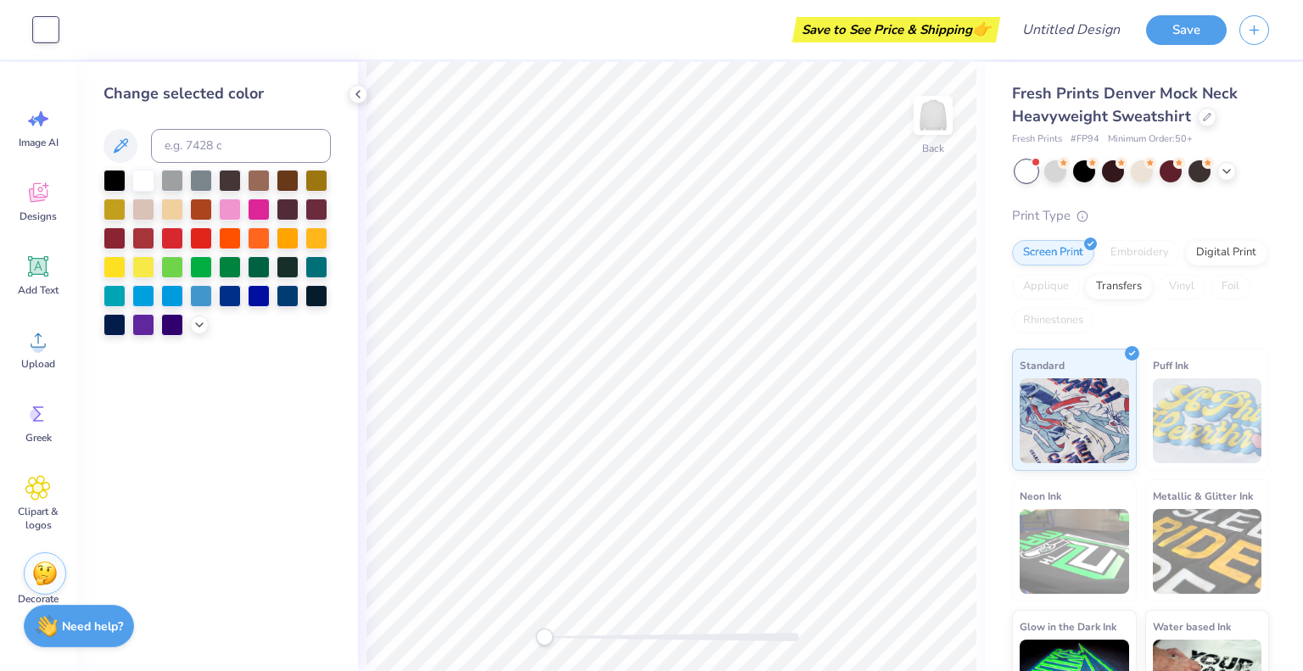
click at [1018, 594] on div "Art colors Save to See Price & Shipping 👉 Design Title Save Image AI Designs Ad…" at bounding box center [651, 335] width 1303 height 671
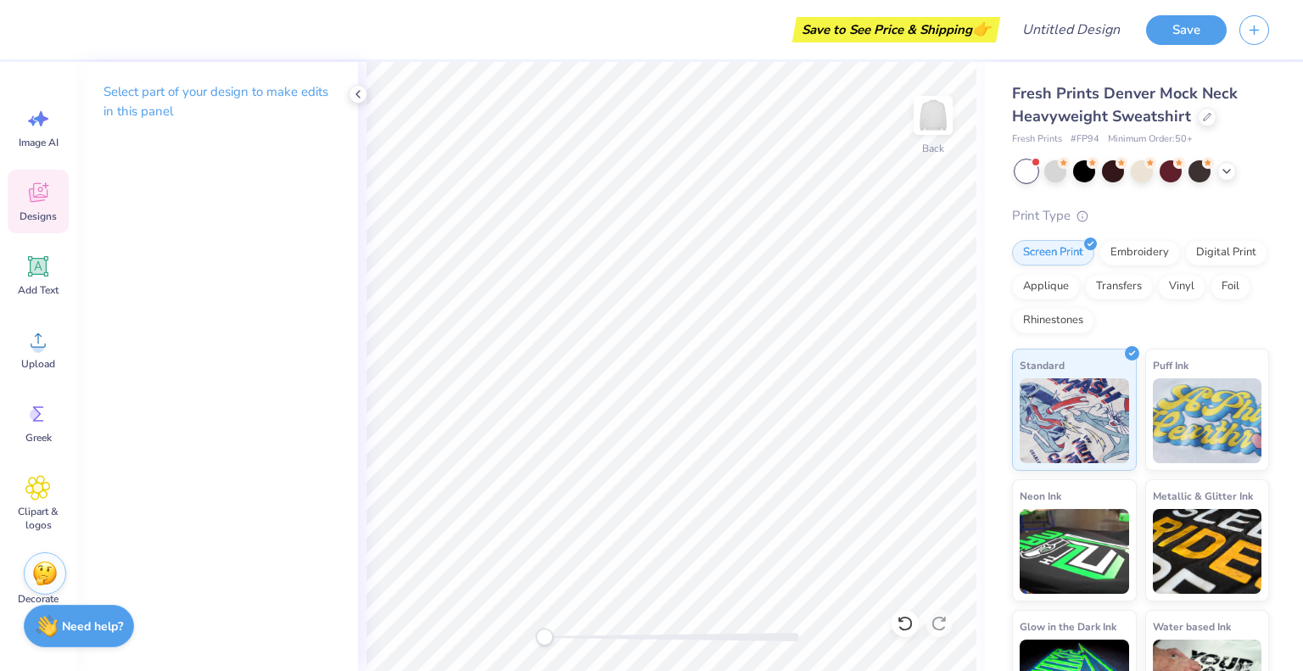
click at [42, 207] on div "Designs" at bounding box center [38, 202] width 61 height 64
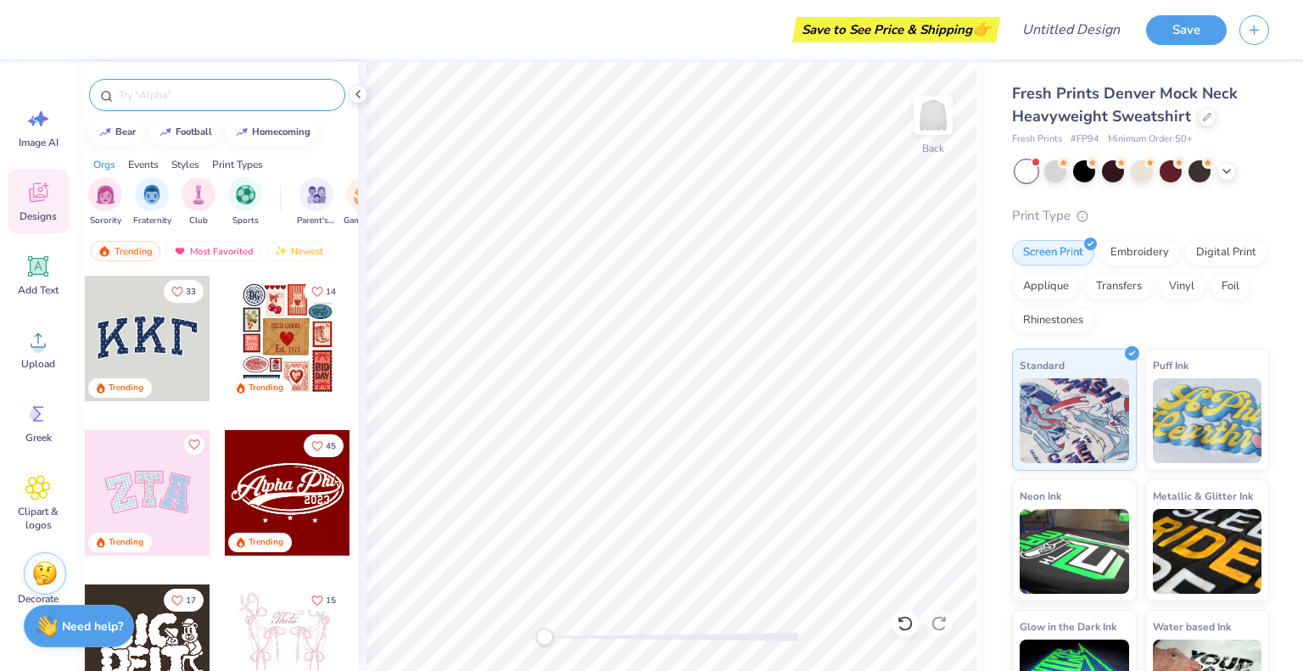
click at [166, 99] on input "text" at bounding box center [225, 94] width 217 height 17
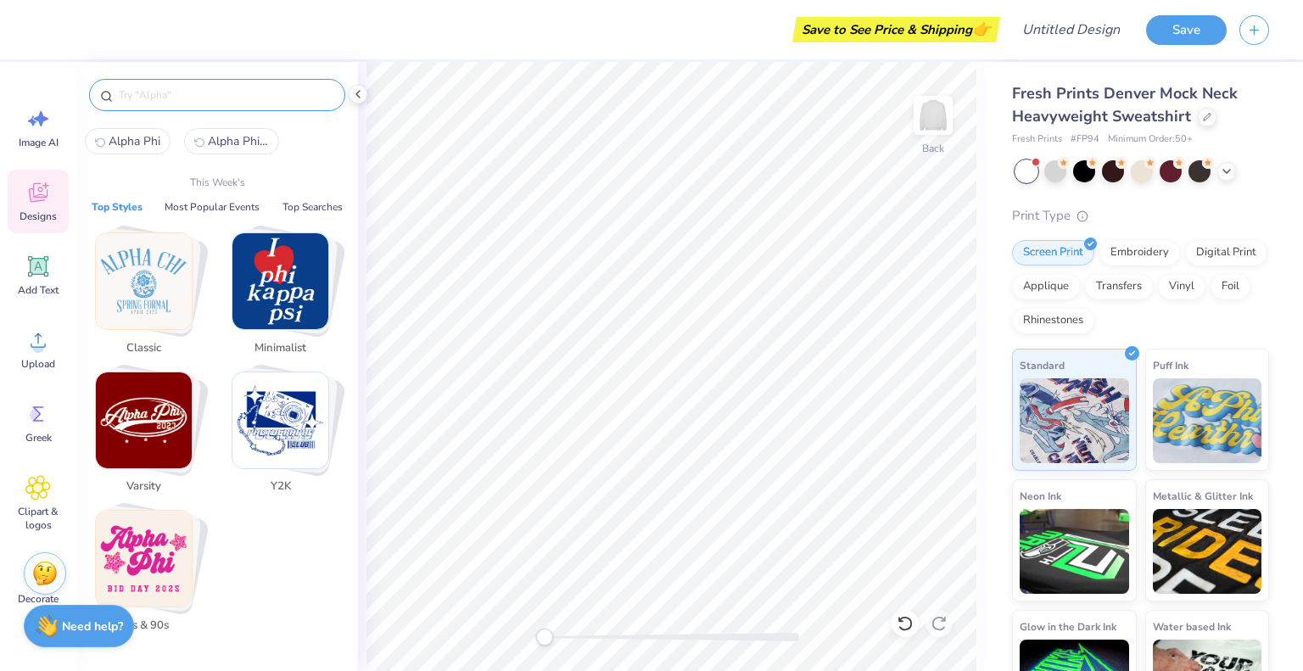
click at [132, 143] on span "Alpha Phi" at bounding box center [135, 141] width 52 height 16
type input "Alpha Phi"
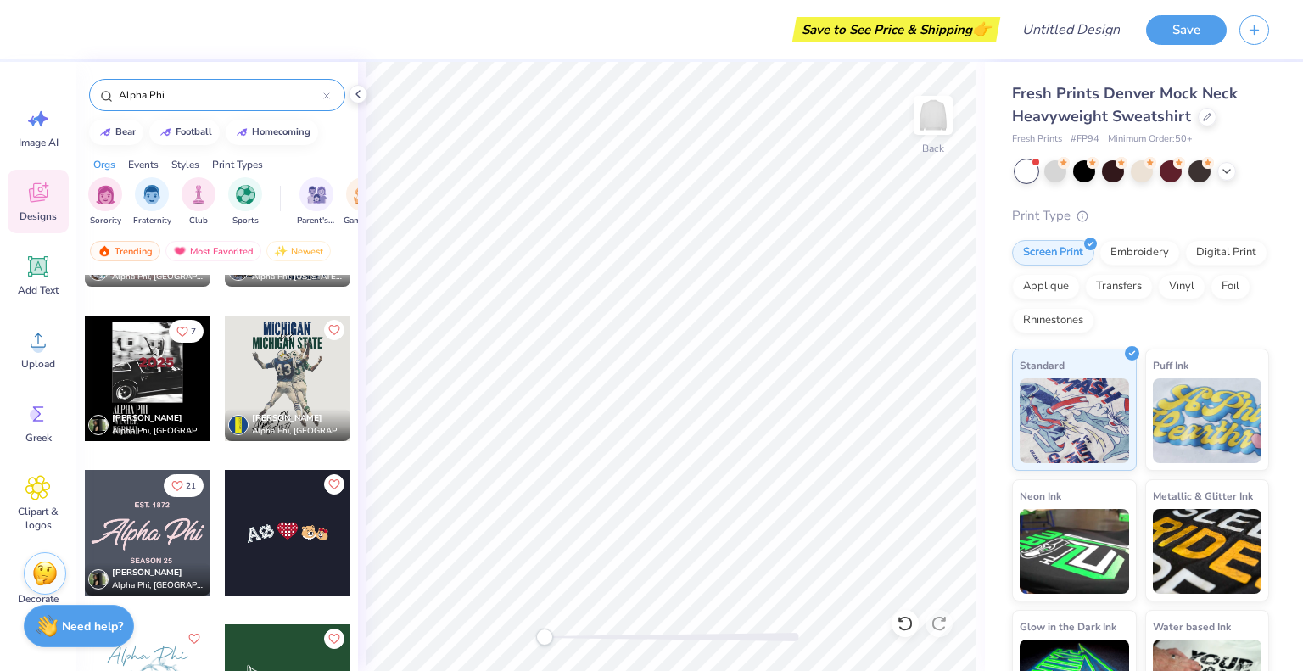
scroll to position [2459, 0]
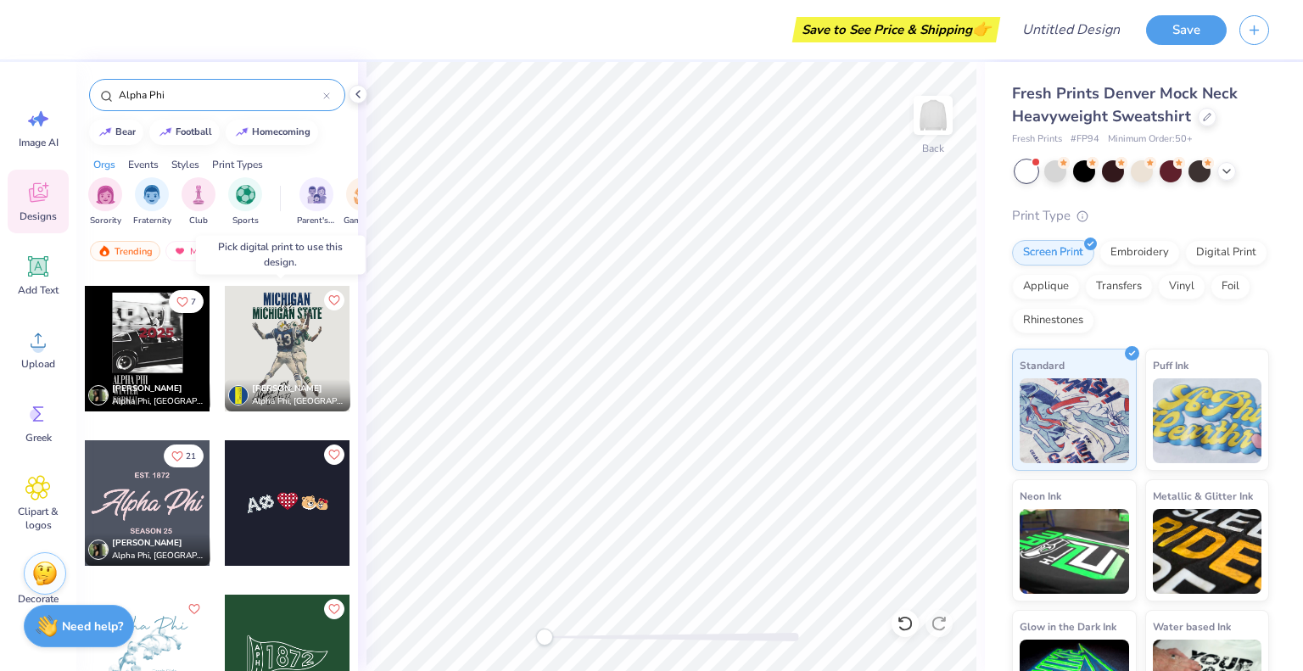
click at [288, 365] on div at bounding box center [288, 349] width 126 height 126
click at [275, 325] on div at bounding box center [288, 349] width 126 height 126
click at [1185, 263] on div "Digital Print" at bounding box center [1226, 249] width 82 height 25
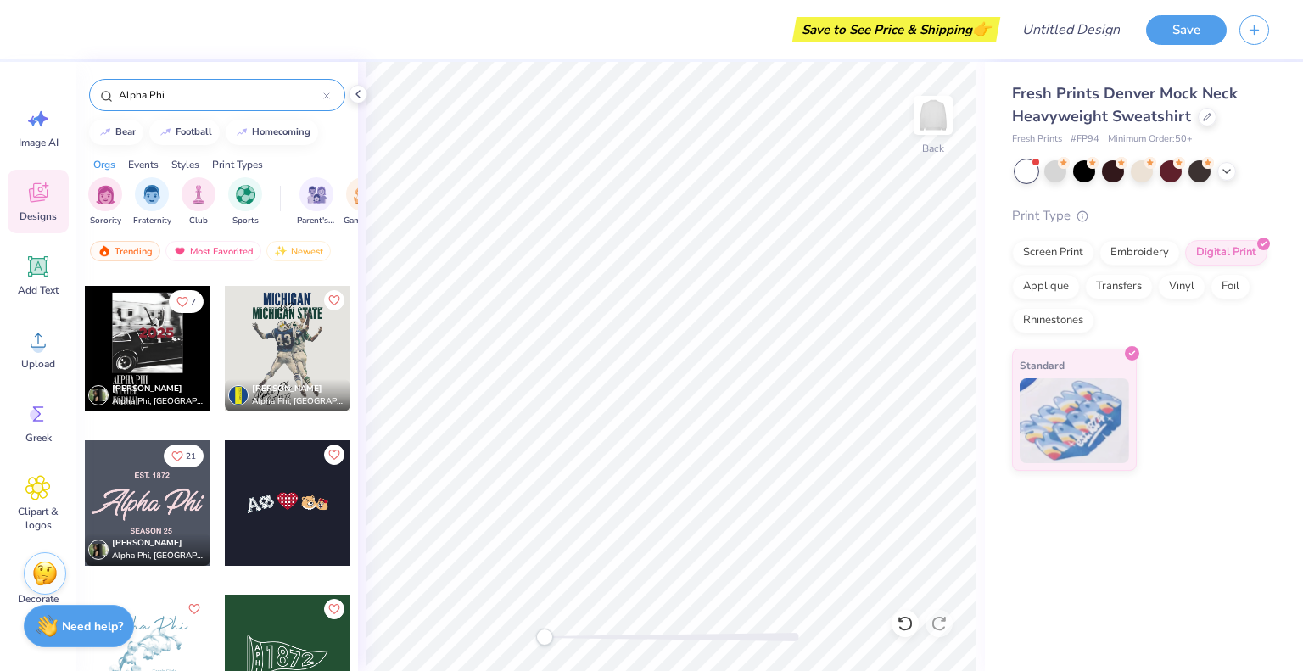
click at [276, 333] on div at bounding box center [288, 349] width 126 height 126
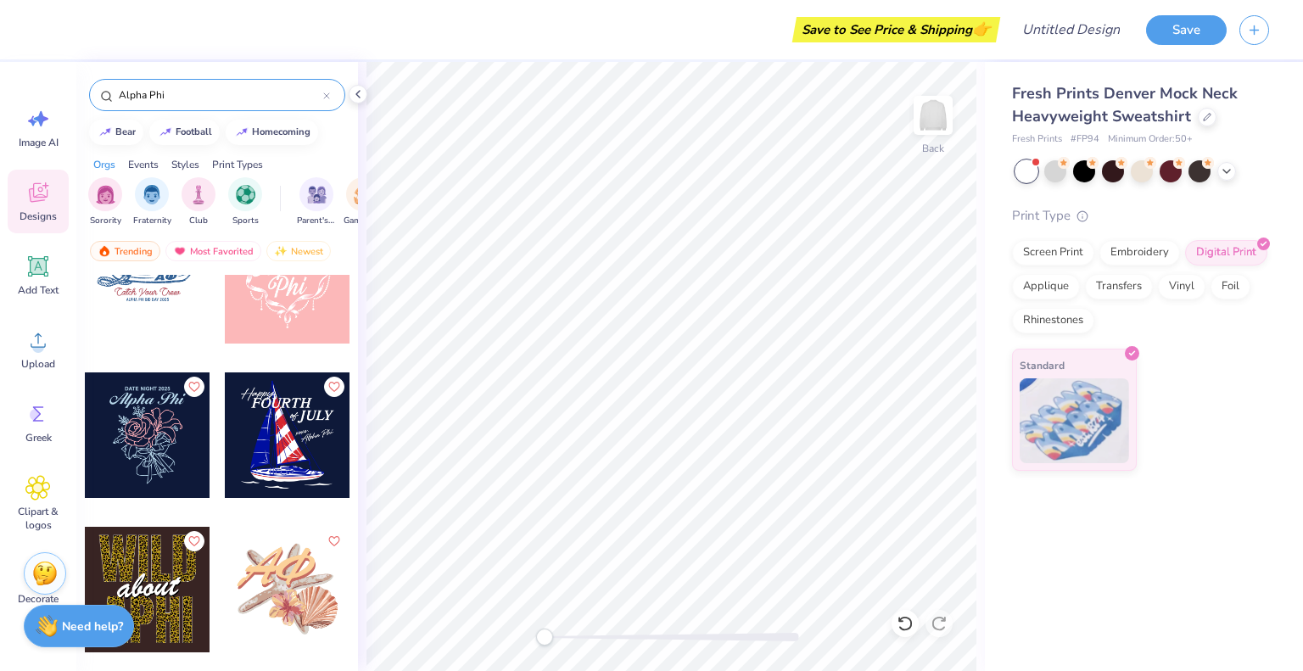
scroll to position [3986, 0]
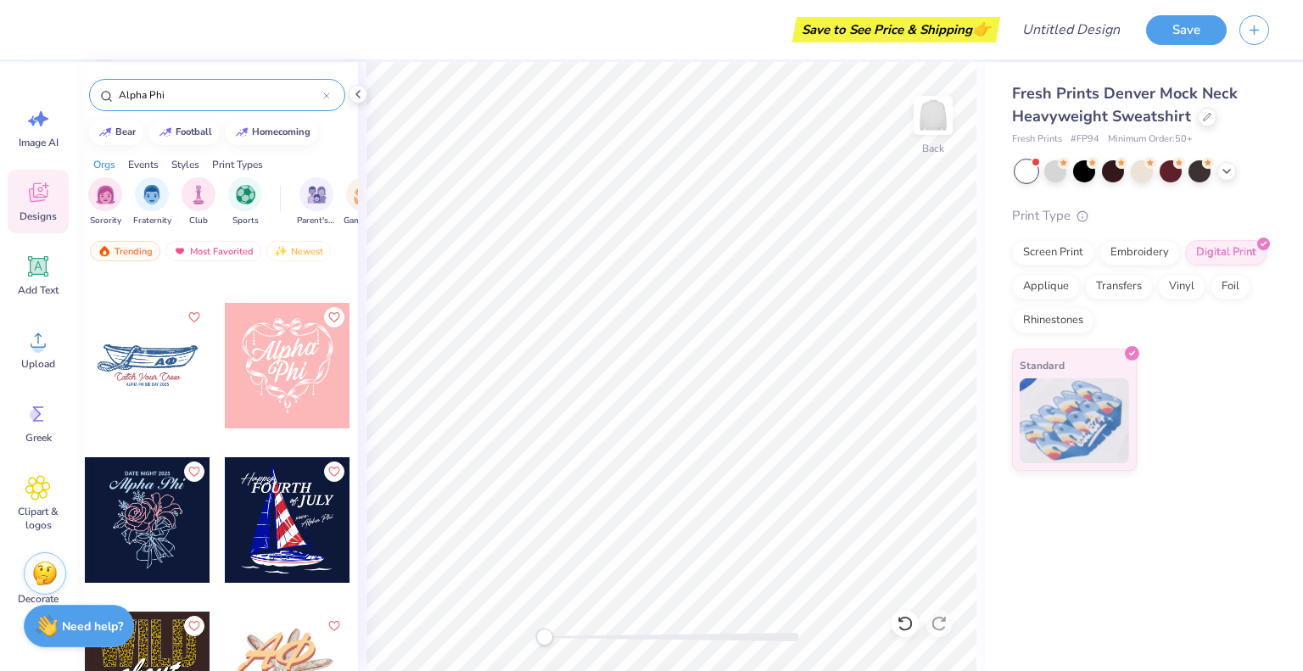
click at [165, 518] on div at bounding box center [148, 520] width 126 height 126
click at [51, 32] on div at bounding box center [46, 28] width 24 height 24
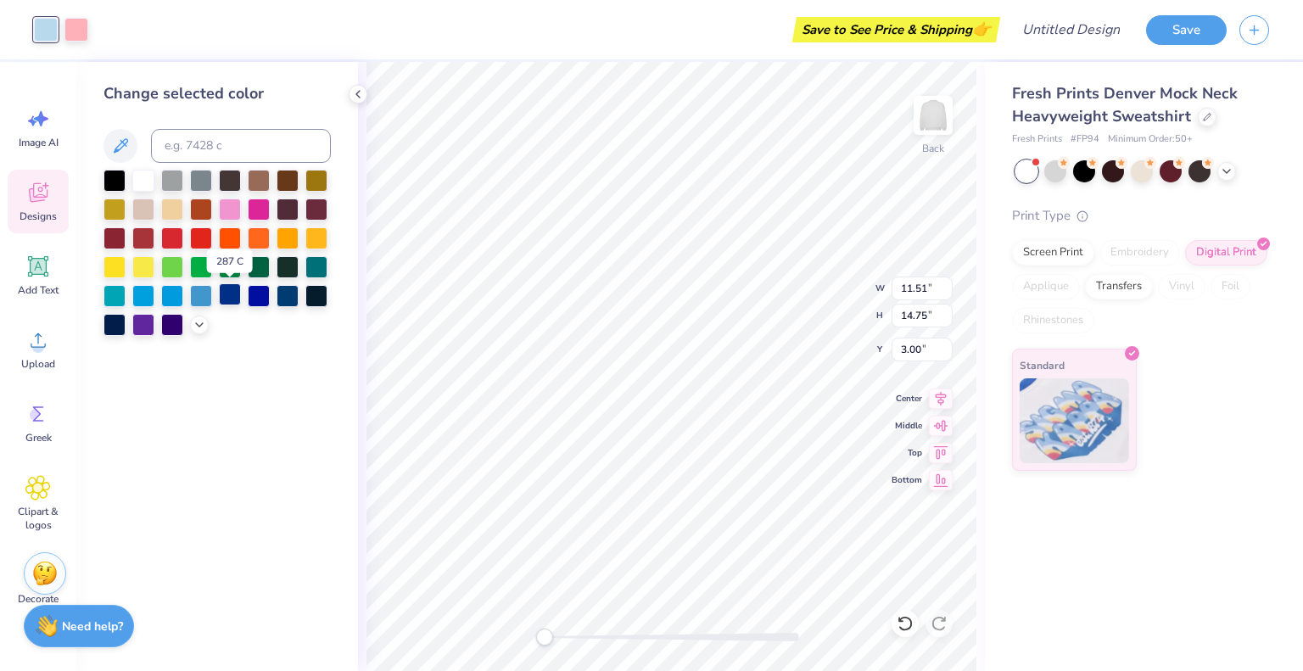
click at [232, 294] on div at bounding box center [230, 294] width 22 height 22
click at [76, 29] on div at bounding box center [76, 28] width 24 height 24
click at [256, 211] on div at bounding box center [259, 208] width 22 height 22
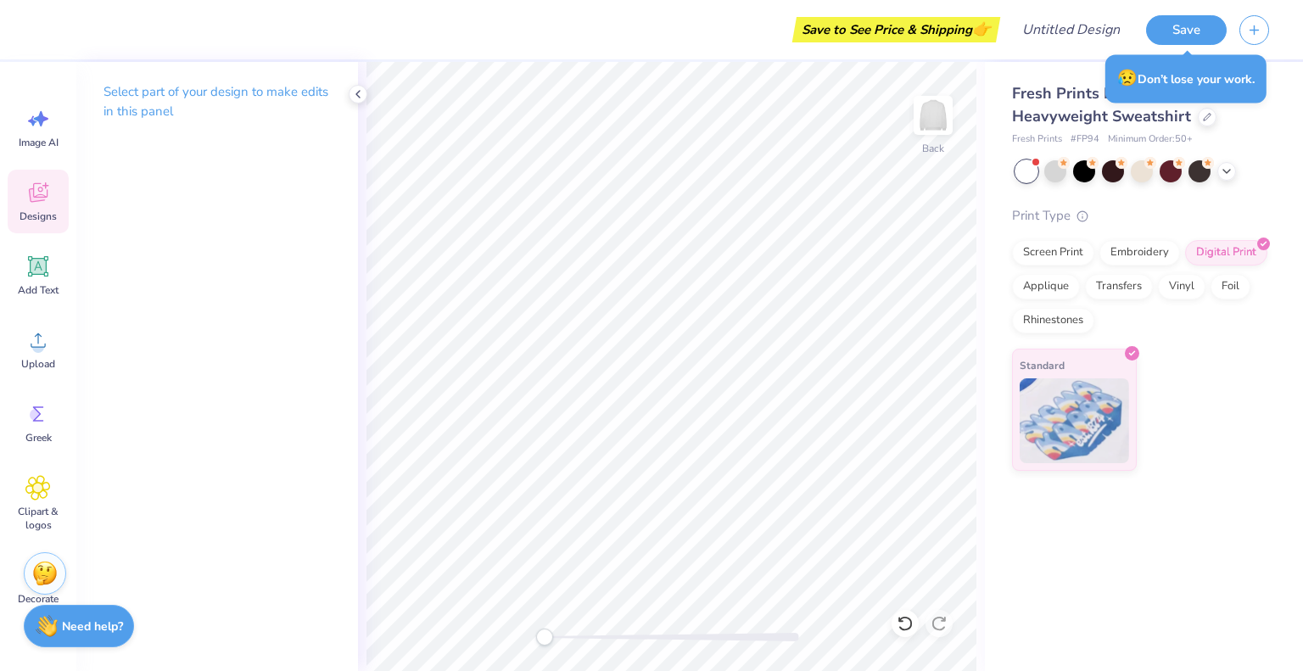
click at [47, 199] on icon at bounding box center [37, 192] width 25 height 25
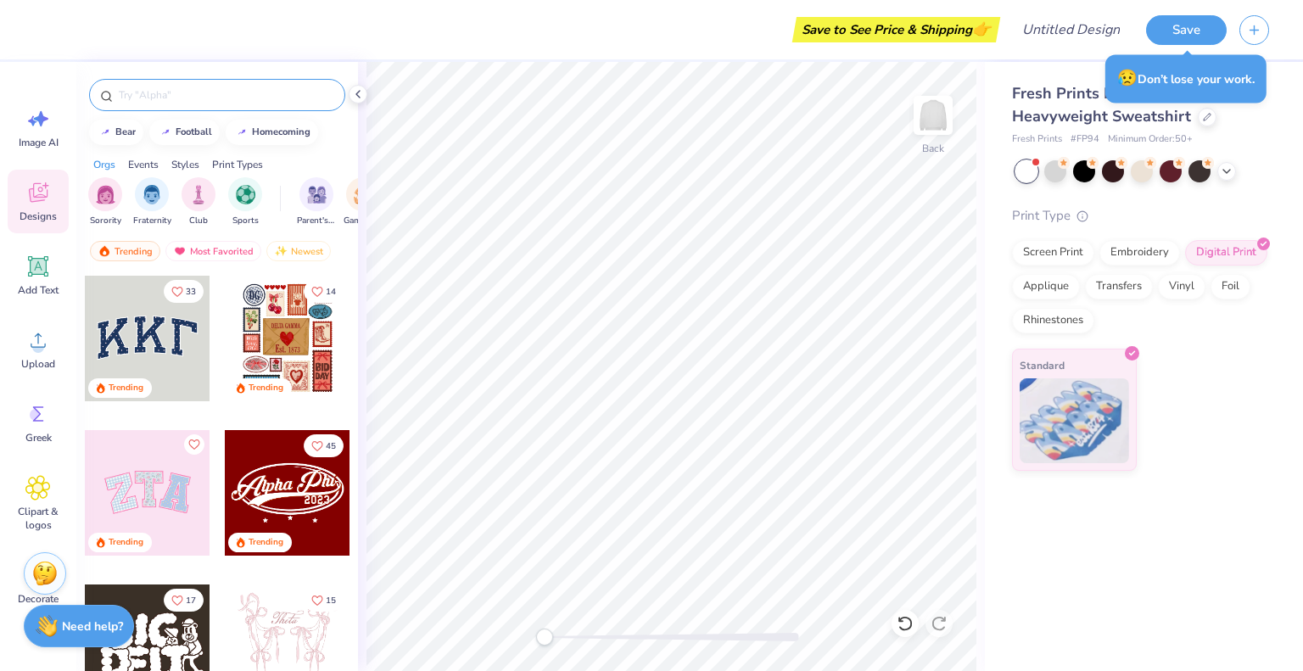
click at [185, 97] on input "text" at bounding box center [225, 94] width 217 height 17
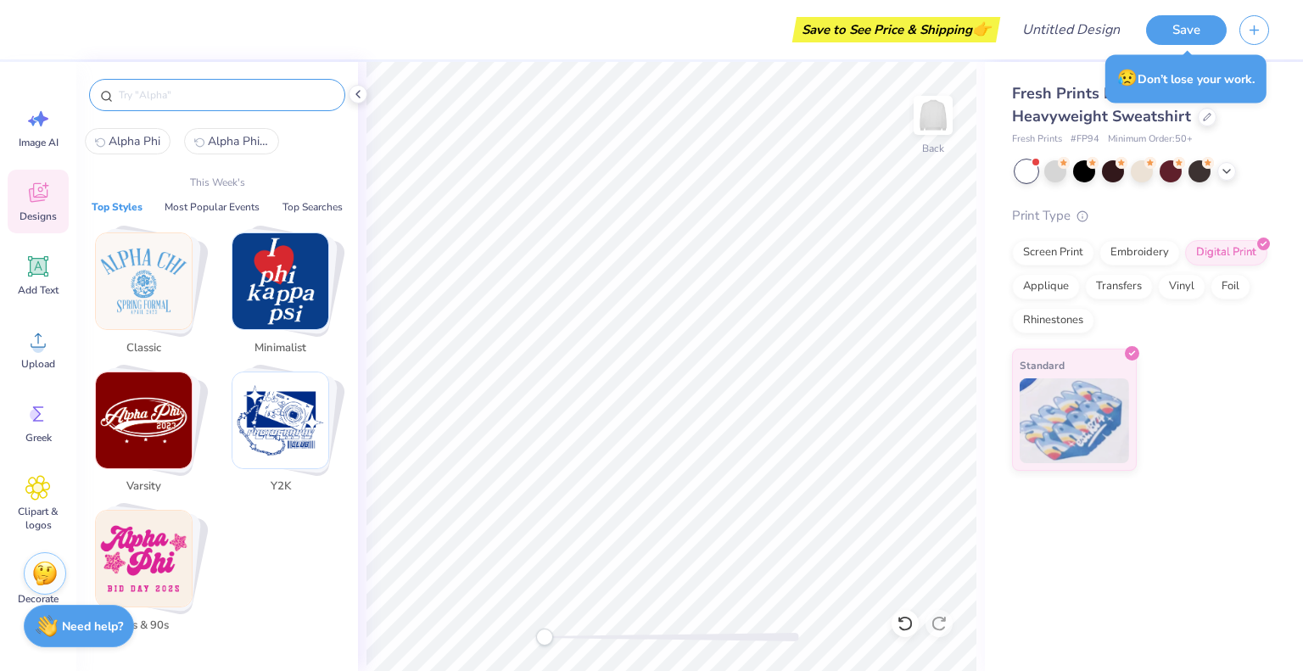
click at [130, 138] on span "Alpha Phi" at bounding box center [135, 141] width 52 height 16
type input "Alpha Phi"
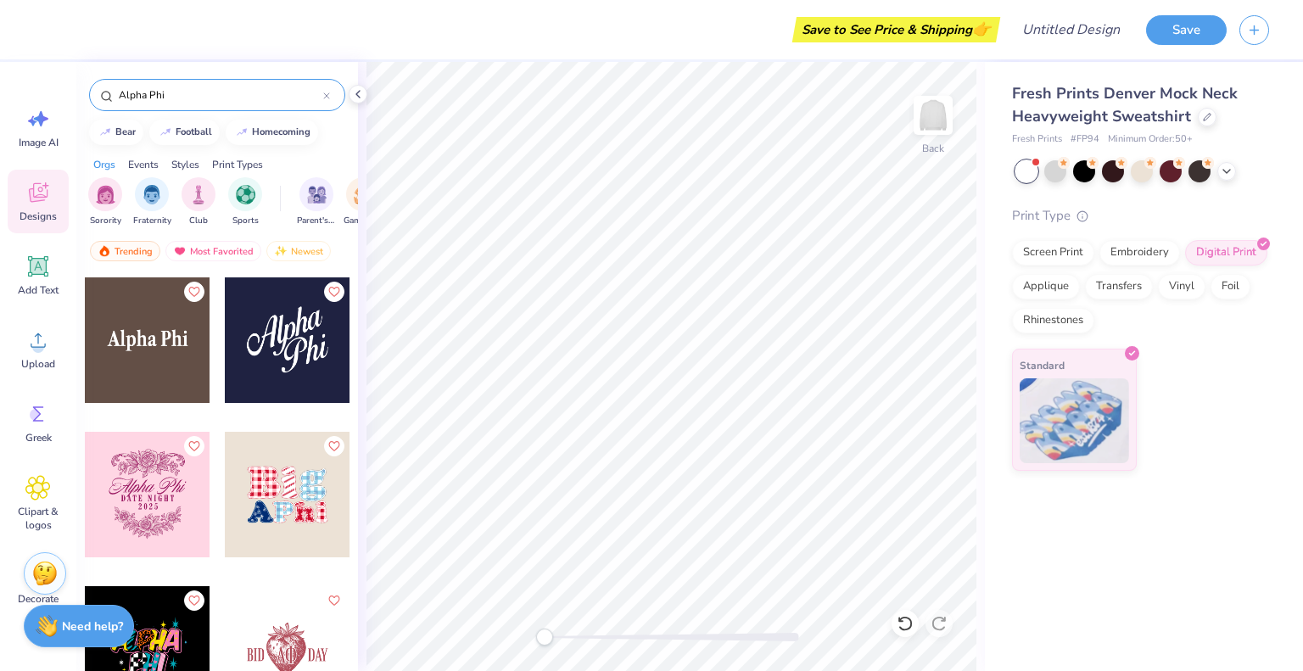
scroll to position [3307, 0]
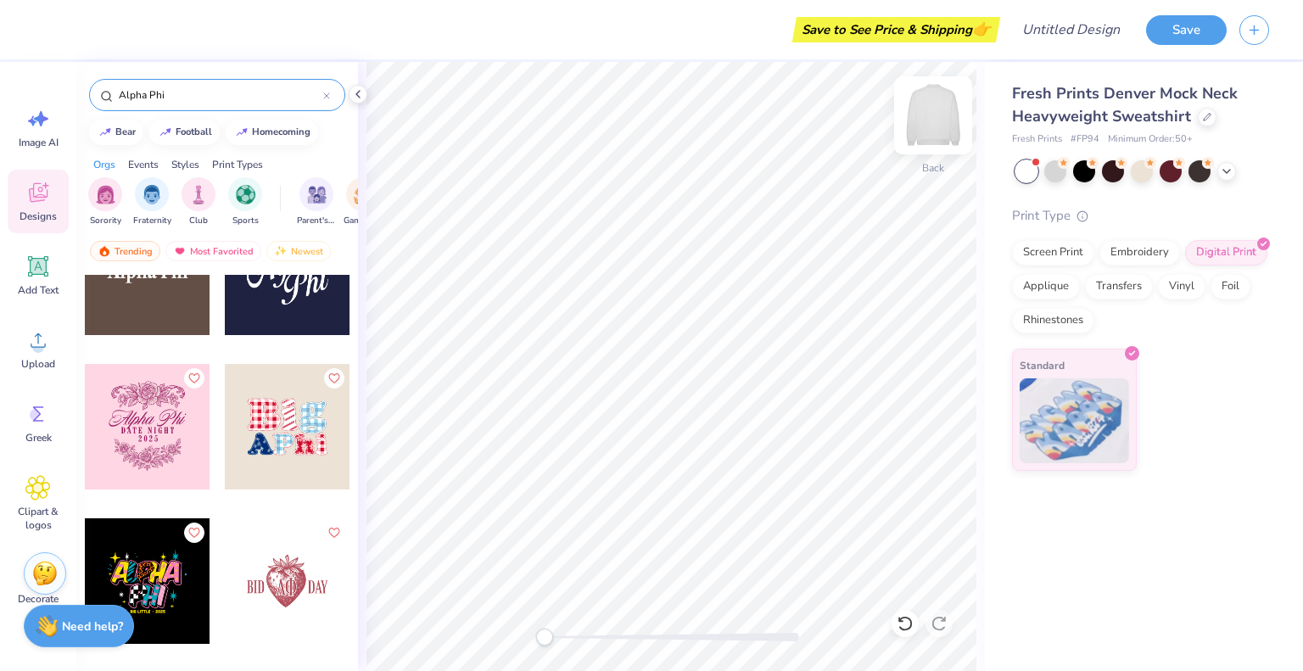
click at [926, 112] on img at bounding box center [933, 115] width 68 height 68
click at [157, 424] on div at bounding box center [148, 427] width 126 height 126
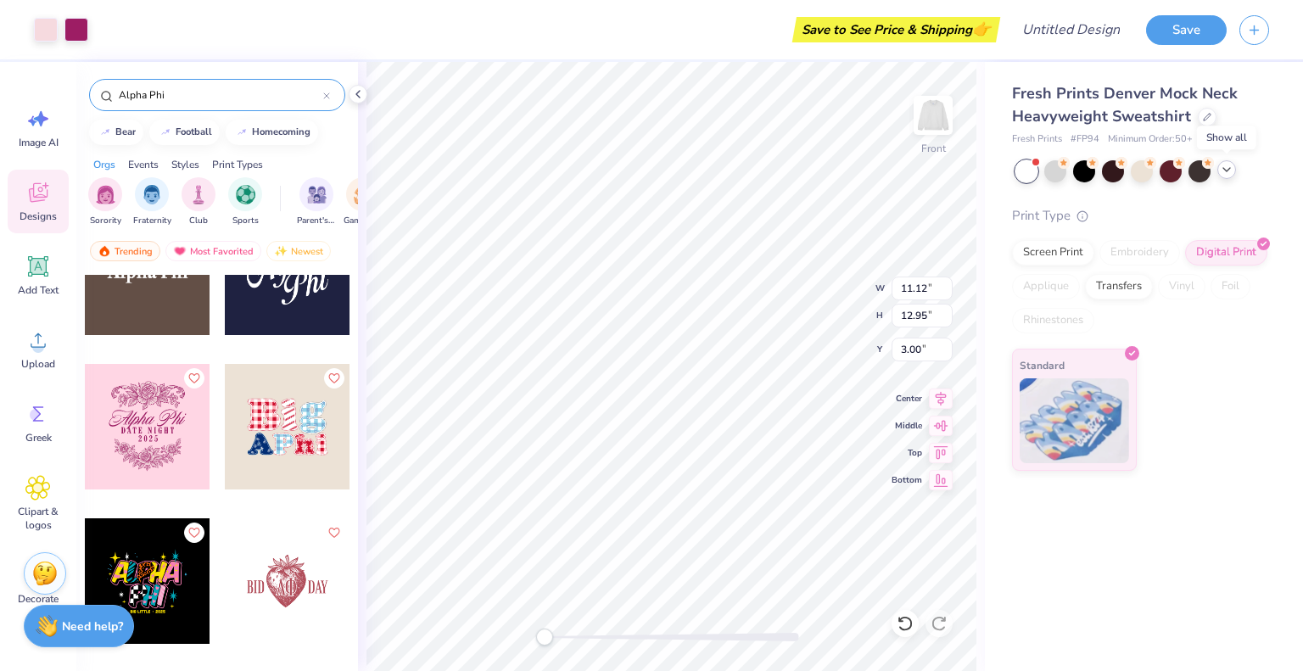
click at [1225, 167] on icon at bounding box center [1226, 170] width 14 height 14
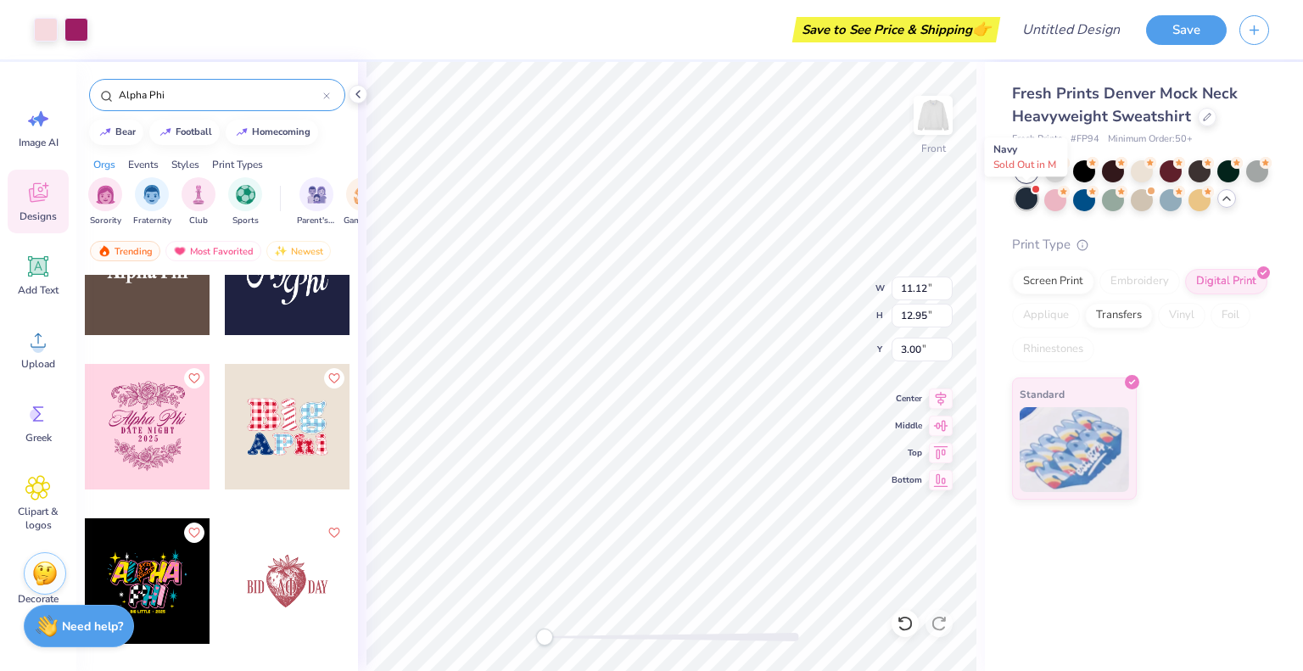
click at [1028, 205] on div at bounding box center [1026, 198] width 22 height 22
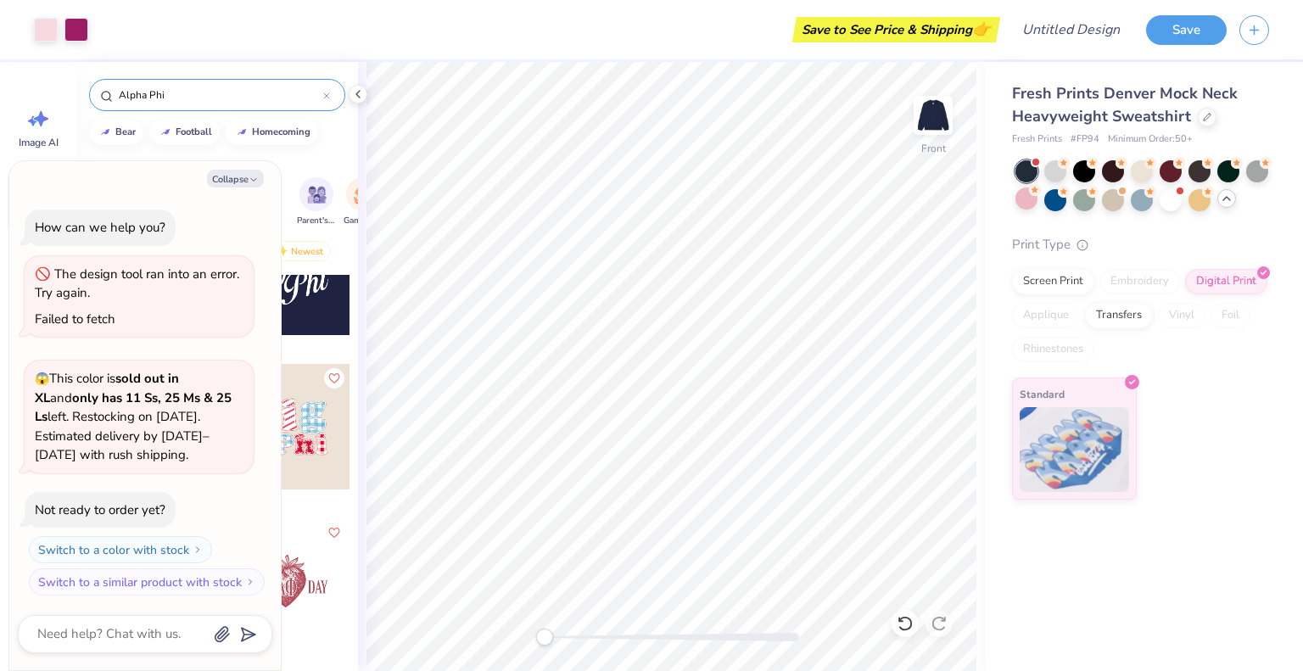
scroll to position [455, 0]
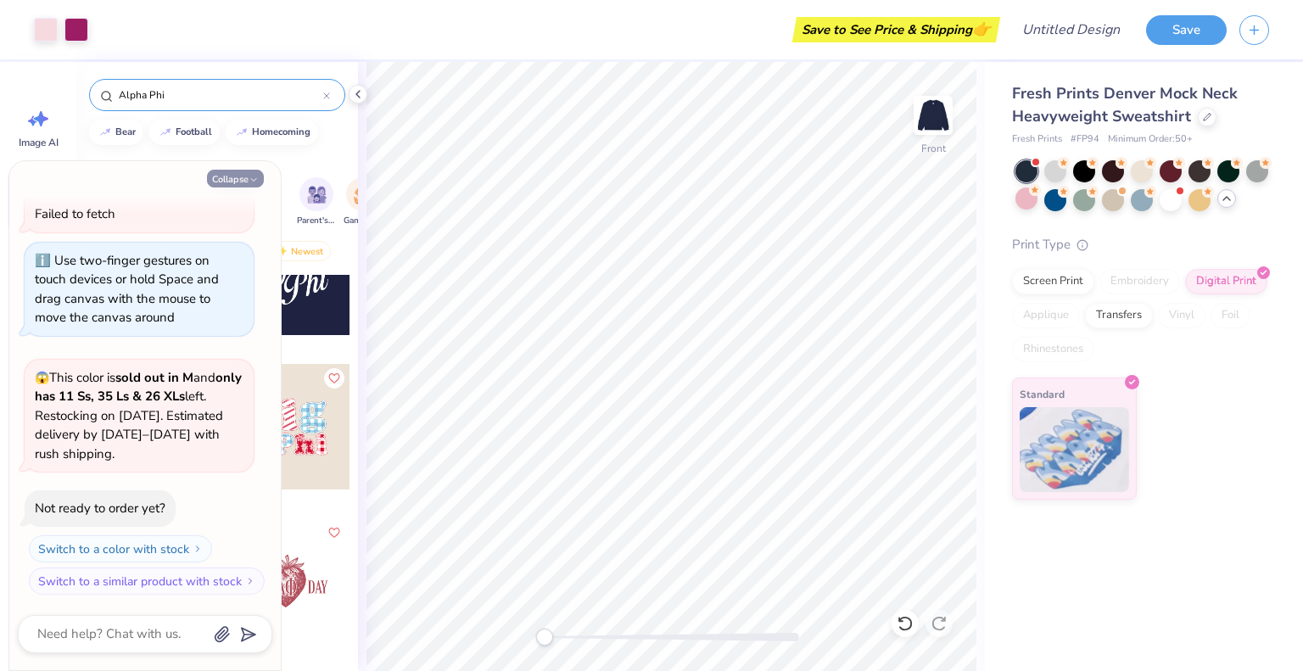
click at [242, 176] on button "Collapse" at bounding box center [235, 179] width 57 height 18
type textarea "x"
